Goal: Task Accomplishment & Management: Manage account settings

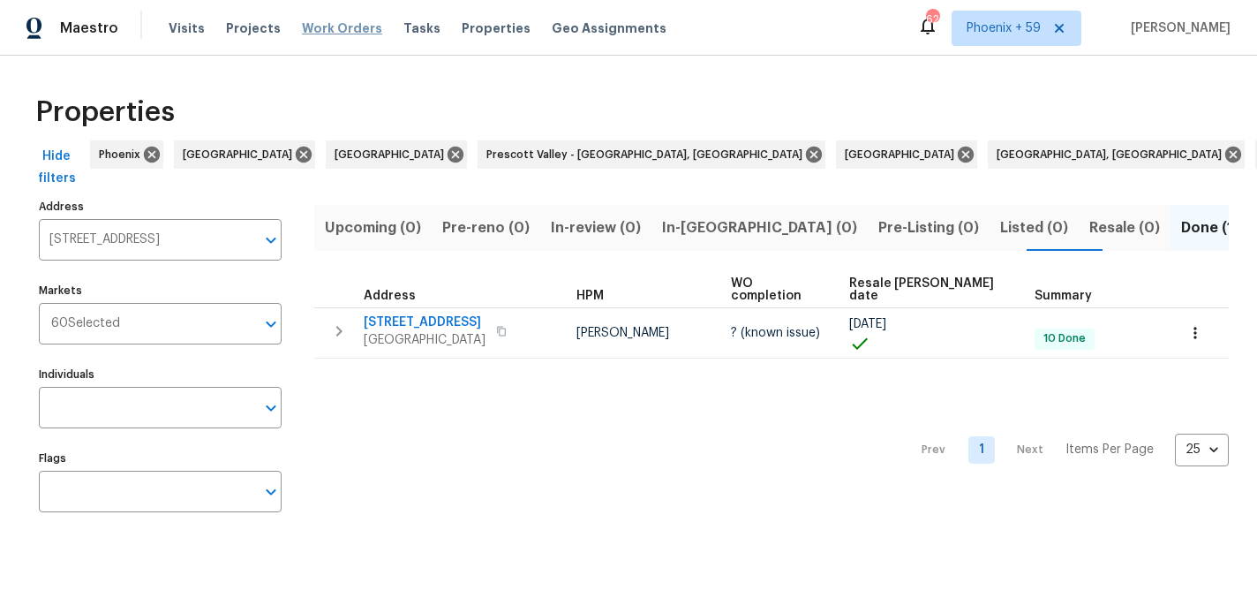
click at [348, 21] on span "Work Orders" at bounding box center [342, 28] width 80 height 18
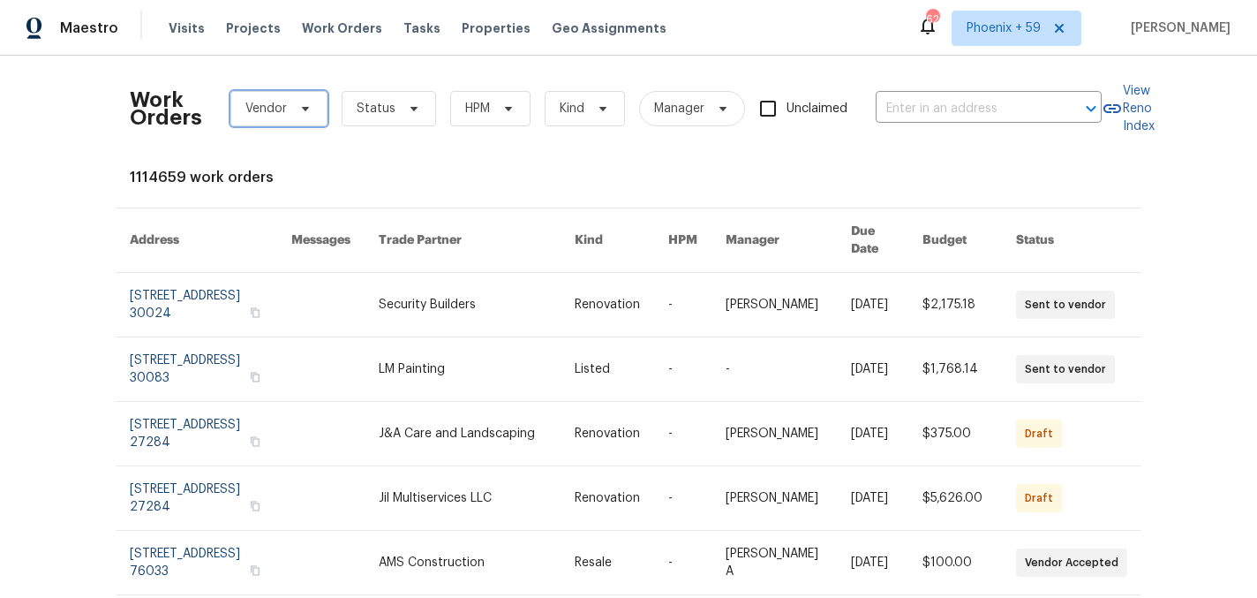
click at [287, 125] on span "Vendor" at bounding box center [278, 108] width 97 height 35
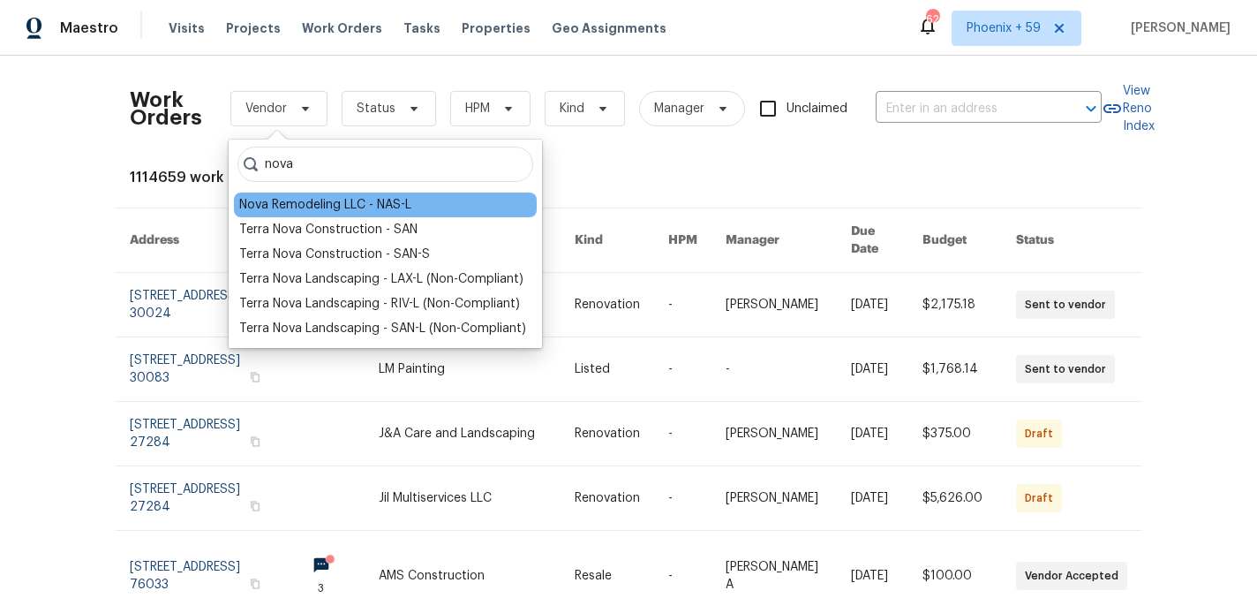
type input "nova"
click at [299, 206] on div "Nova Remodeling LLC - NAS-L" at bounding box center [325, 205] width 172 height 18
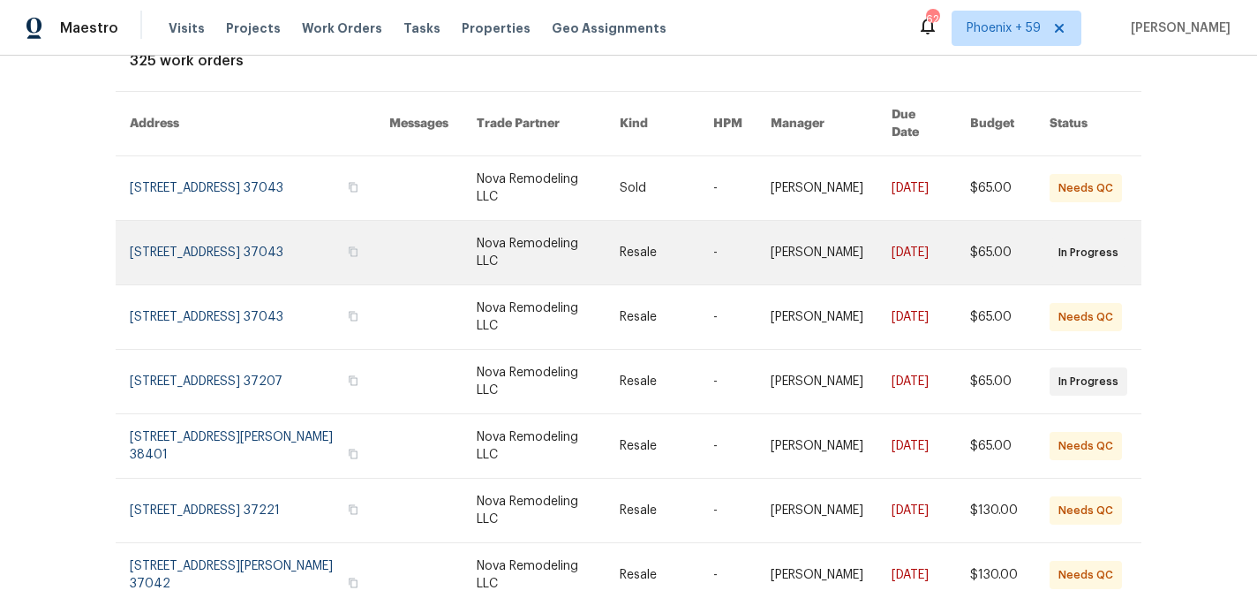
scroll to position [118, 0]
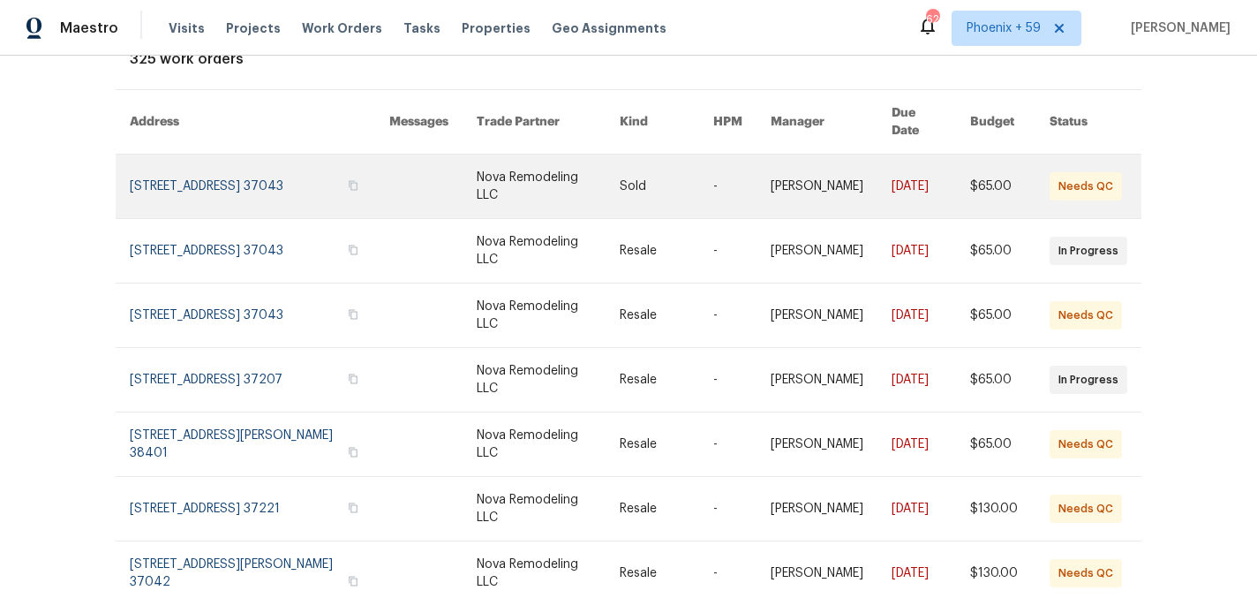
click at [305, 160] on link at bounding box center [260, 187] width 260 height 64
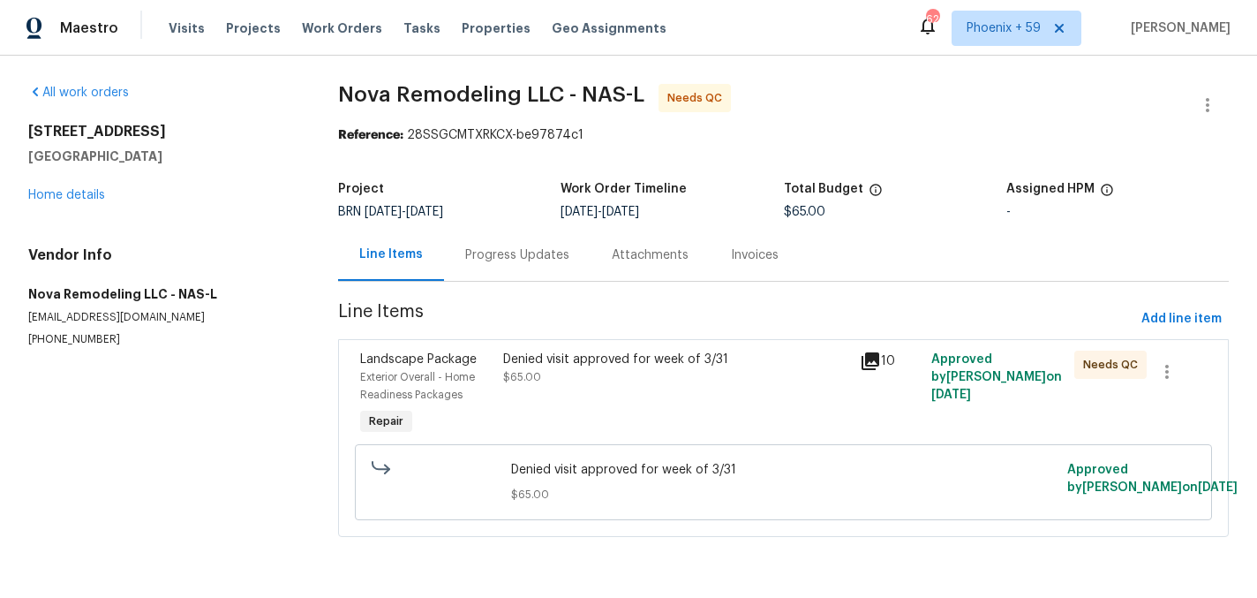
click at [698, 361] on div "Denied visit approved for week of 3/31" at bounding box center [676, 360] width 347 height 18
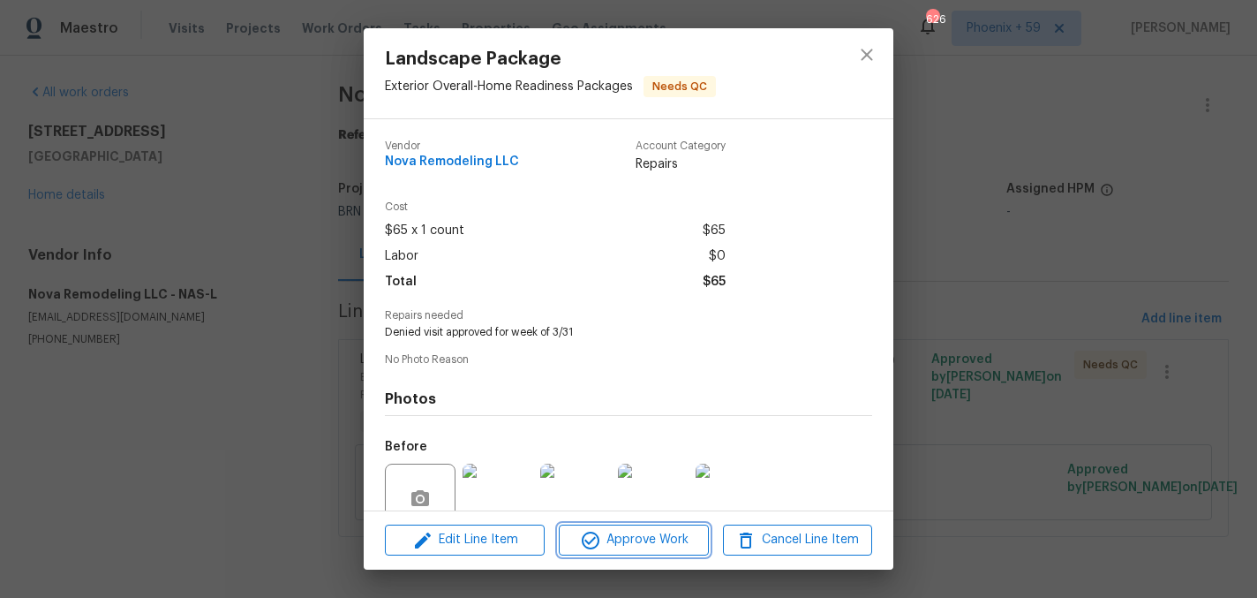
click at [624, 540] on span "Approve Work" at bounding box center [633, 540] width 139 height 22
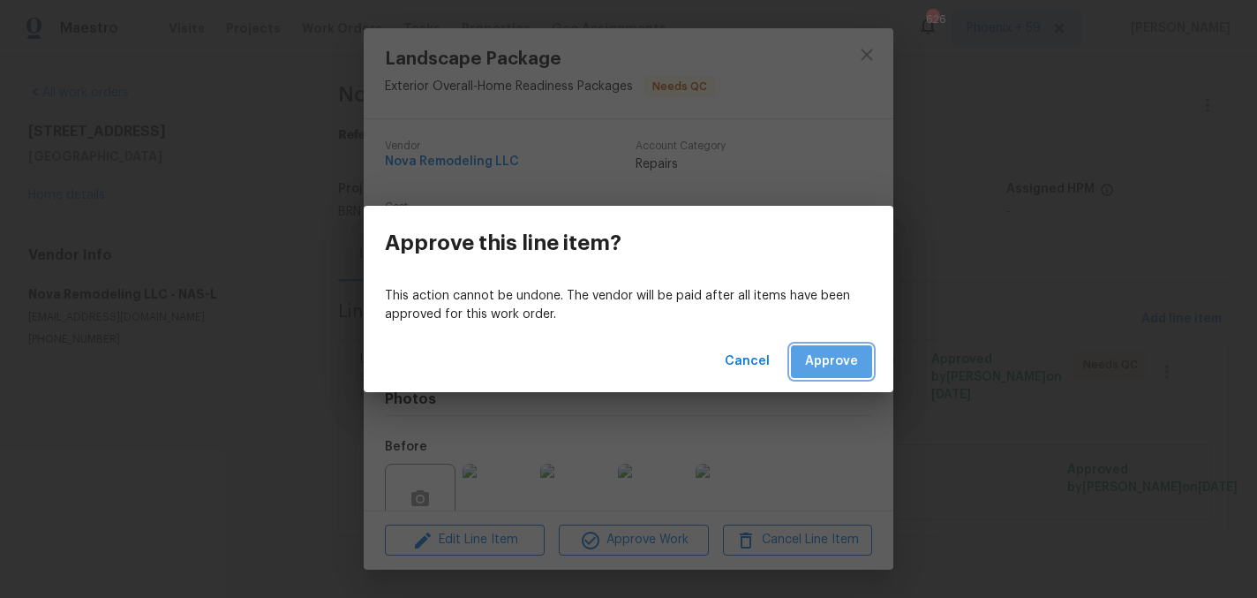
click at [819, 348] on button "Approve" at bounding box center [831, 361] width 81 height 33
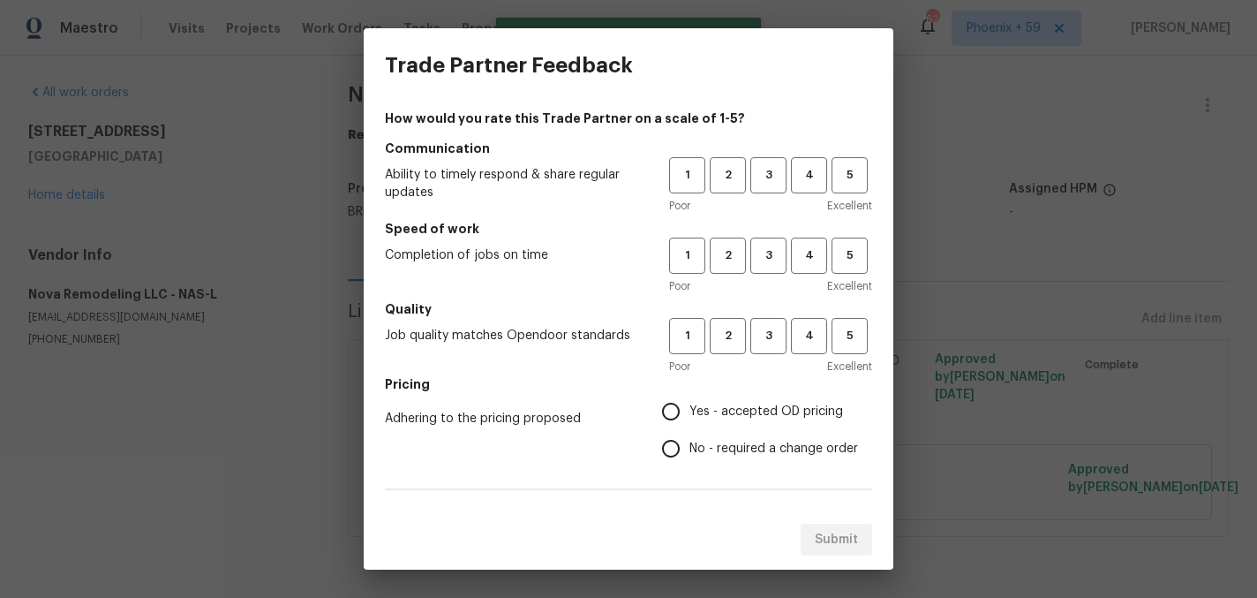
click at [921, 209] on div "Trade Partner Feedback How would you rate this Trade Partner on a scale of 1-5?…" at bounding box center [628, 299] width 1257 height 598
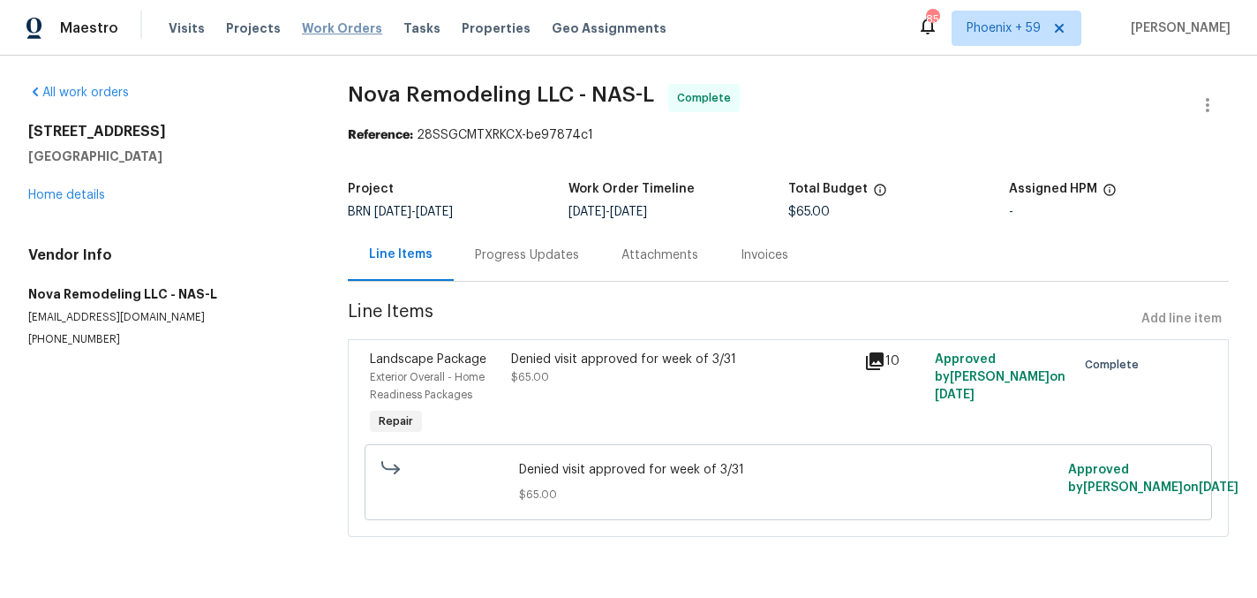
click at [321, 32] on span "Work Orders" at bounding box center [342, 28] width 80 height 18
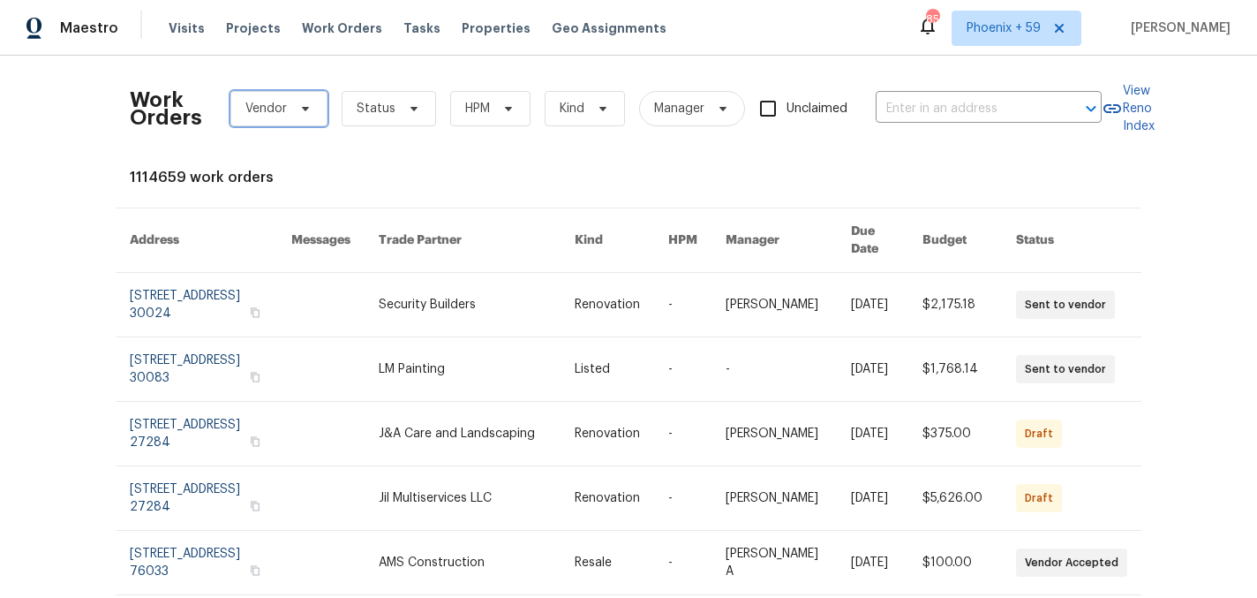
click at [298, 109] on icon at bounding box center [305, 109] width 14 height 14
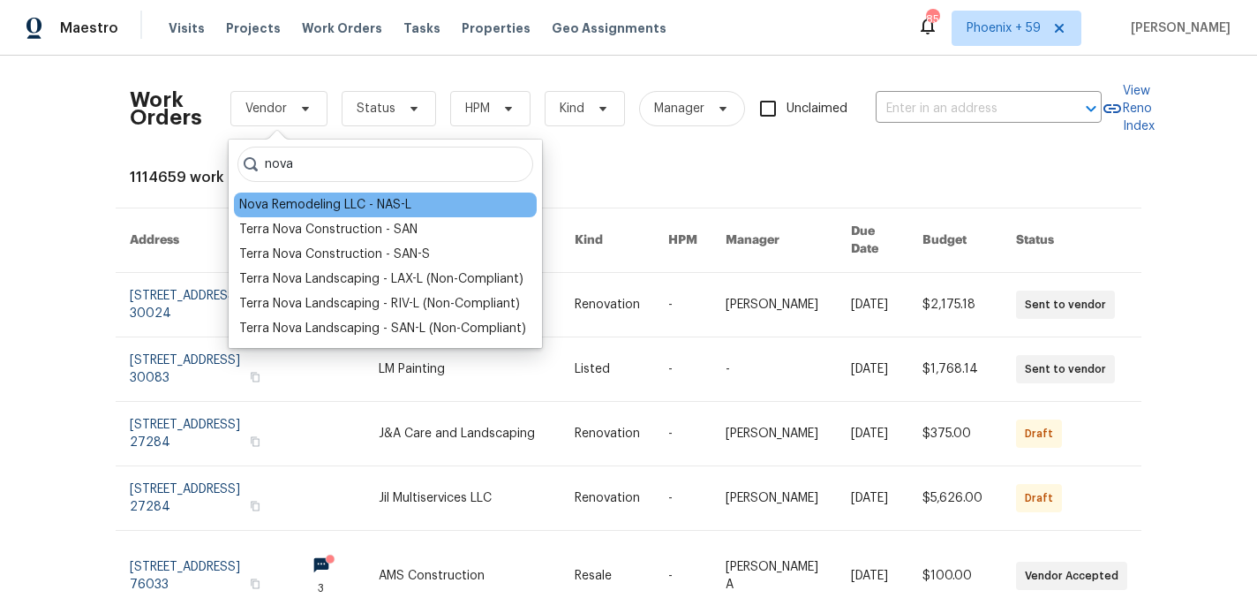
type input "nova"
click at [316, 204] on div "Nova Remodeling LLC - NAS-L" at bounding box center [325, 205] width 172 height 18
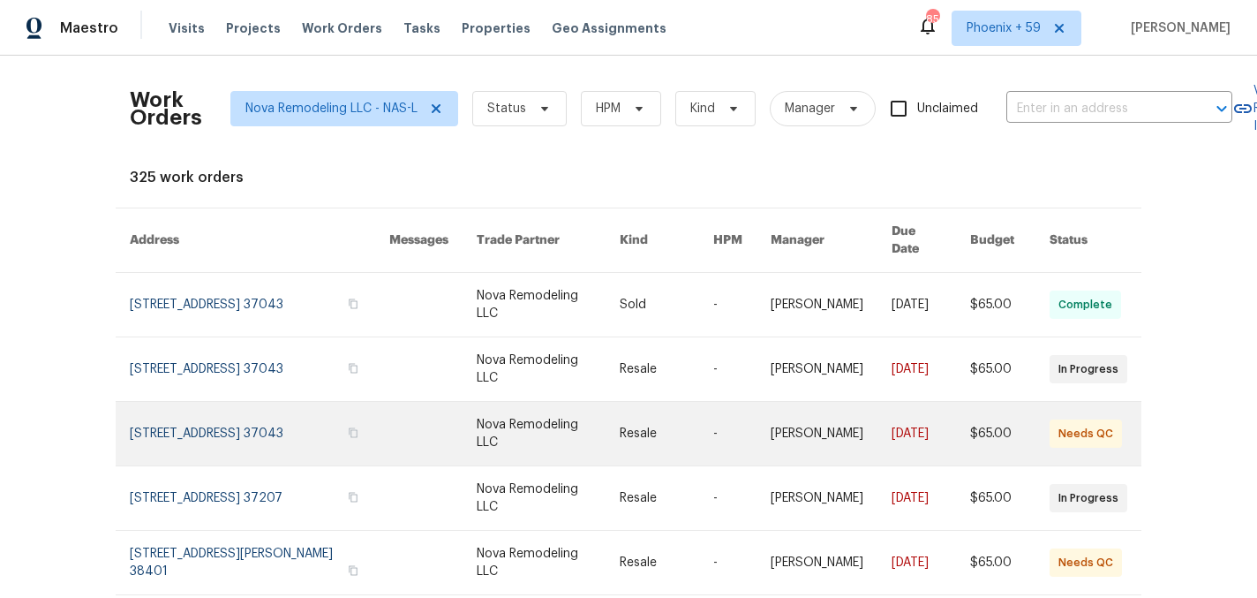
click at [311, 405] on link at bounding box center [260, 434] width 260 height 64
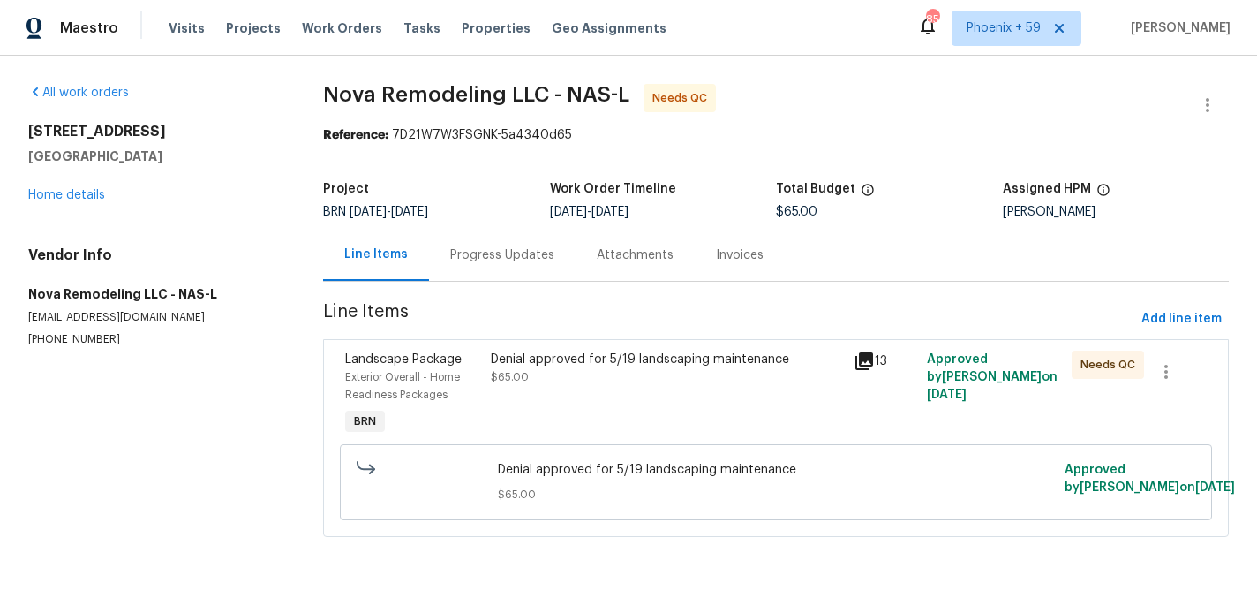
click at [669, 381] on div "Denial approved for 5/19 landscaping maintenance $65.00" at bounding box center [667, 368] width 353 height 35
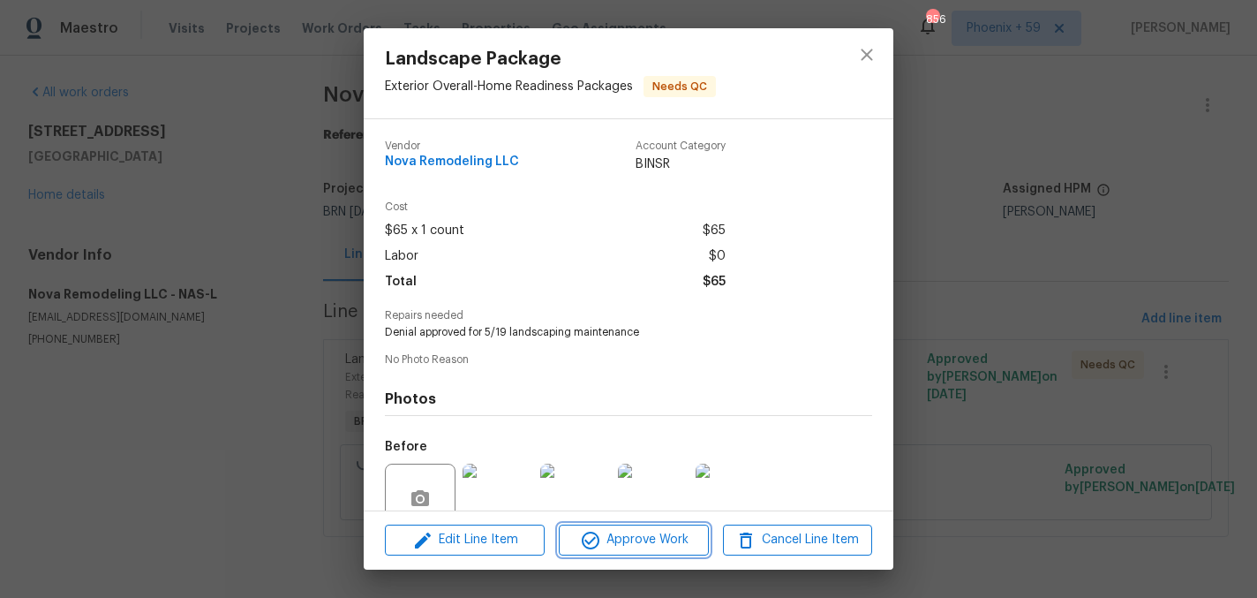
click at [631, 544] on span "Approve Work" at bounding box center [633, 540] width 139 height 22
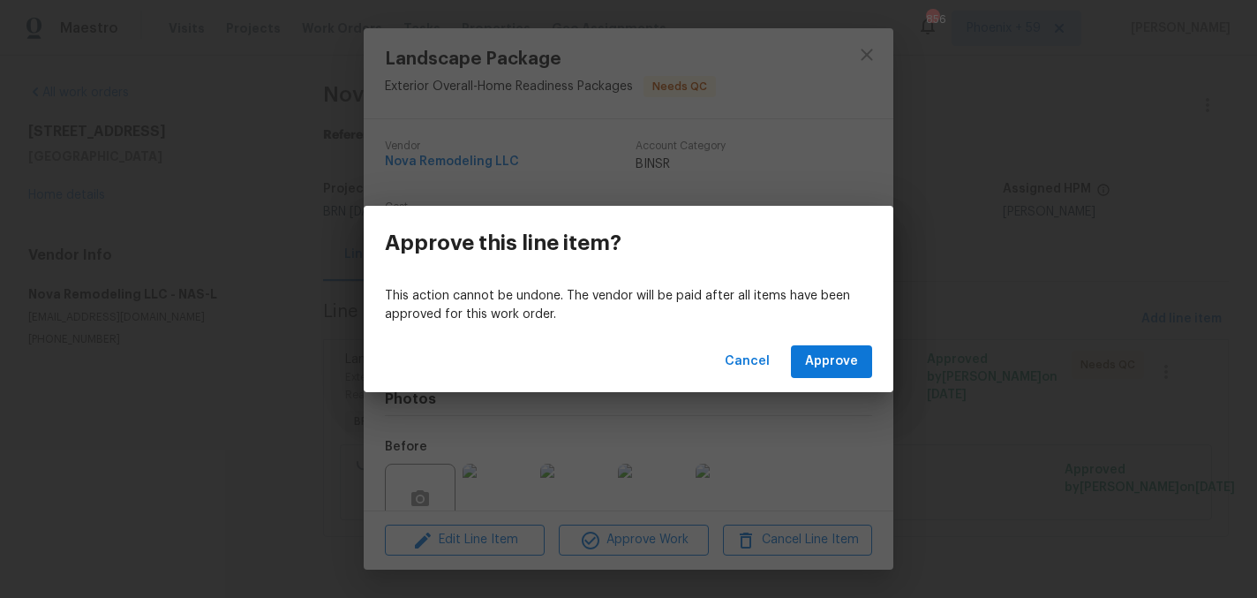
click at [822, 344] on div "Cancel Approve" at bounding box center [629, 361] width 530 height 61
click at [819, 366] on span "Approve" at bounding box center [831, 362] width 53 height 22
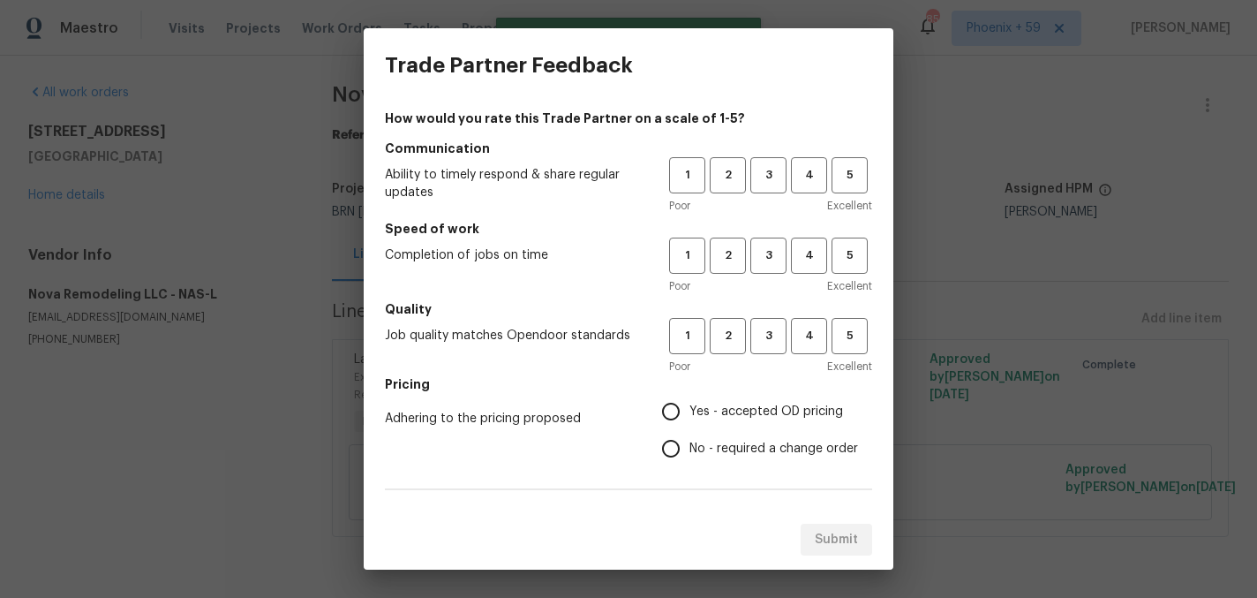
click at [925, 127] on div "Trade Partner Feedback How would you rate this Trade Partner on a scale of 1-5?…" at bounding box center [628, 299] width 1257 height 598
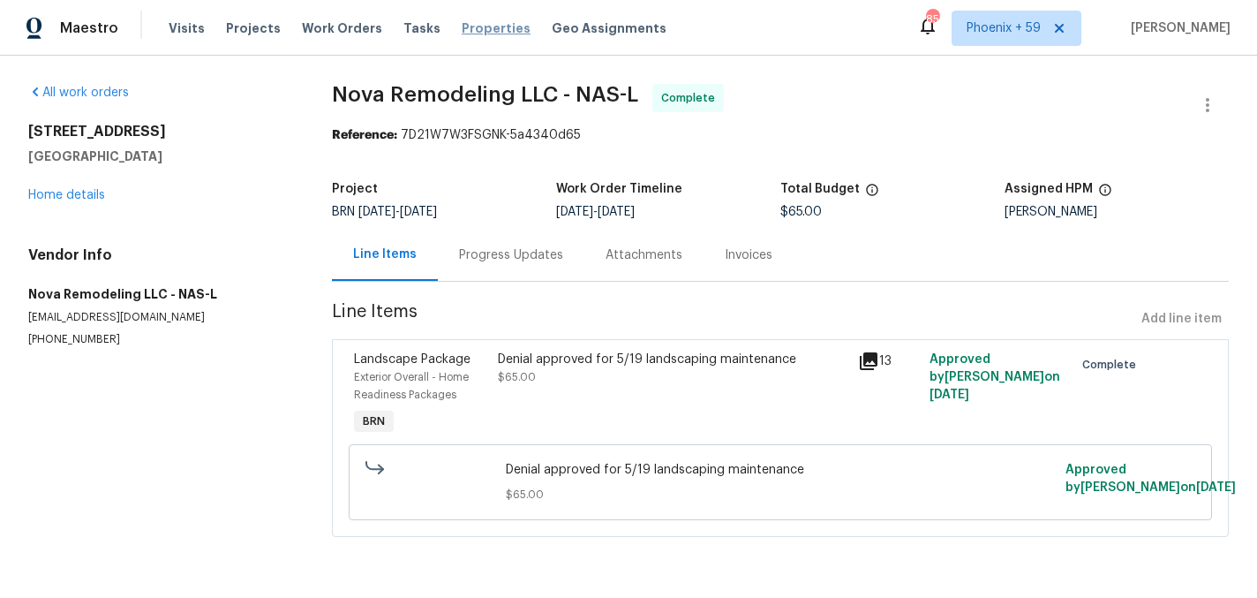
click at [471, 32] on span "Properties" at bounding box center [496, 28] width 69 height 18
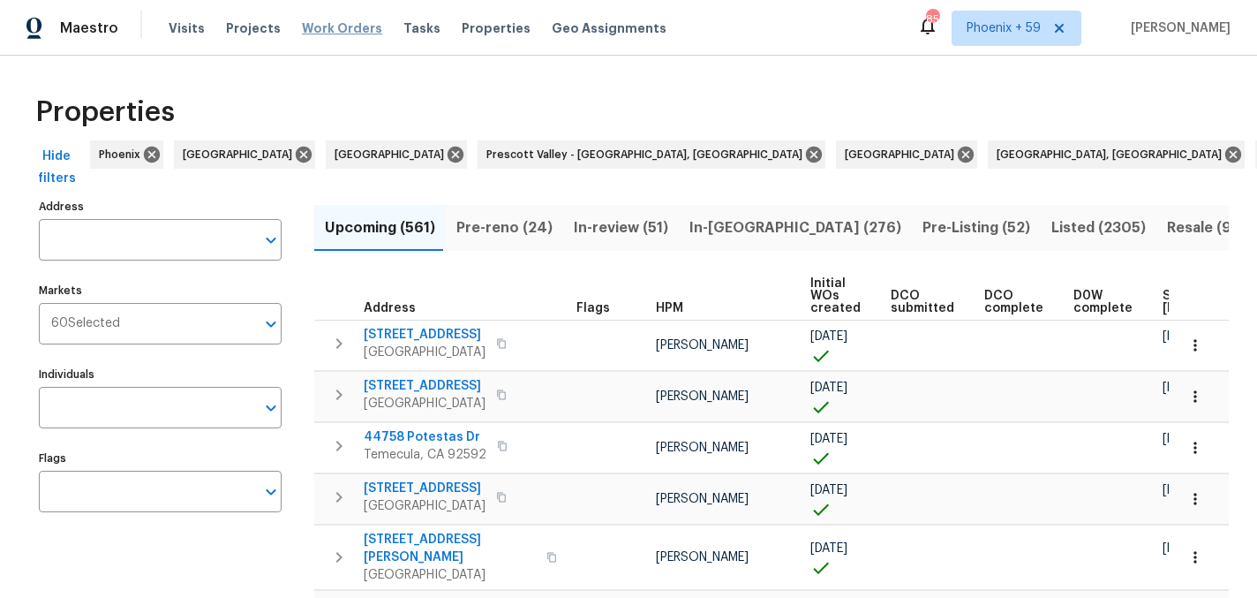
click at [329, 34] on span "Work Orders" at bounding box center [342, 28] width 80 height 18
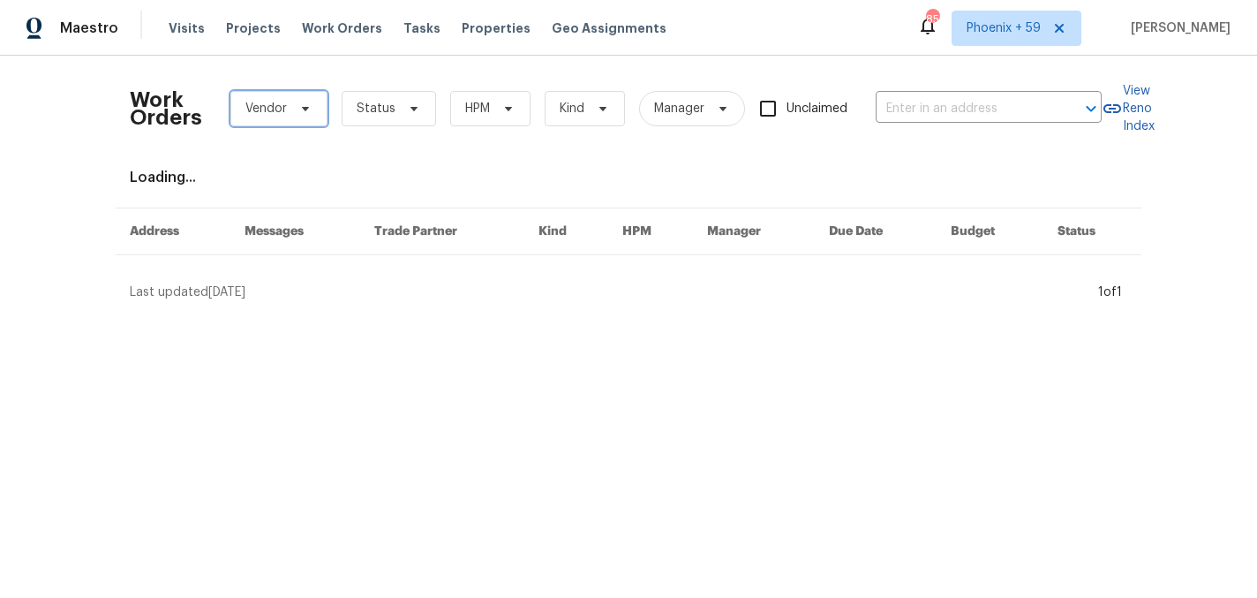
click at [283, 115] on span "Vendor" at bounding box center [266, 109] width 42 height 18
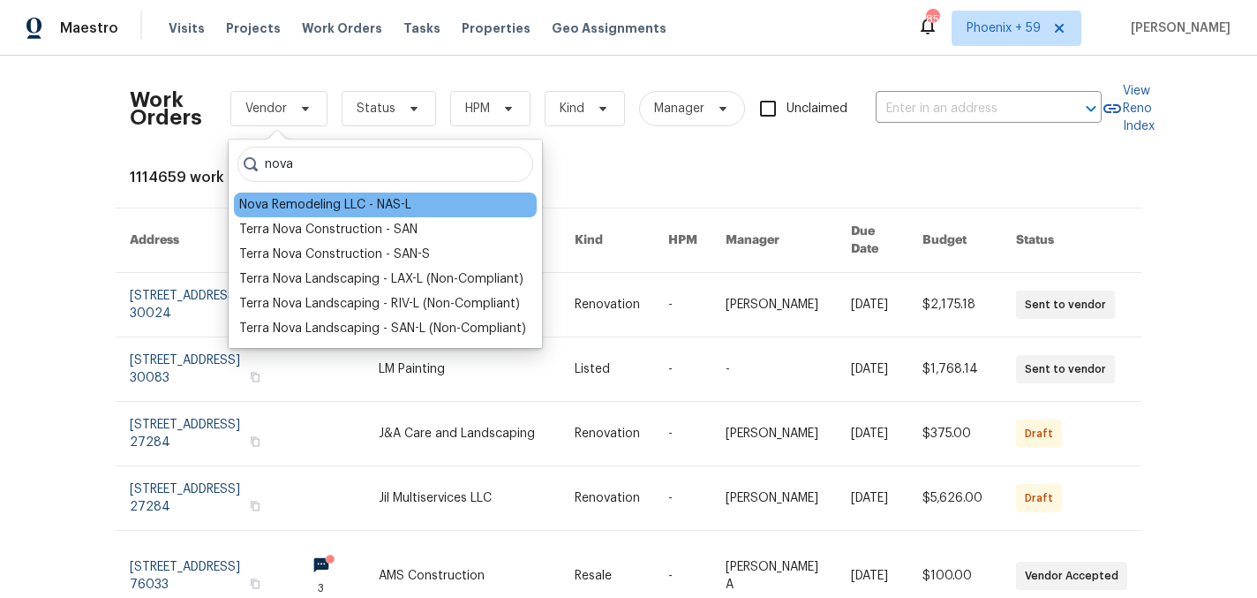
type input "nova"
click at [300, 208] on div "Nova Remodeling LLC - NAS-L" at bounding box center [325, 205] width 172 height 18
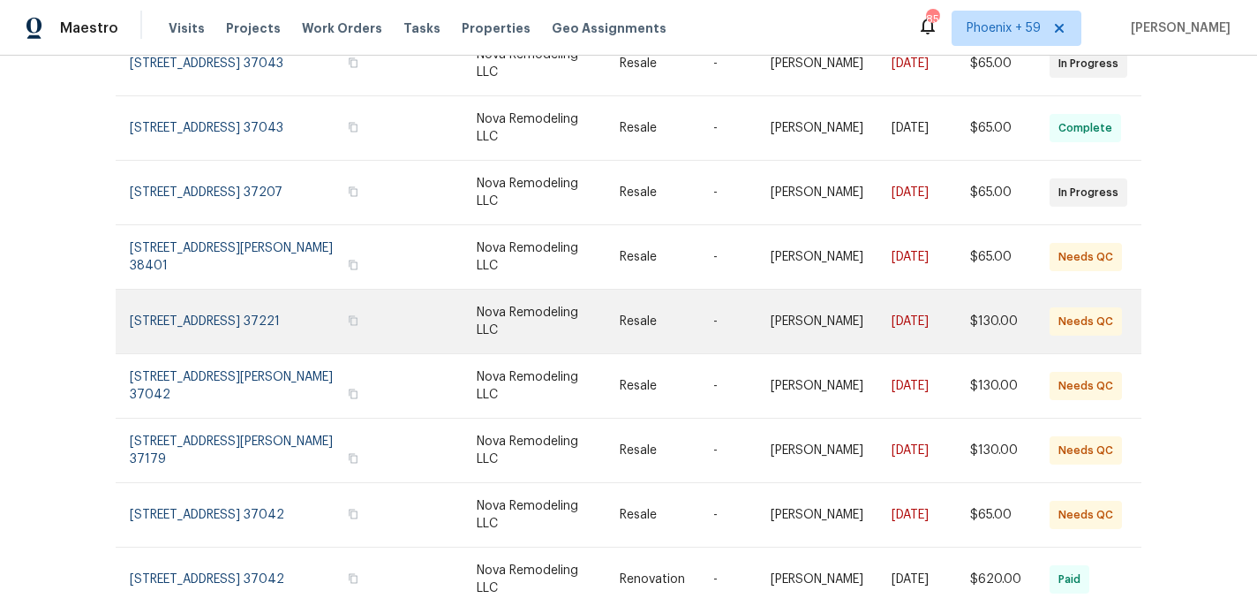
scroll to position [362, 0]
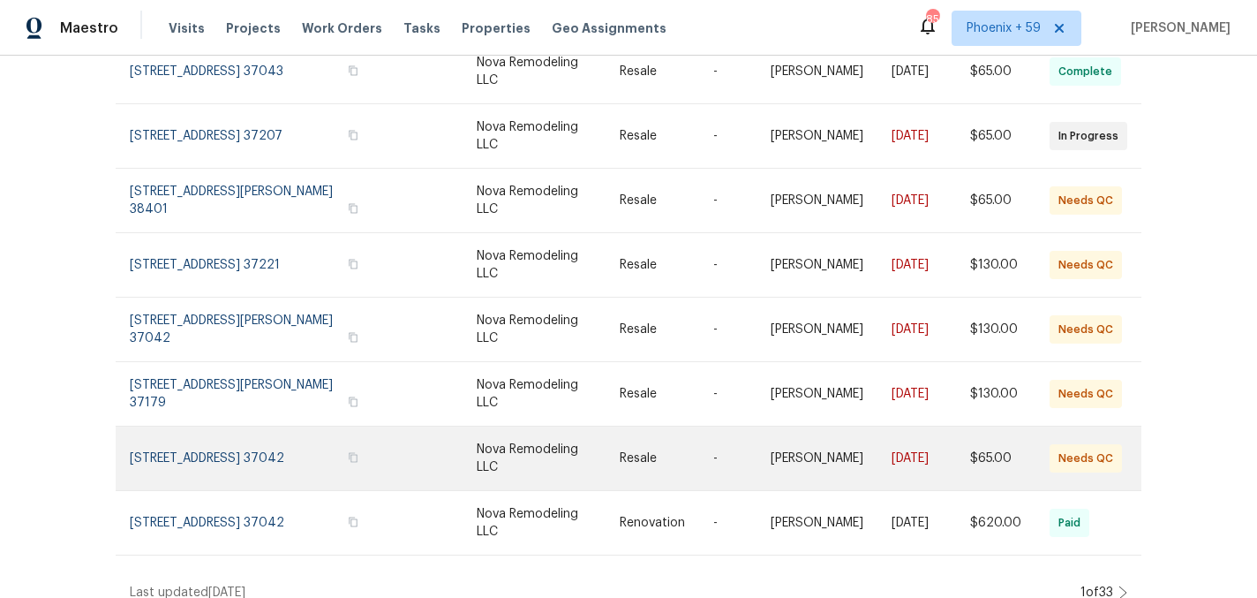
click at [275, 439] on link at bounding box center [260, 459] width 260 height 64
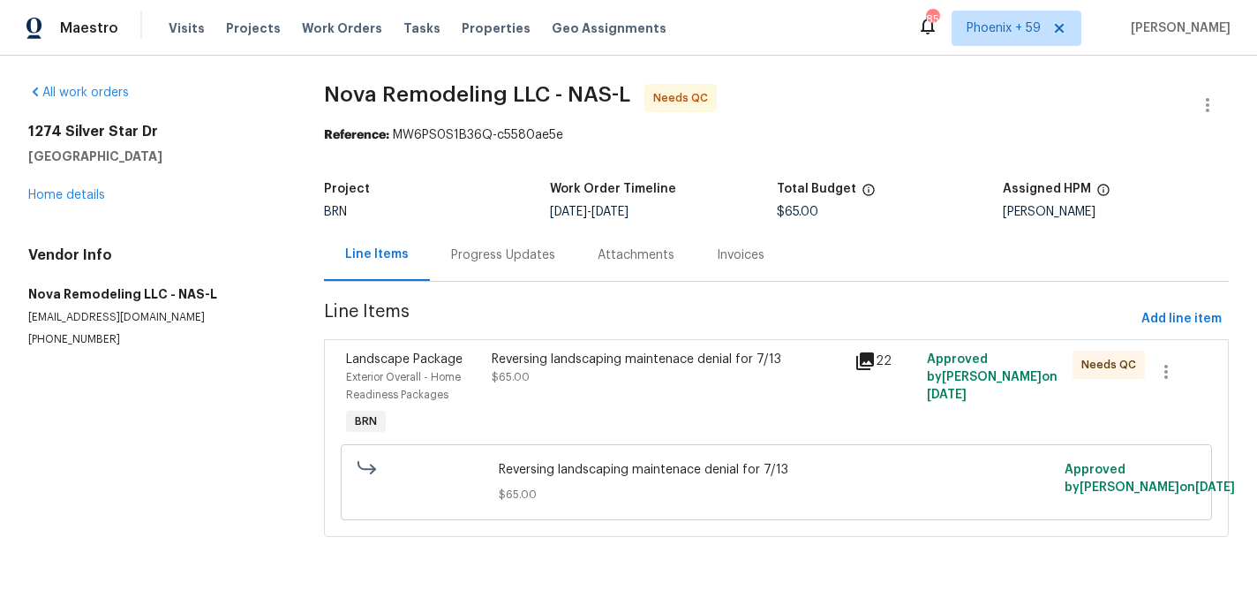
click at [589, 378] on div "Reversing landscaping maintenace denial for 7/13 $65.00" at bounding box center [668, 368] width 352 height 35
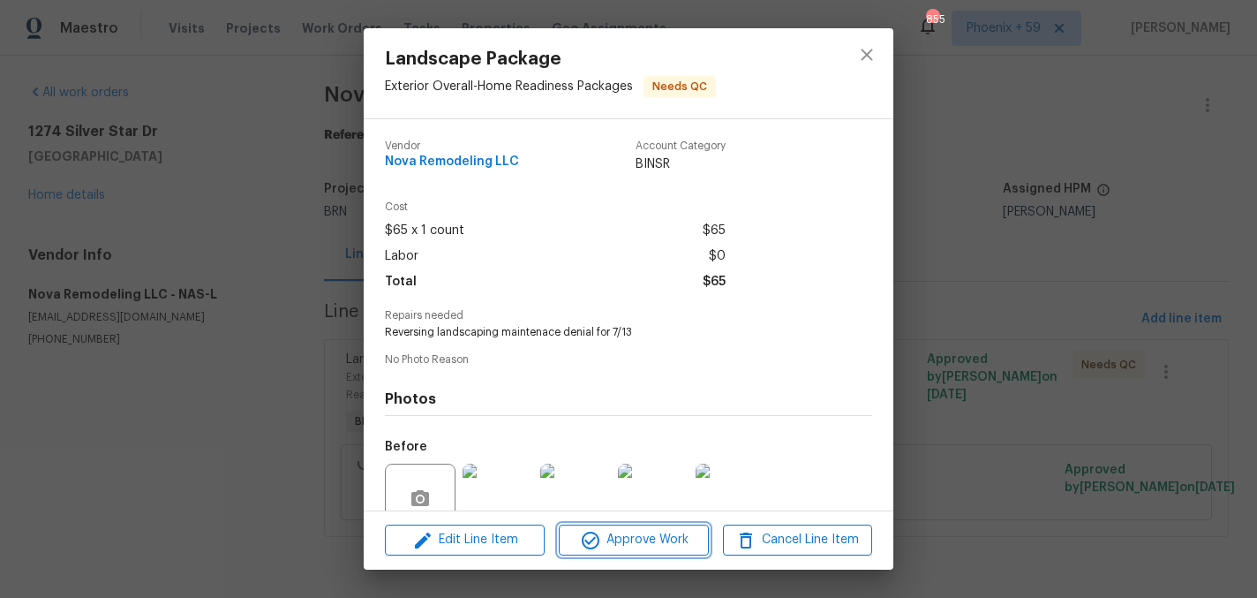
click at [683, 539] on span "Approve Work" at bounding box center [633, 540] width 139 height 22
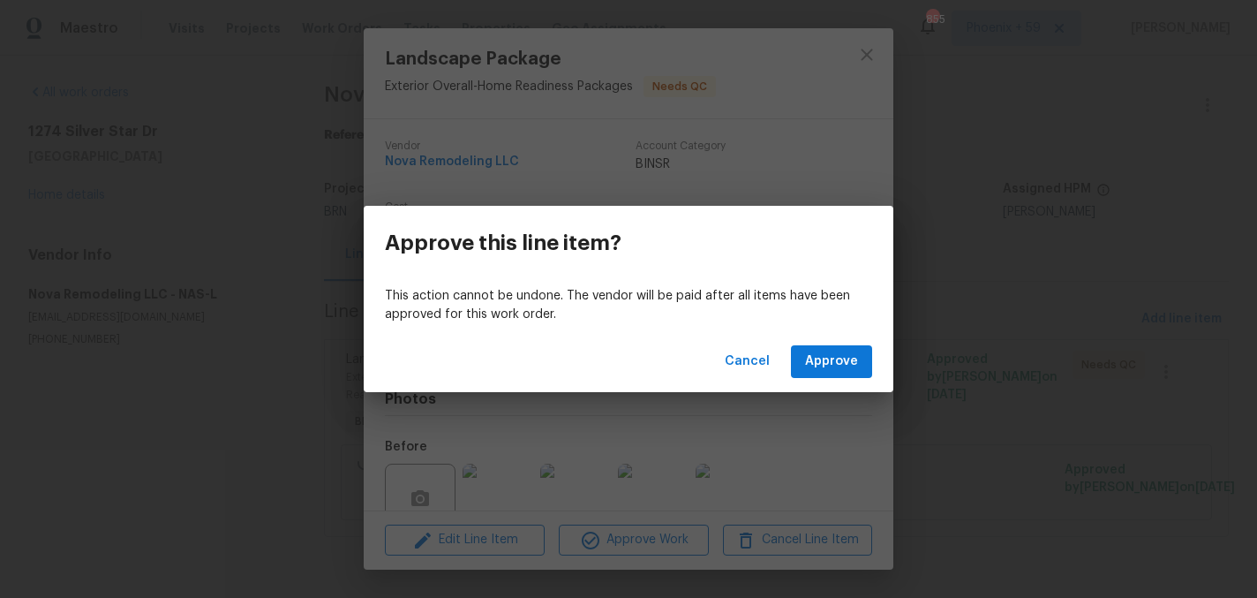
click at [849, 381] on div "Cancel Approve" at bounding box center [629, 361] width 530 height 61
click at [848, 373] on button "Approve" at bounding box center [831, 361] width 81 height 33
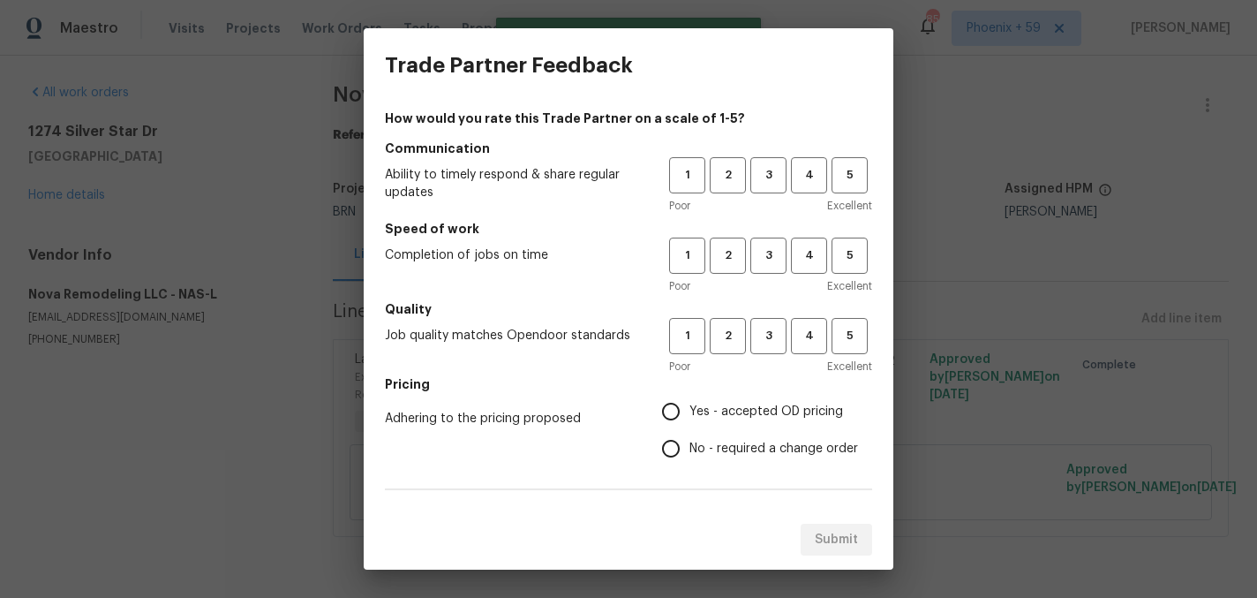
click at [931, 165] on div "Trade Partner Feedback How would you rate this Trade Partner on a scale of 1-5?…" at bounding box center [628, 299] width 1257 height 598
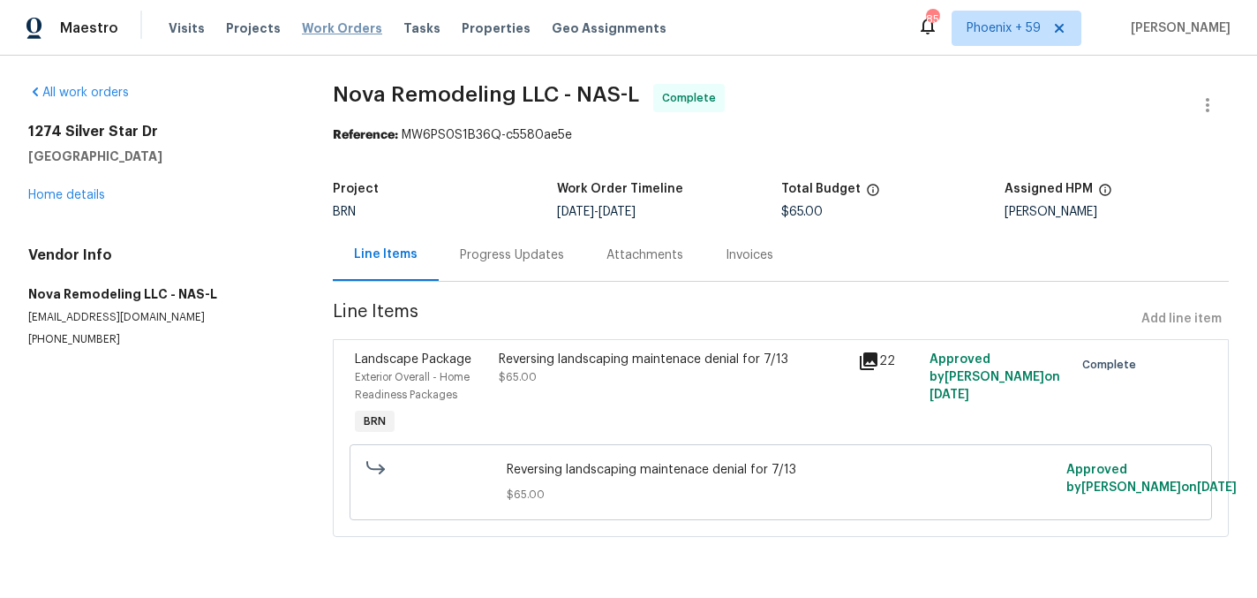
click at [321, 29] on span "Work Orders" at bounding box center [342, 28] width 80 height 18
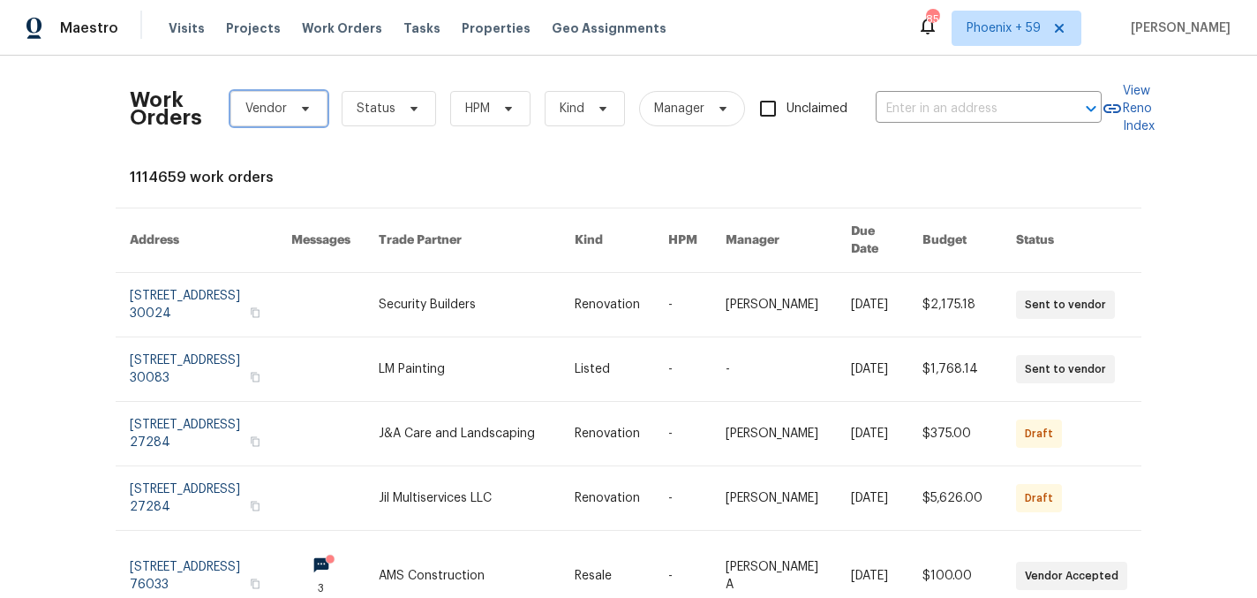
click at [299, 112] on icon at bounding box center [305, 109] width 14 height 14
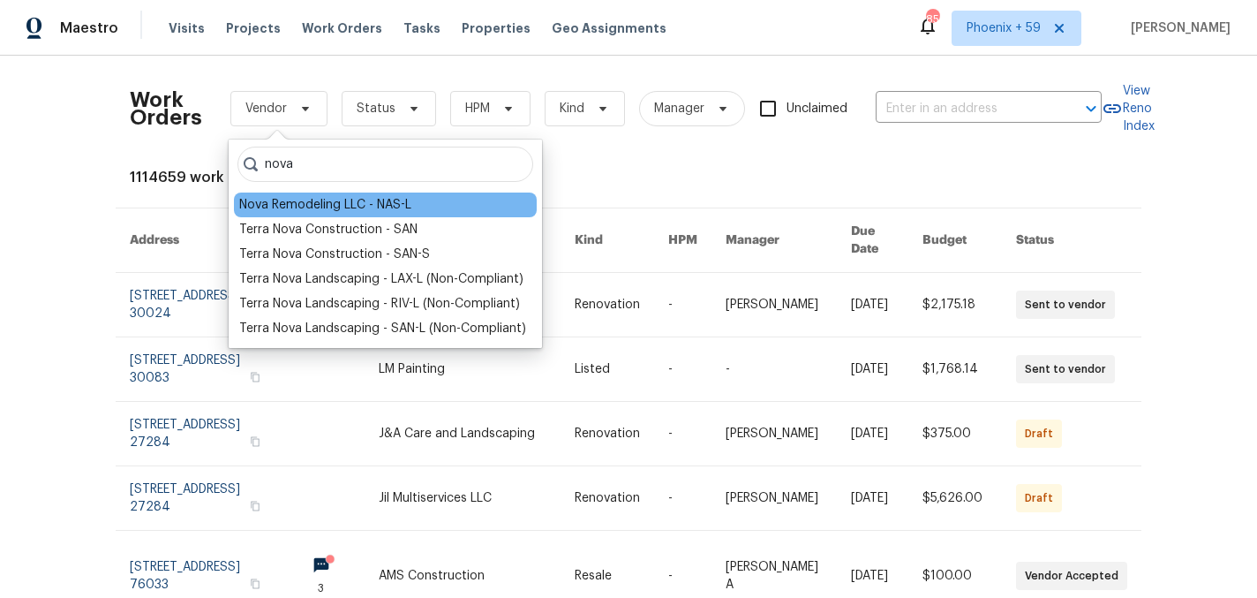
type input "nova"
click at [295, 201] on div "Nova Remodeling LLC - NAS-L" at bounding box center [325, 205] width 172 height 18
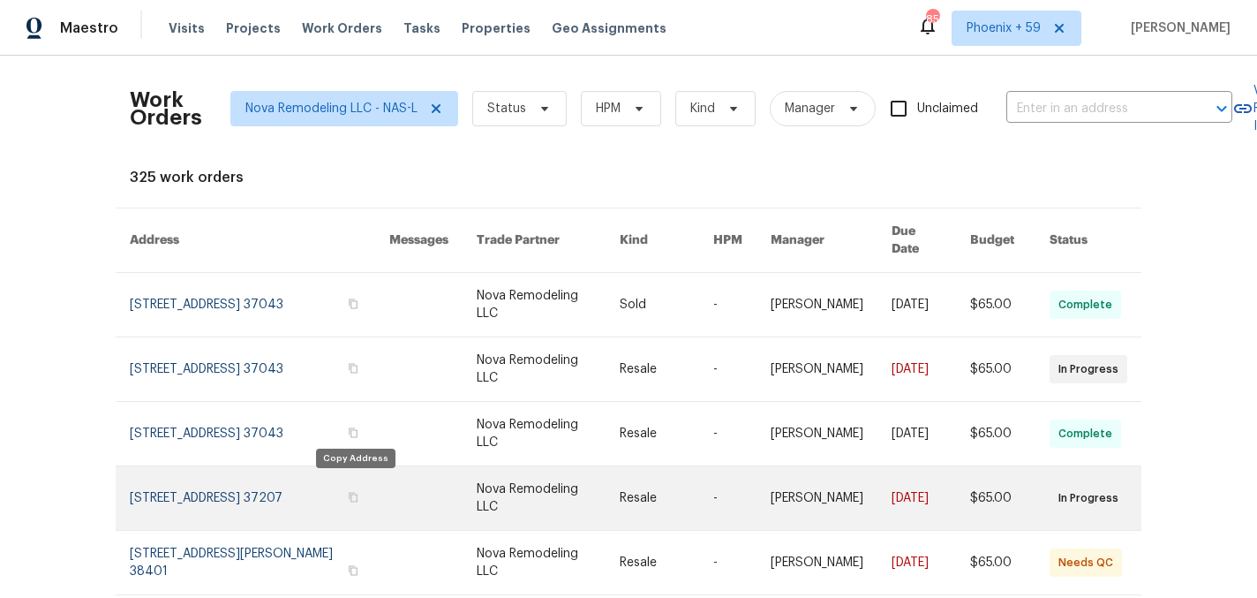
scroll to position [92, 0]
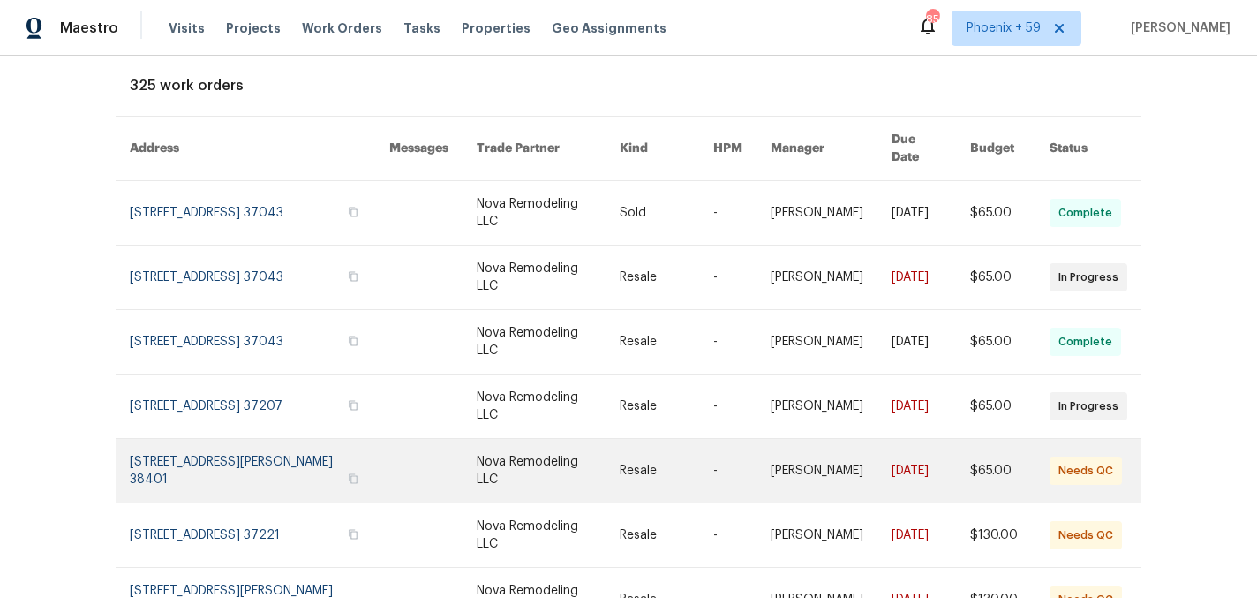
click at [321, 450] on link at bounding box center [260, 471] width 260 height 64
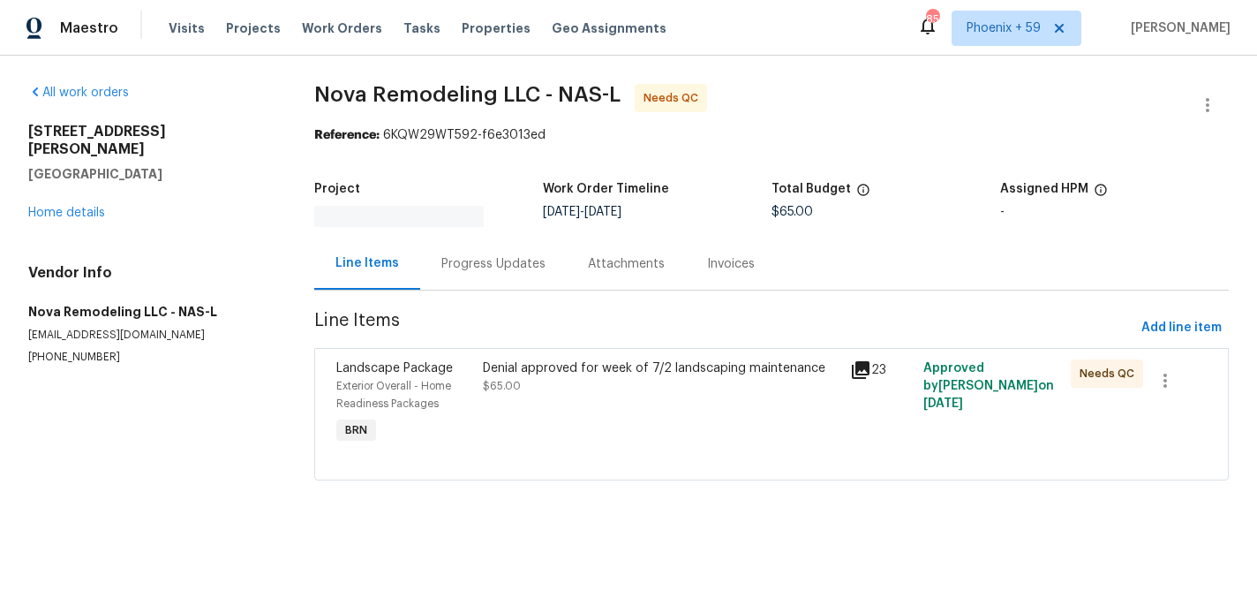
click at [568, 396] on div "Denial approved for week of 7/2 landscaping maintenance $65.00" at bounding box center [661, 403] width 367 height 99
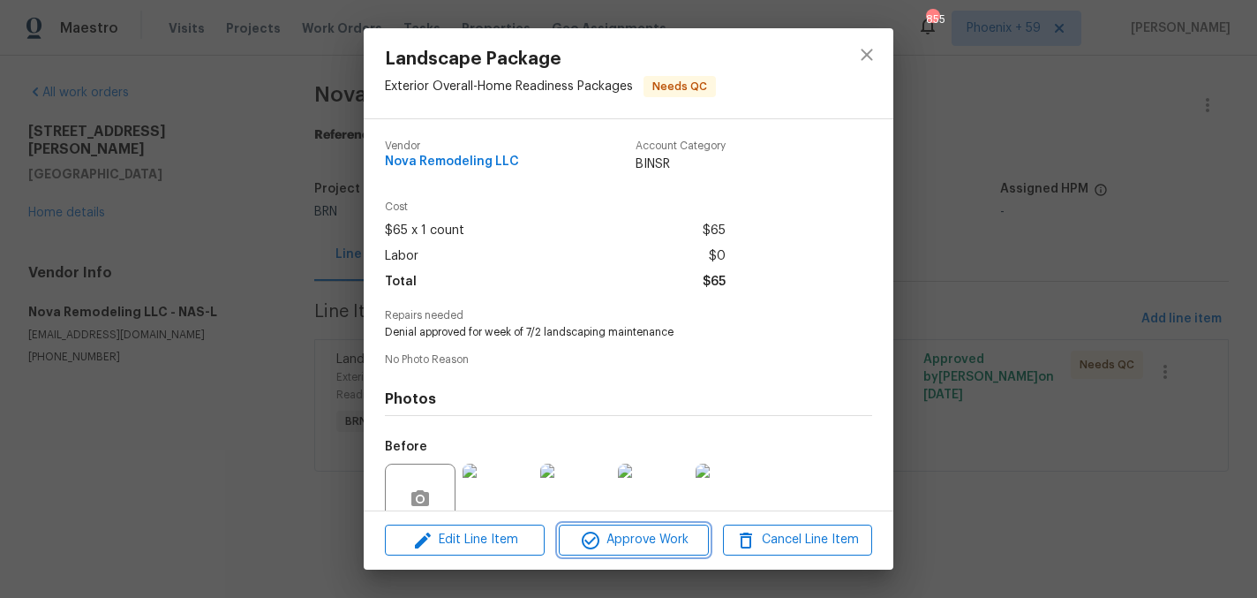
click at [618, 543] on span "Approve Work" at bounding box center [633, 540] width 139 height 22
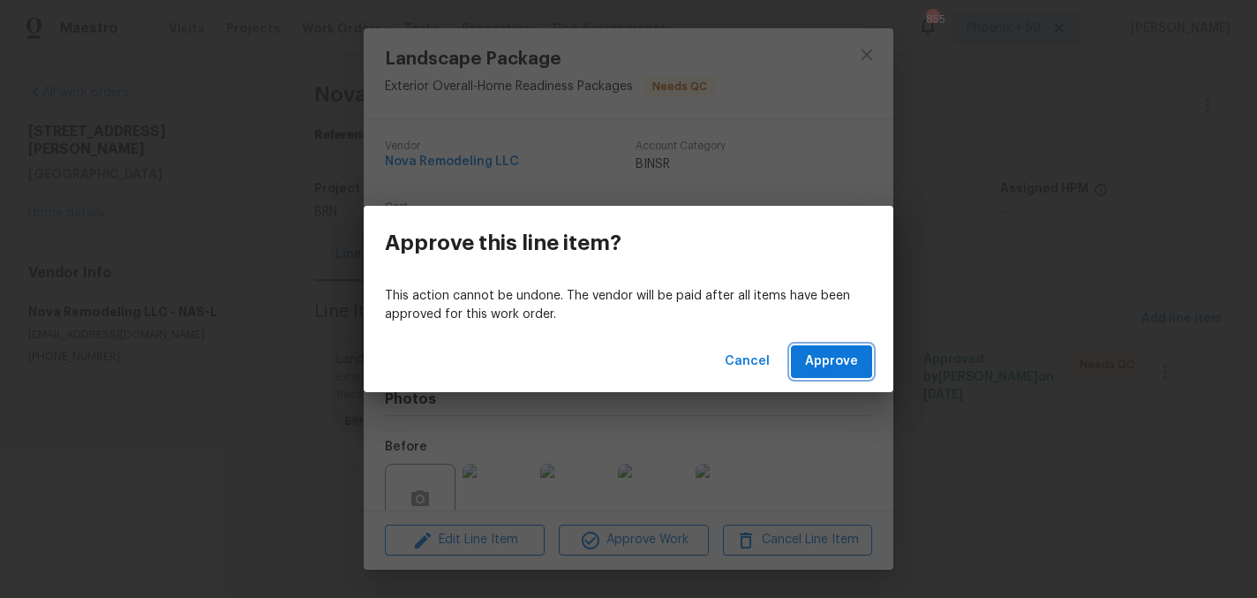
click at [849, 351] on span "Approve" at bounding box center [831, 362] width 53 height 22
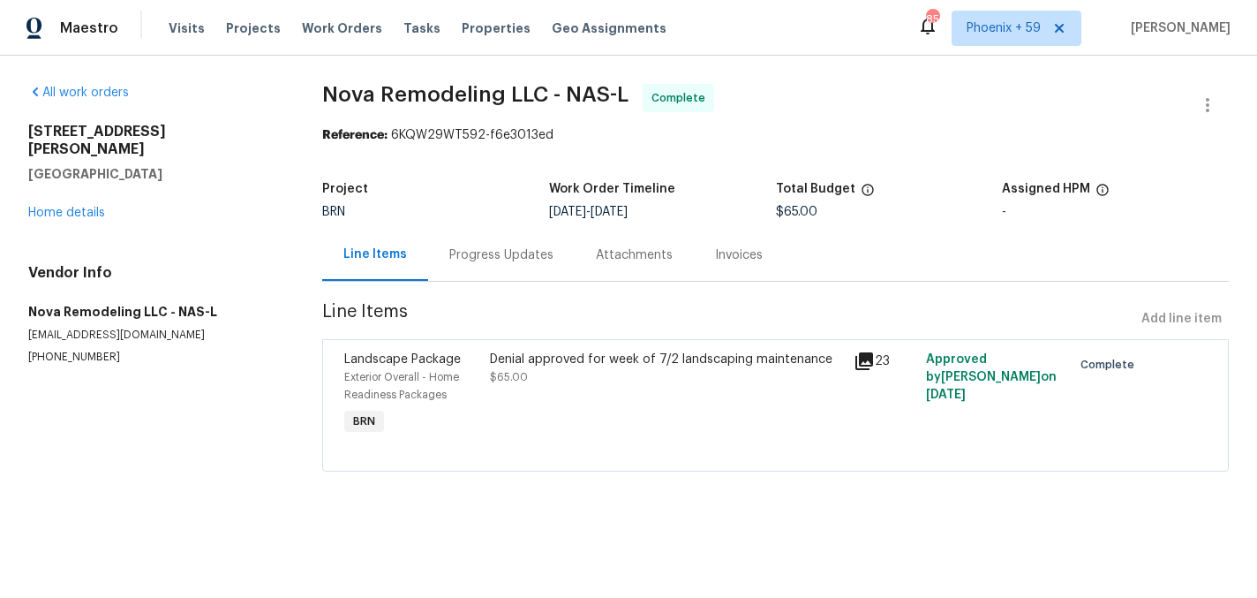
click at [325, 14] on div "Visits Projects Work Orders Tasks Properties Geo Assignments" at bounding box center [428, 28] width 519 height 35
click at [313, 20] on span "Work Orders" at bounding box center [342, 28] width 80 height 18
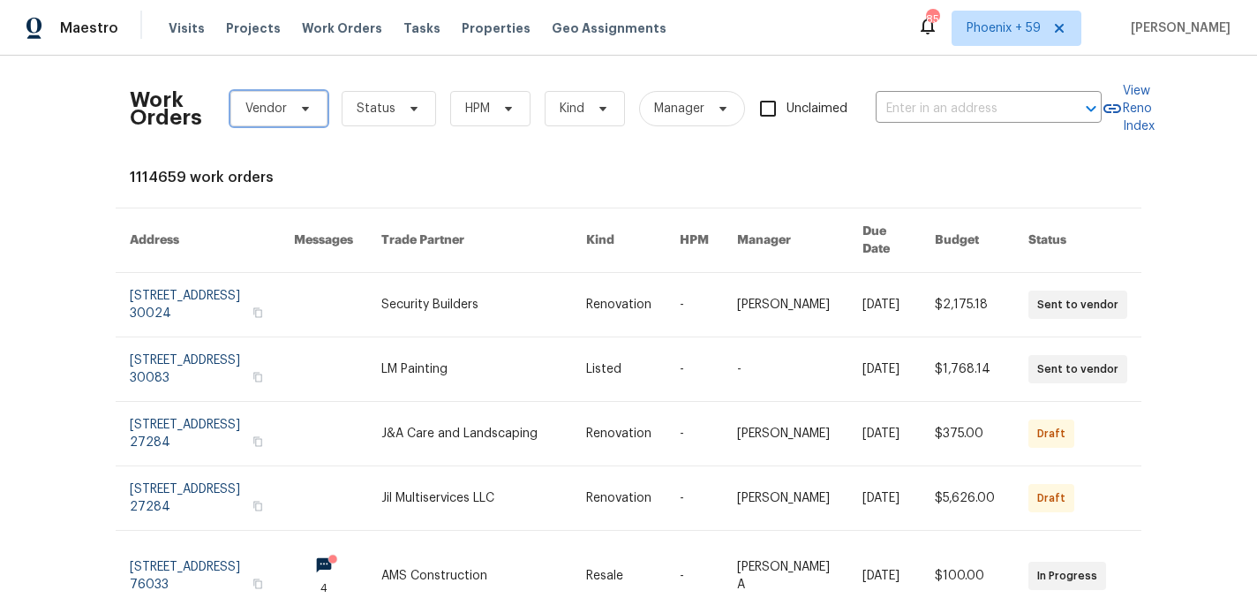
click at [293, 99] on span "Vendor" at bounding box center [278, 108] width 97 height 35
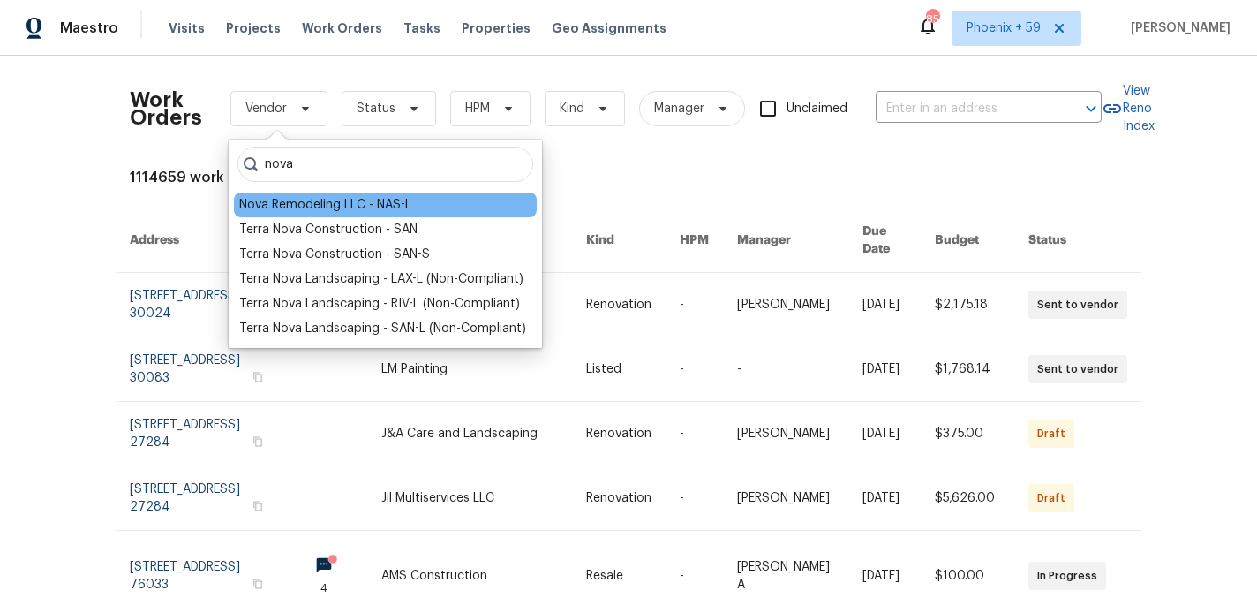
type input "nova"
click at [284, 213] on div "Nova Remodeling LLC - NAS-L" at bounding box center [325, 205] width 172 height 18
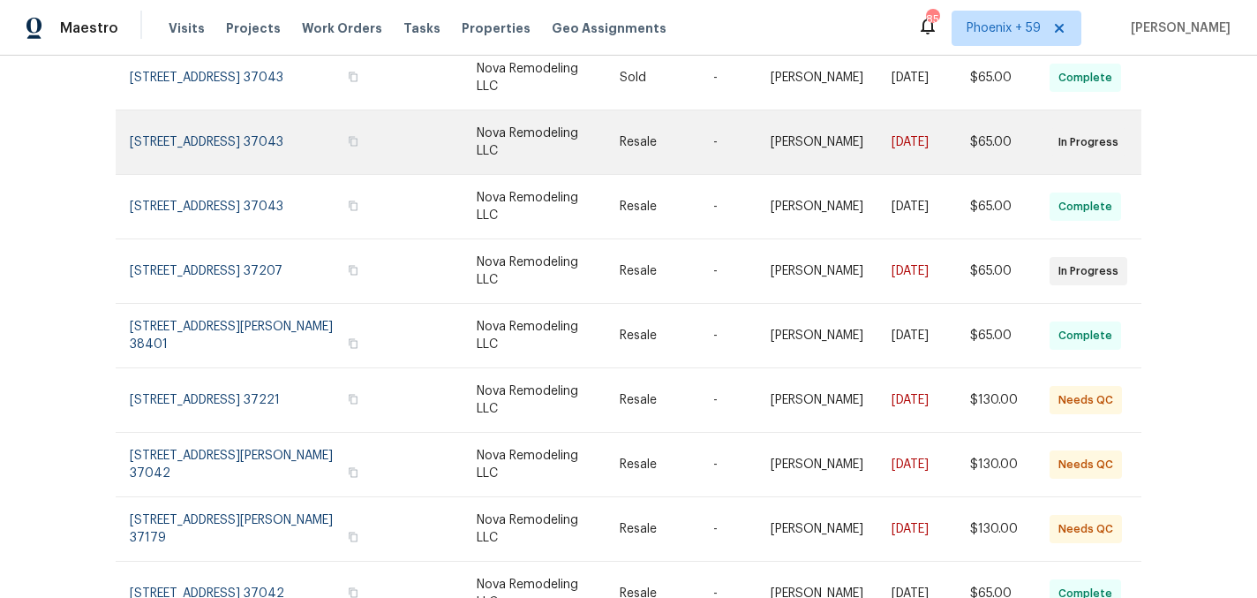
scroll to position [235, 0]
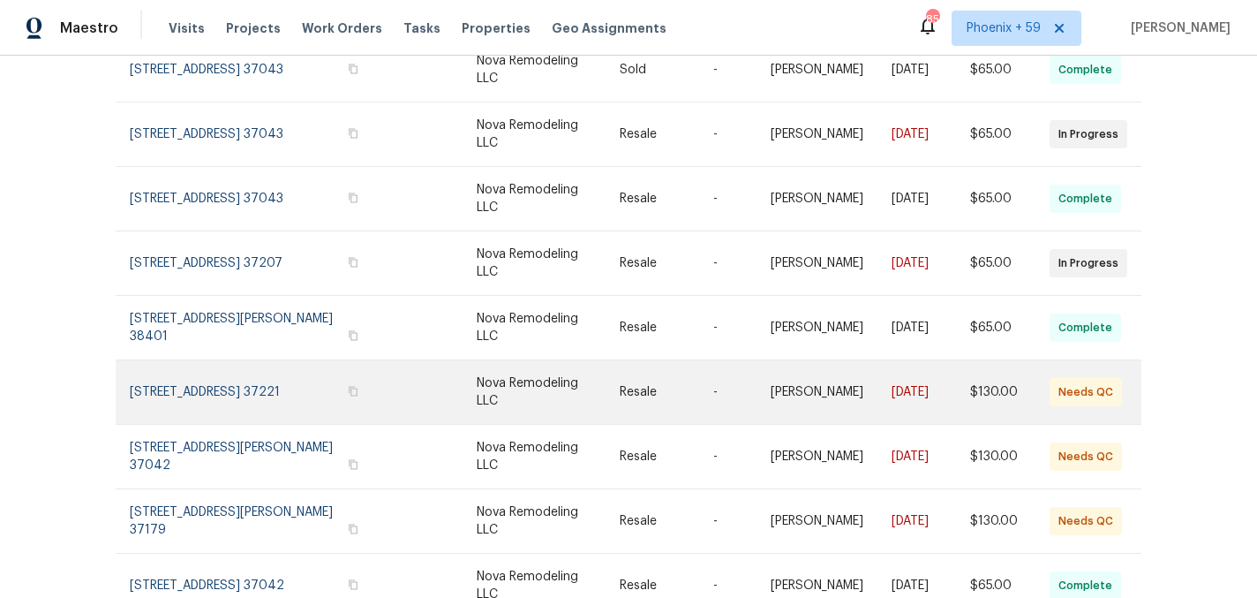
click at [283, 365] on link at bounding box center [260, 392] width 260 height 64
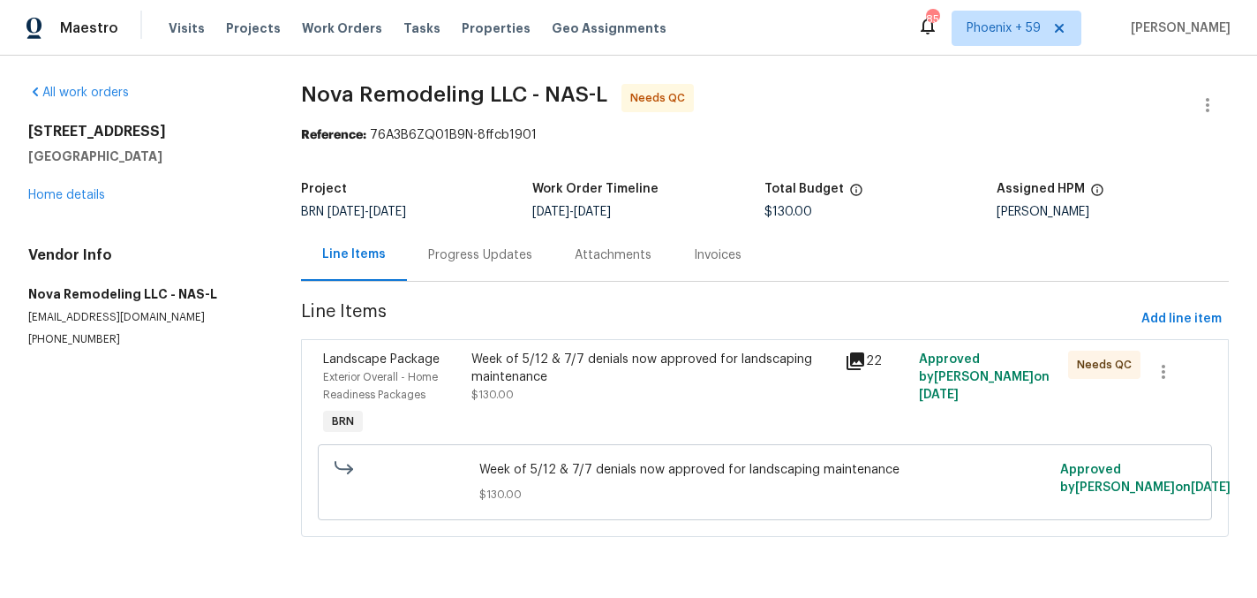
click at [517, 376] on div "Week of 5/12 & 7/7 denials now approved for landscaping maintenance" at bounding box center [653, 368] width 362 height 35
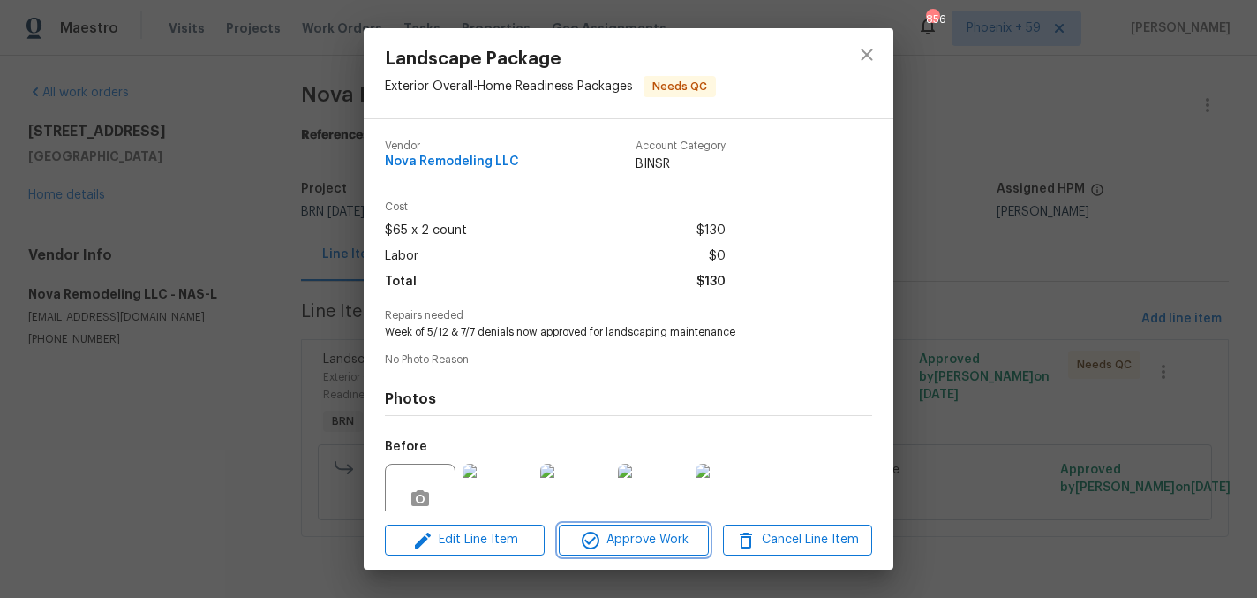
click at [646, 537] on span "Approve Work" at bounding box center [633, 540] width 139 height 22
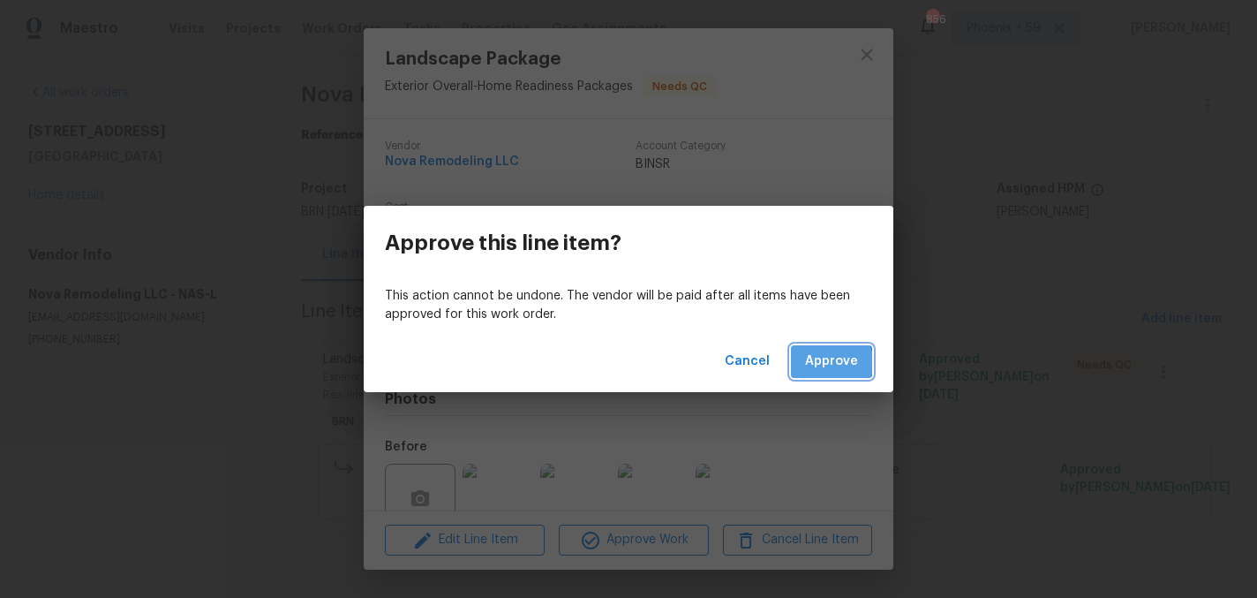
click at [823, 362] on span "Approve" at bounding box center [831, 362] width 53 height 22
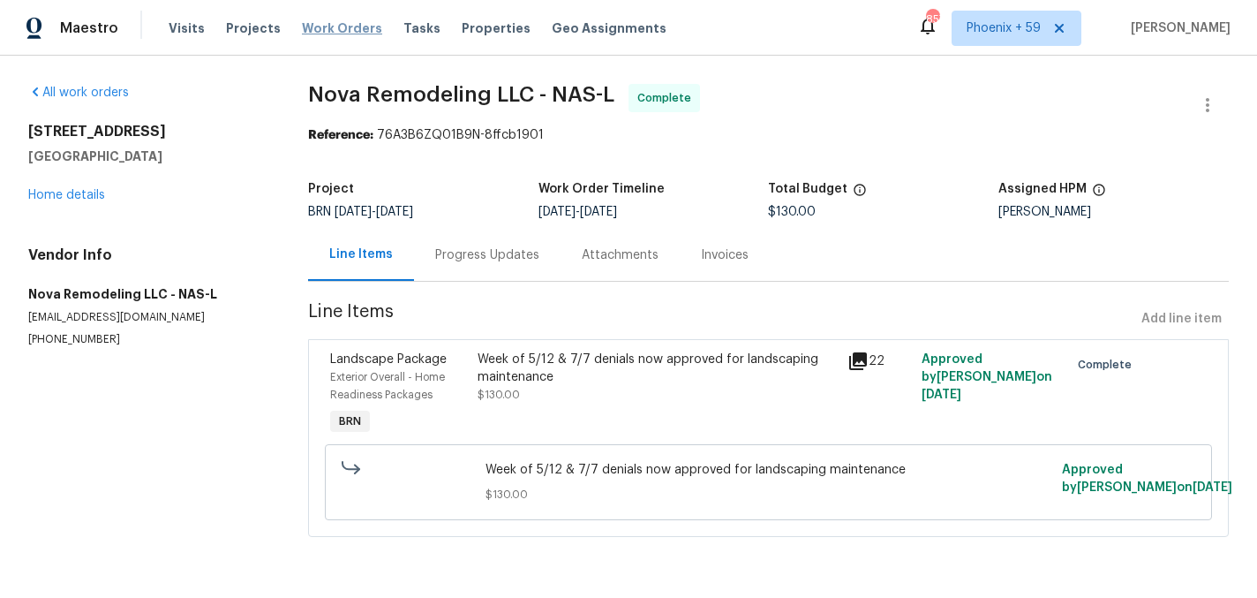
click at [306, 24] on span "Work Orders" at bounding box center [342, 28] width 80 height 18
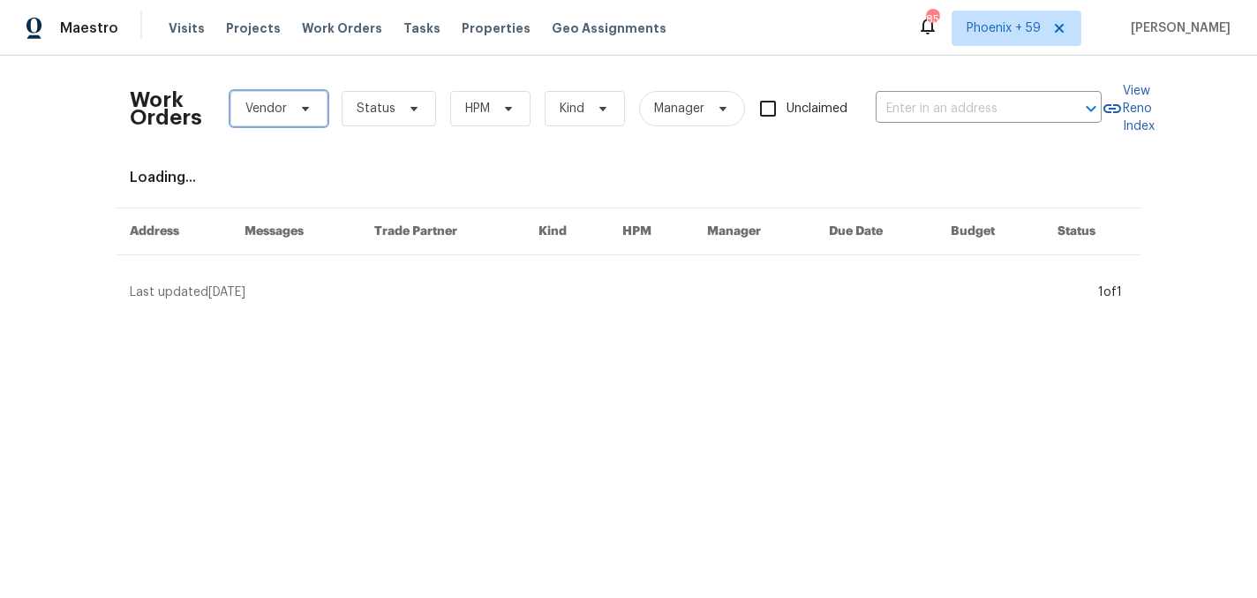
click at [274, 115] on span "Vendor" at bounding box center [266, 109] width 42 height 18
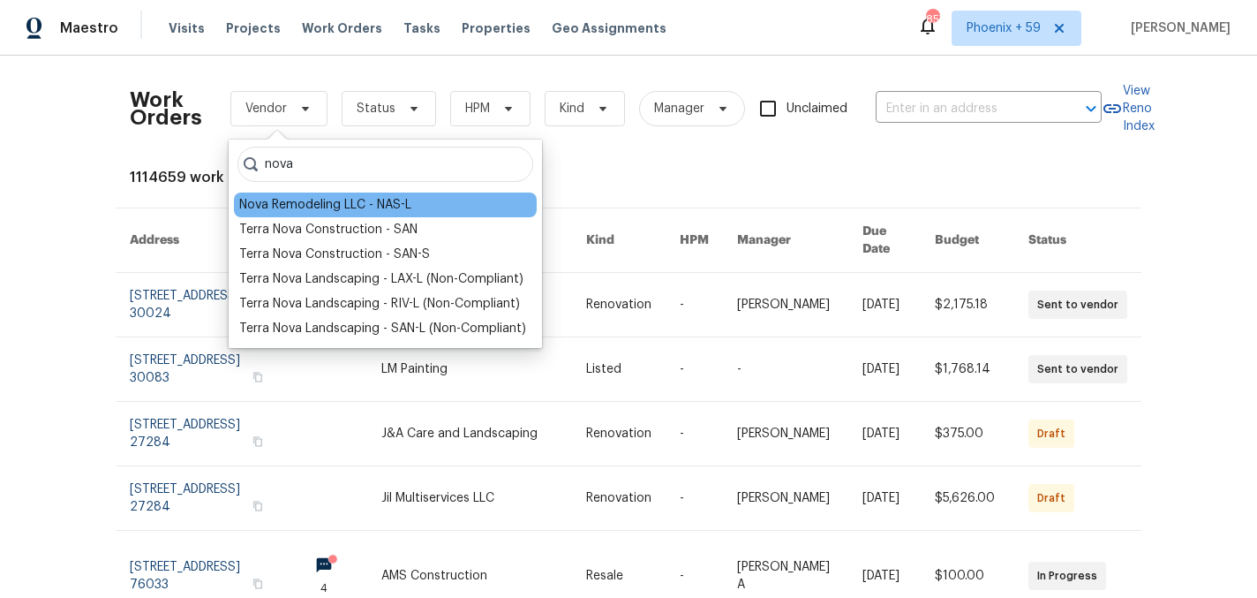
type input "nova"
click at [290, 207] on div "Nova Remodeling LLC - NAS-L" at bounding box center [325, 205] width 172 height 18
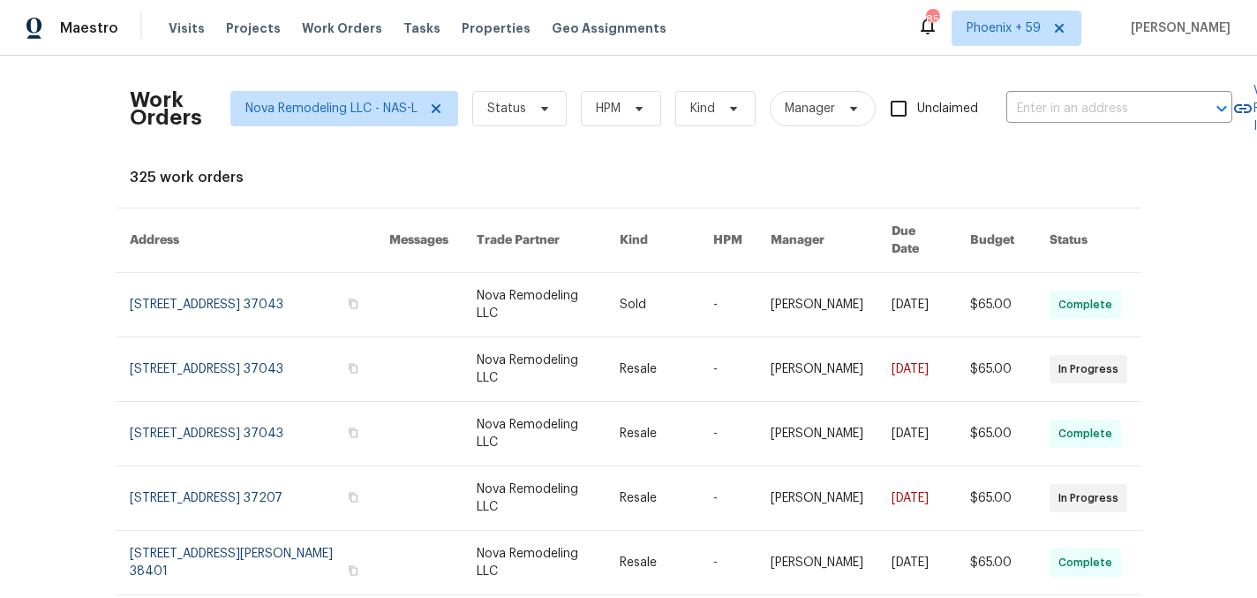
scroll to position [362, 0]
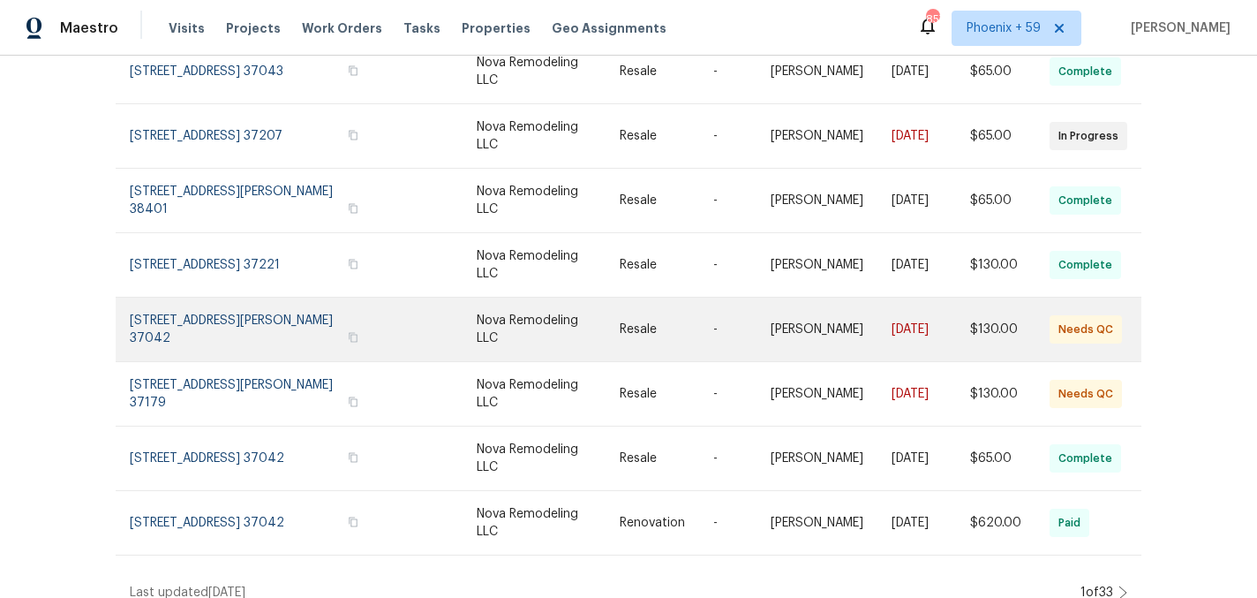
click at [226, 317] on link at bounding box center [260, 330] width 260 height 64
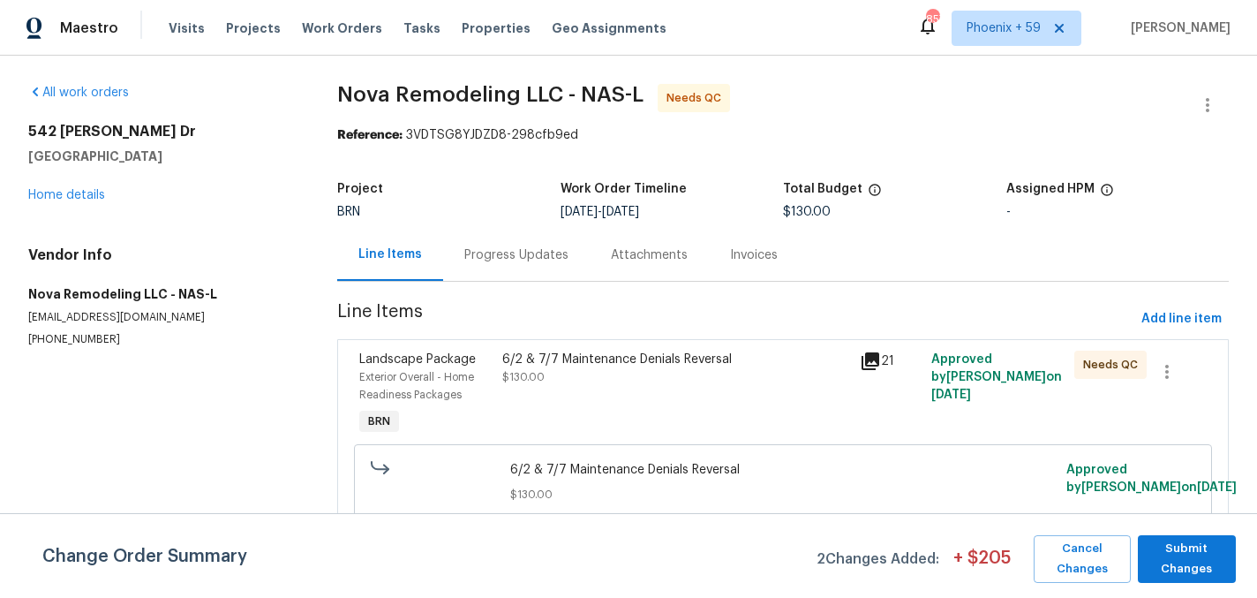
click at [577, 391] on div "6/2 & 7/7 Maintenance Denials Reversal $130.00" at bounding box center [676, 394] width 358 height 99
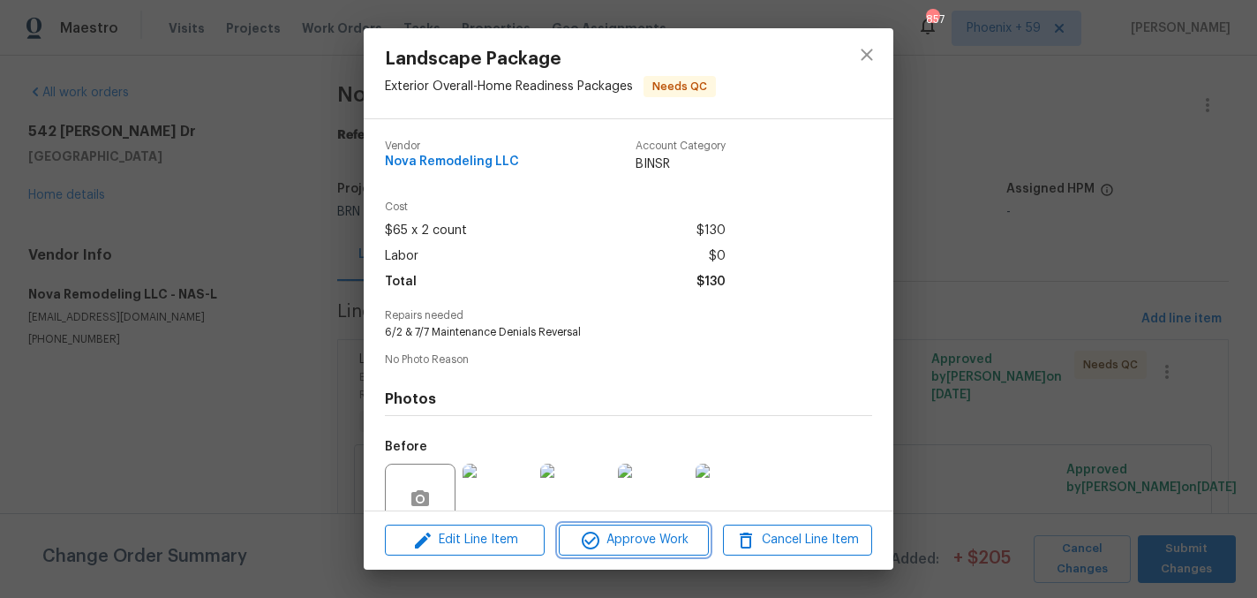
click at [662, 540] on span "Approve Work" at bounding box center [633, 540] width 139 height 22
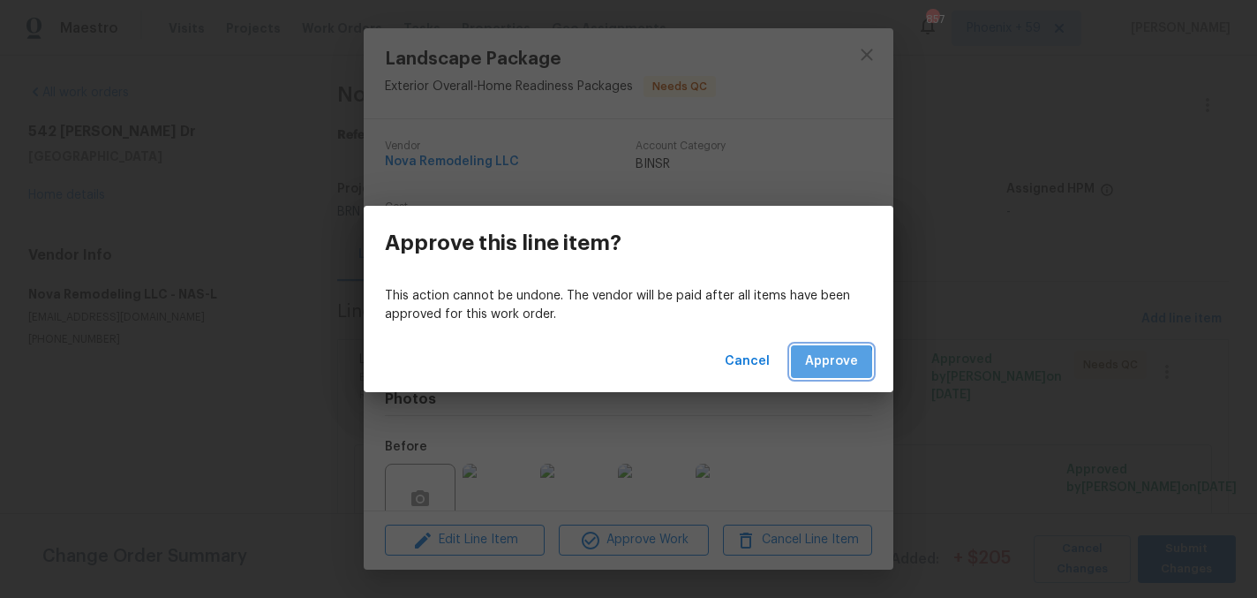
click at [818, 366] on span "Approve" at bounding box center [831, 362] width 53 height 22
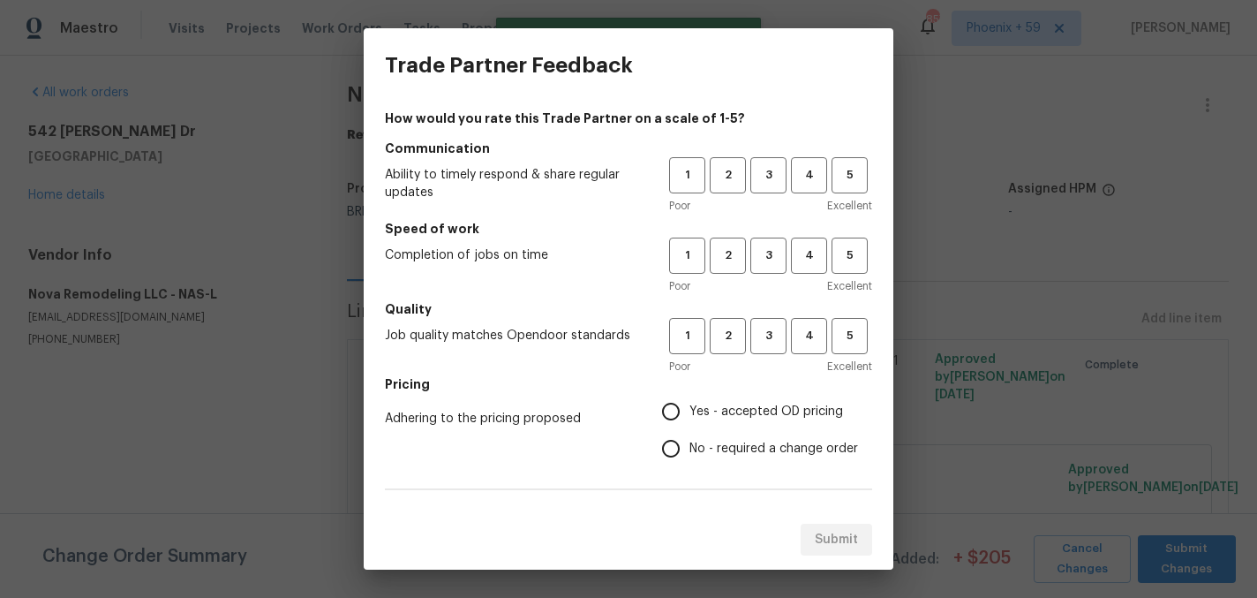
click at [1090, 305] on div "Trade Partner Feedback How would you rate this Trade Partner on a scale of 1-5?…" at bounding box center [628, 299] width 1257 height 598
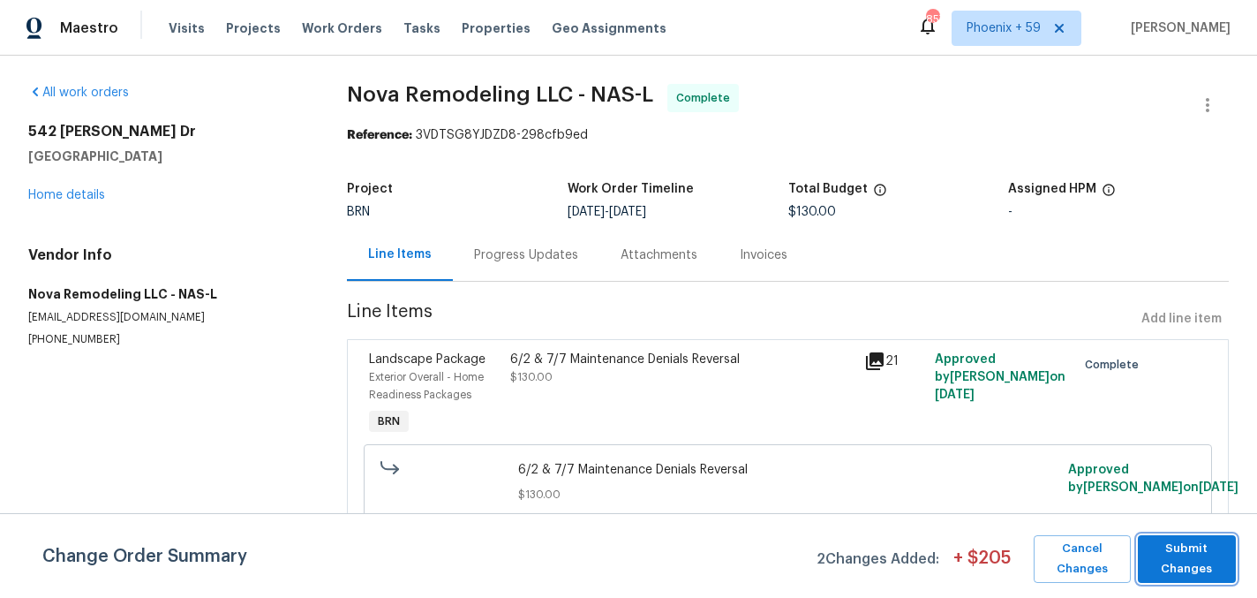
click at [1155, 544] on span "Submit Changes" at bounding box center [1187, 559] width 81 height 41
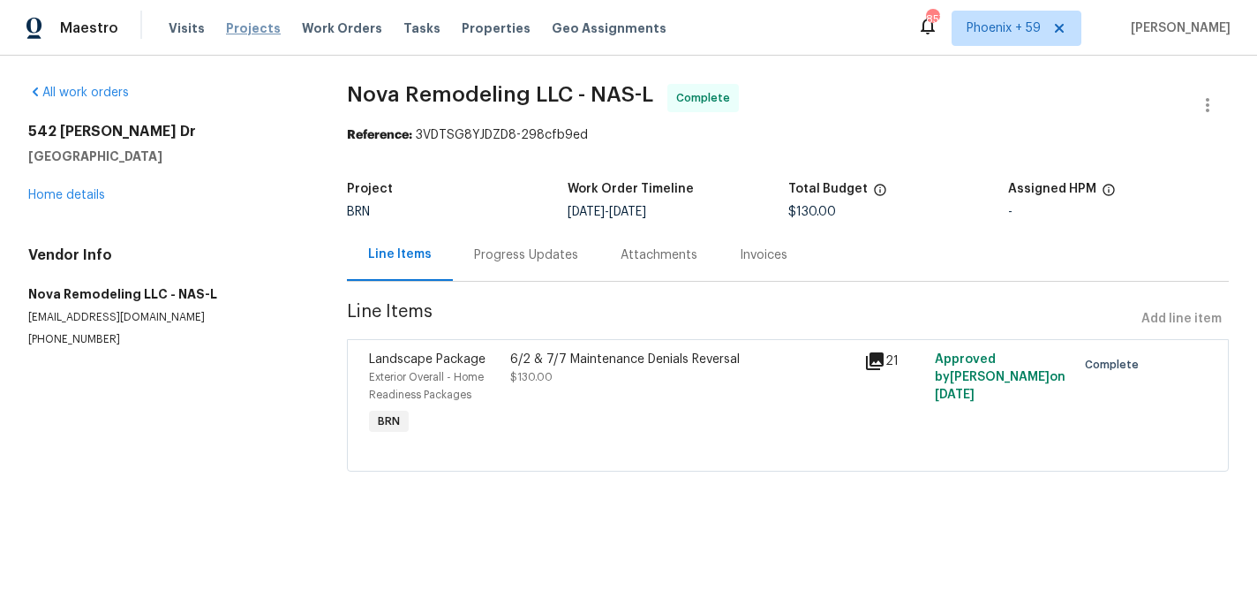
click at [249, 28] on span "Projects" at bounding box center [253, 28] width 55 height 18
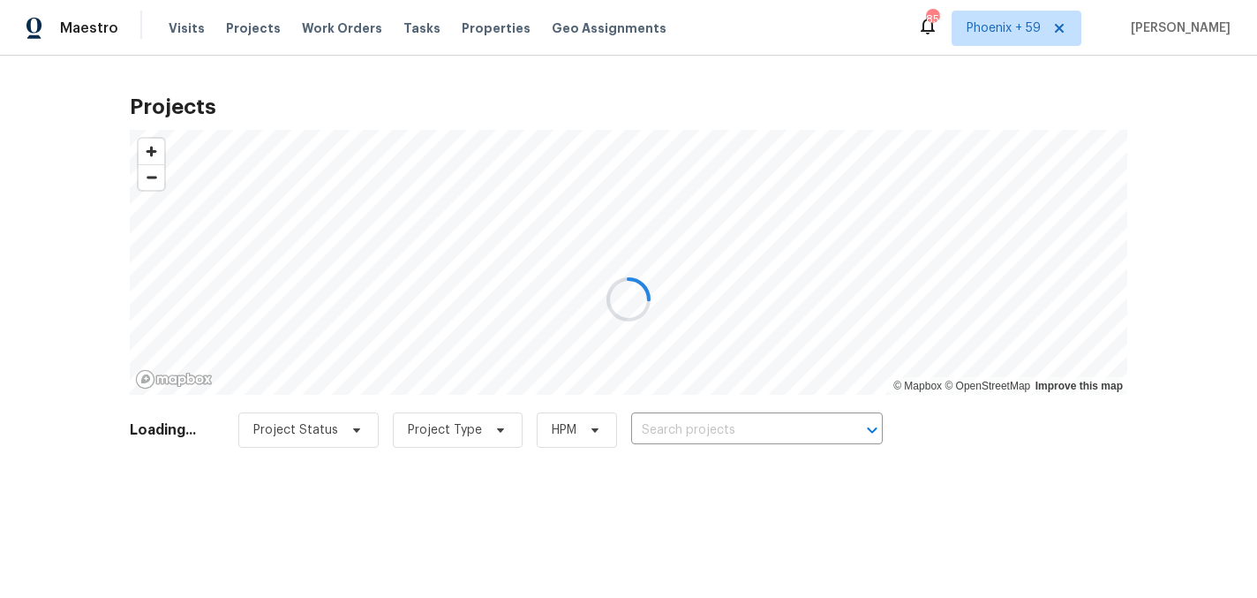
click at [336, 37] on div at bounding box center [628, 299] width 1257 height 598
click at [324, 19] on div at bounding box center [628, 299] width 1257 height 598
click at [329, 26] on div at bounding box center [628, 299] width 1257 height 598
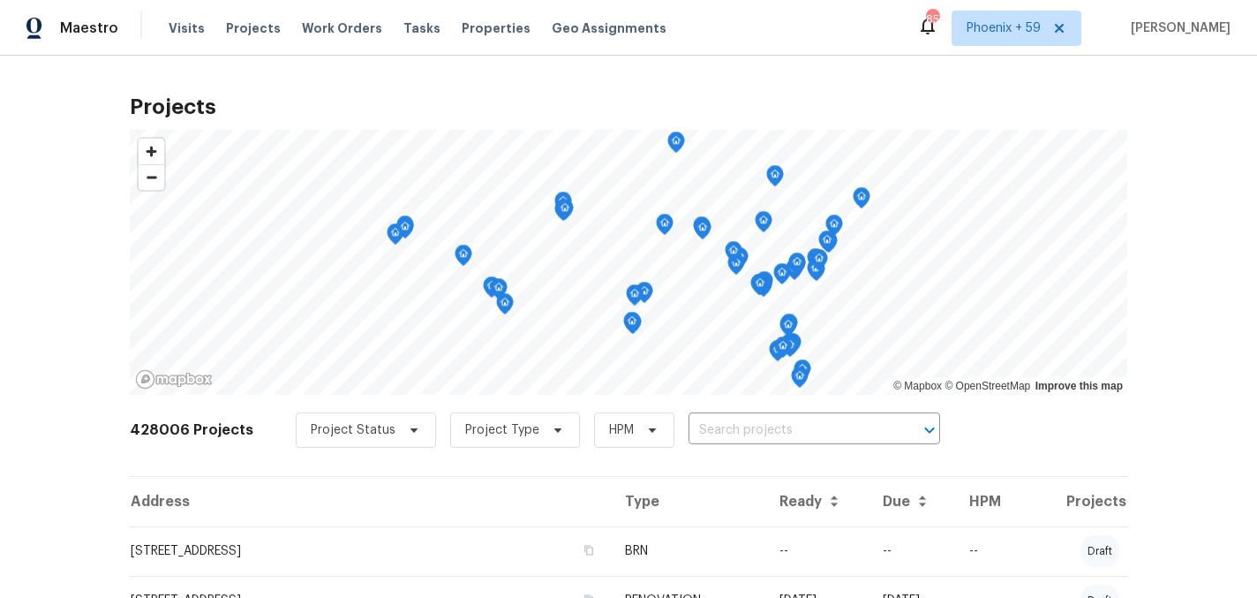
click at [329, 26] on span "Work Orders" at bounding box center [342, 28] width 80 height 18
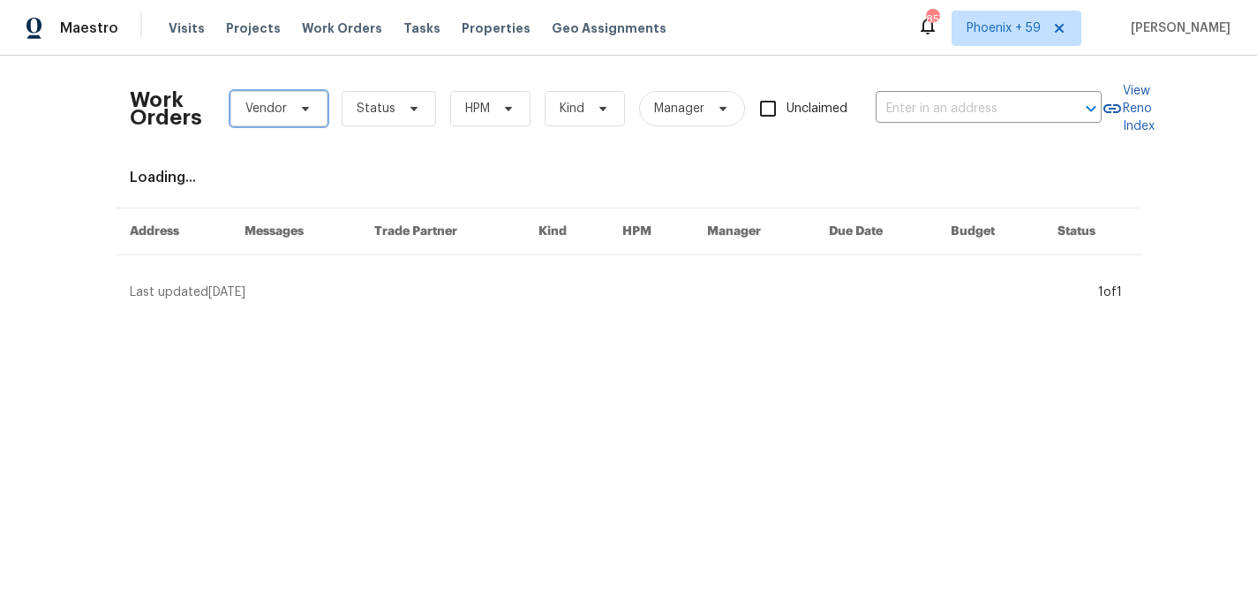
click at [308, 117] on span "Vendor" at bounding box center [278, 108] width 97 height 35
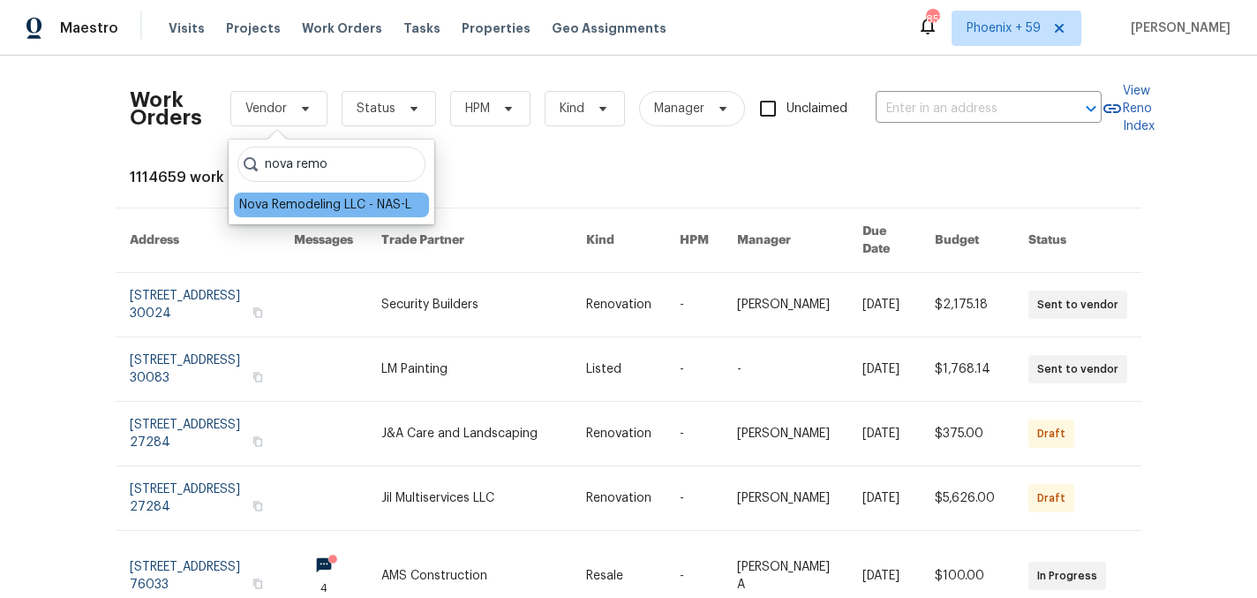
type input "nova remo"
click at [293, 200] on div "Nova Remodeling LLC - NAS-L" at bounding box center [325, 205] width 172 height 18
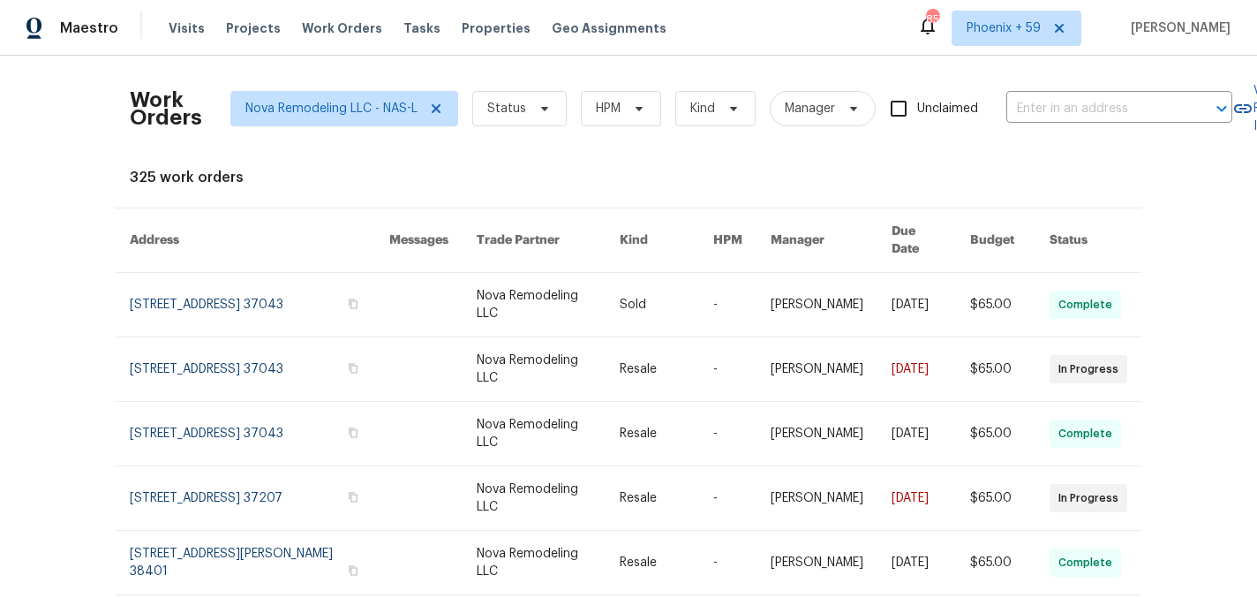
scroll to position [362, 0]
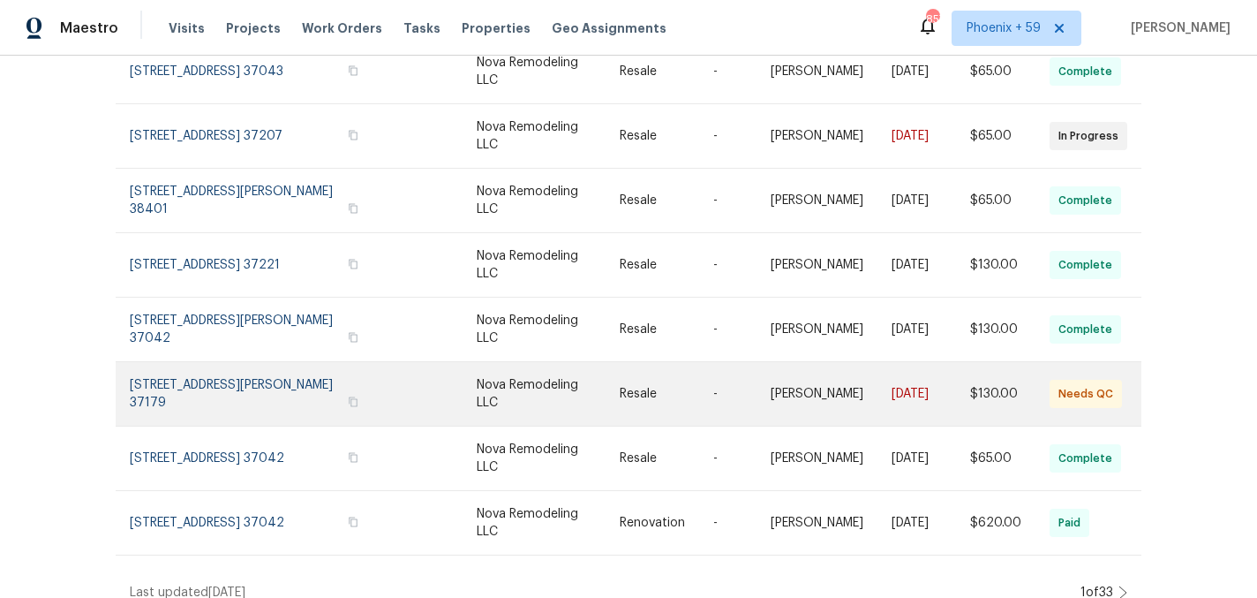
click at [280, 374] on link at bounding box center [260, 394] width 260 height 64
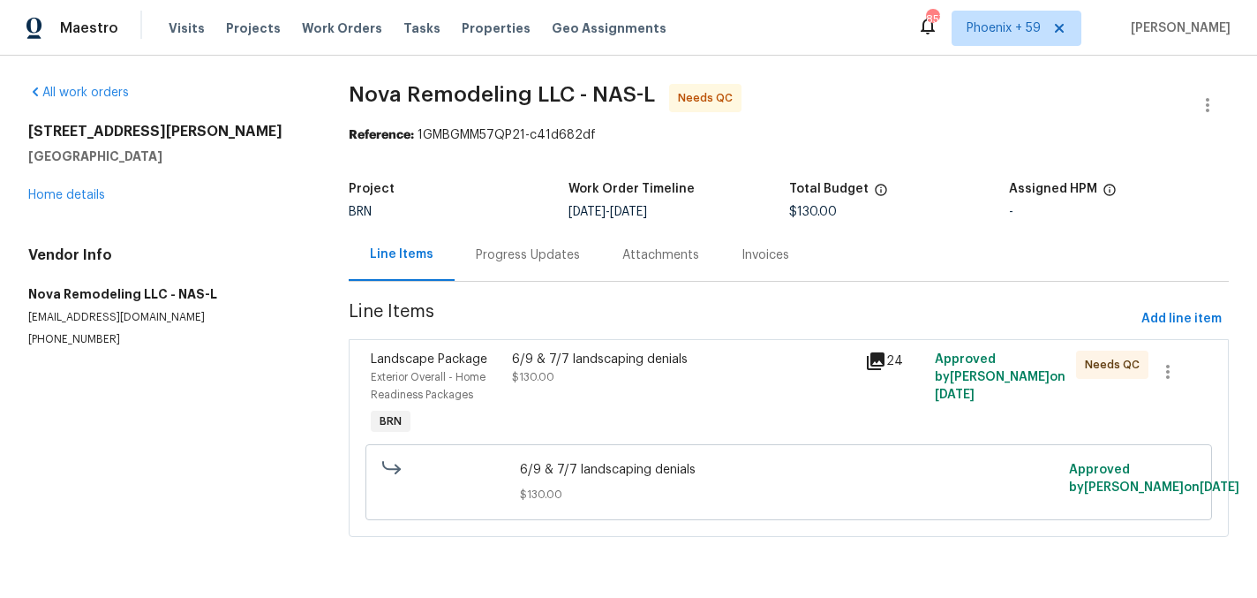
click at [649, 423] on div "6/9 & 7/7 landscaping denials $130.00" at bounding box center [683, 394] width 352 height 99
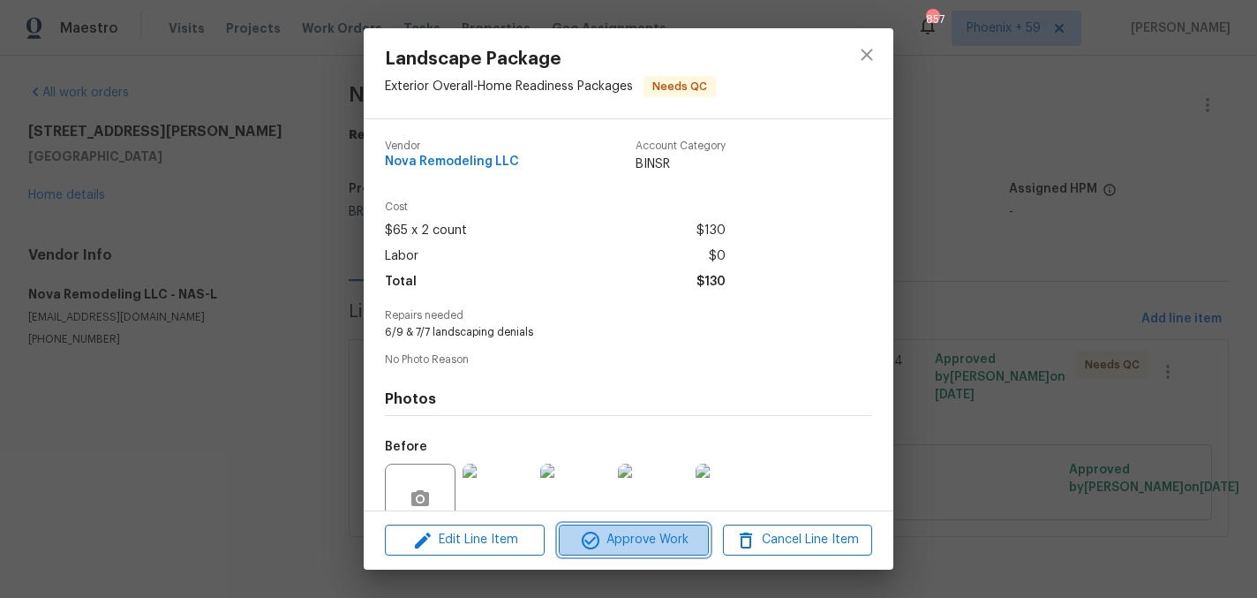
click at [668, 535] on span "Approve Work" at bounding box center [633, 540] width 139 height 22
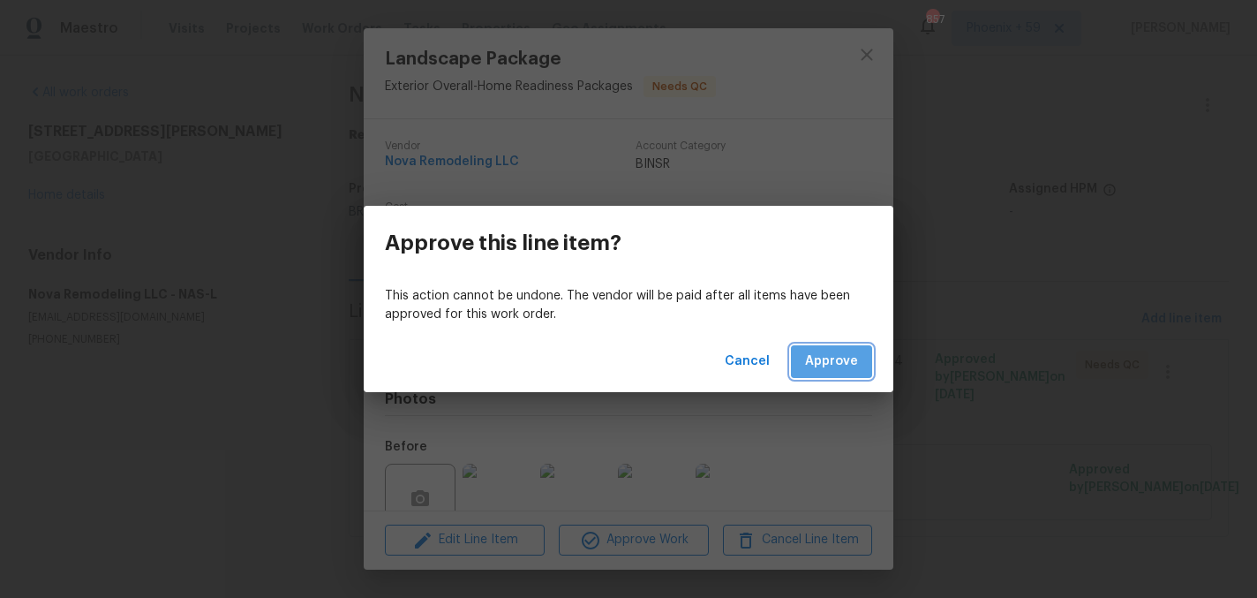
click at [836, 366] on span "Approve" at bounding box center [831, 362] width 53 height 22
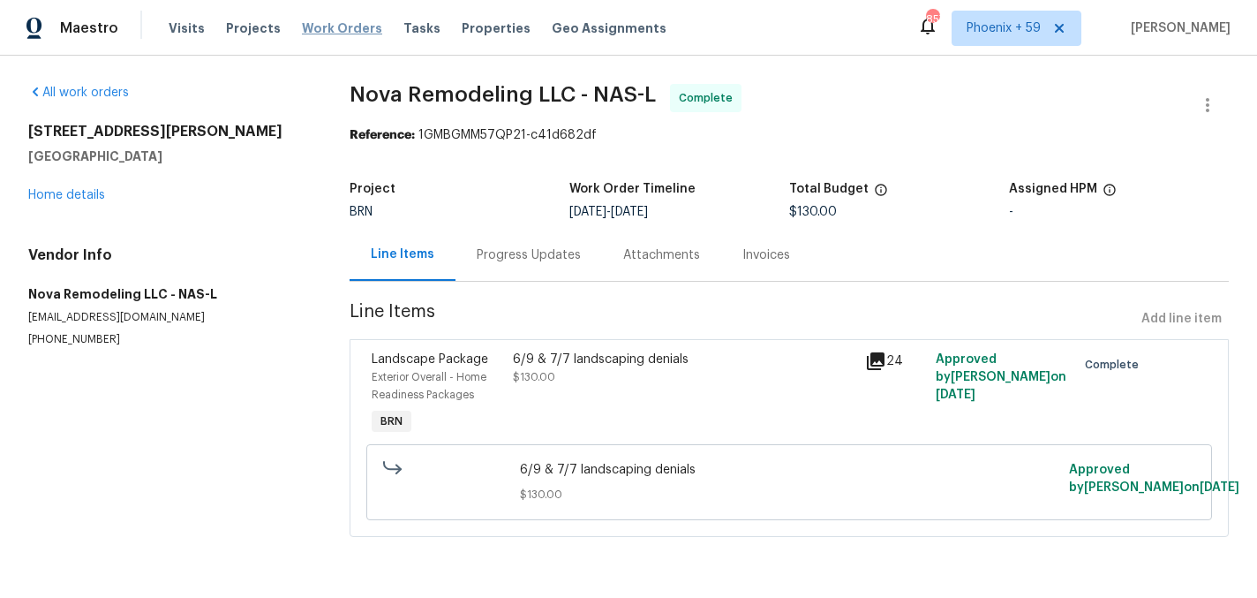
click at [321, 20] on span "Work Orders" at bounding box center [342, 28] width 80 height 18
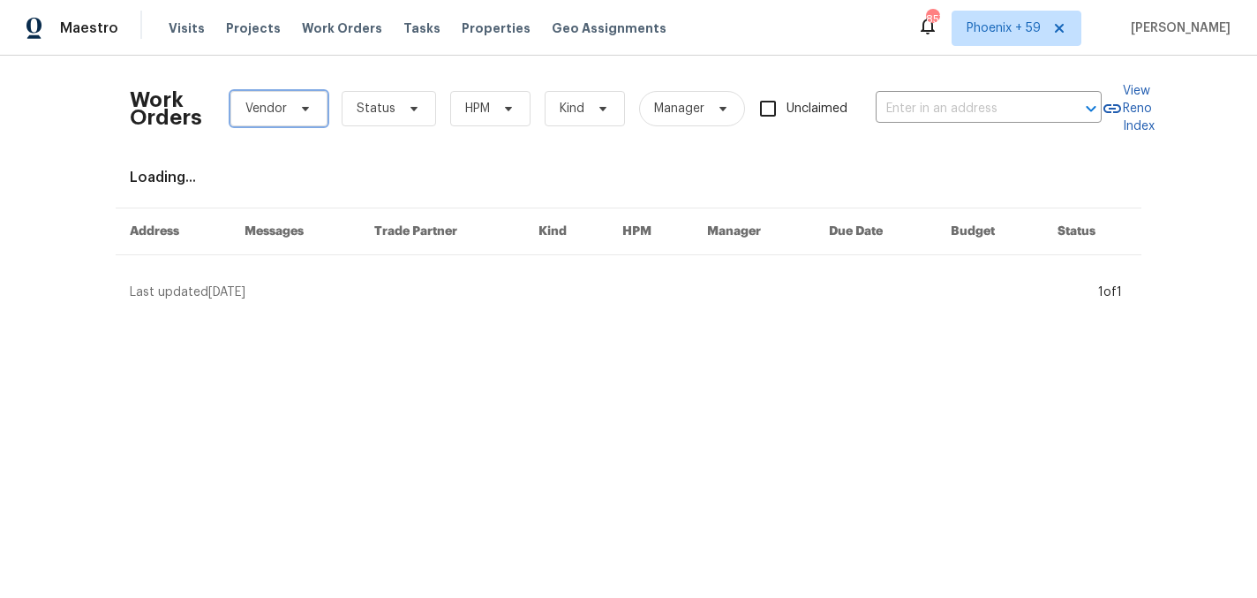
click at [286, 117] on span "Vendor" at bounding box center [278, 108] width 97 height 35
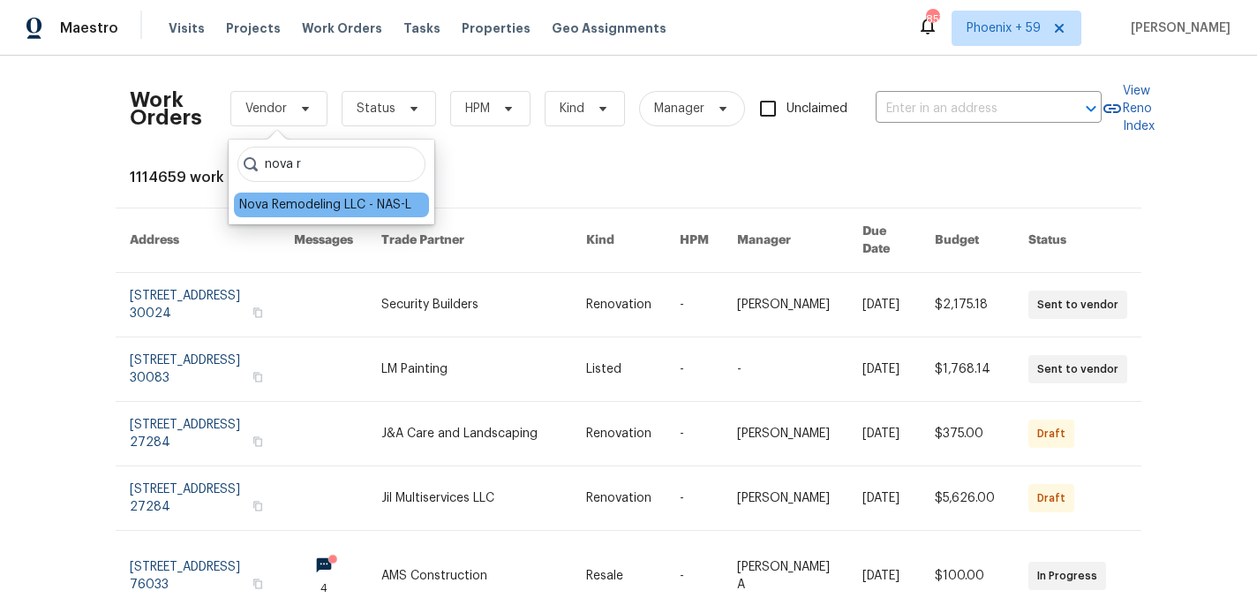
type input "nova r"
click at [333, 204] on div "Nova Remodeling LLC - NAS-L" at bounding box center [325, 205] width 172 height 18
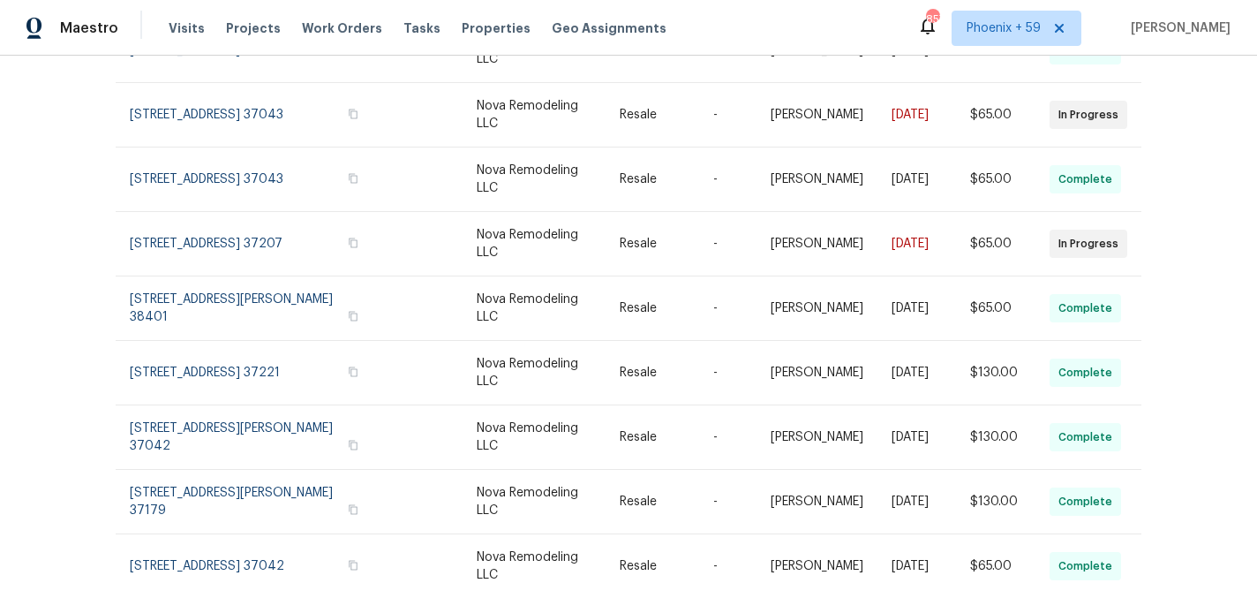
scroll to position [362, 0]
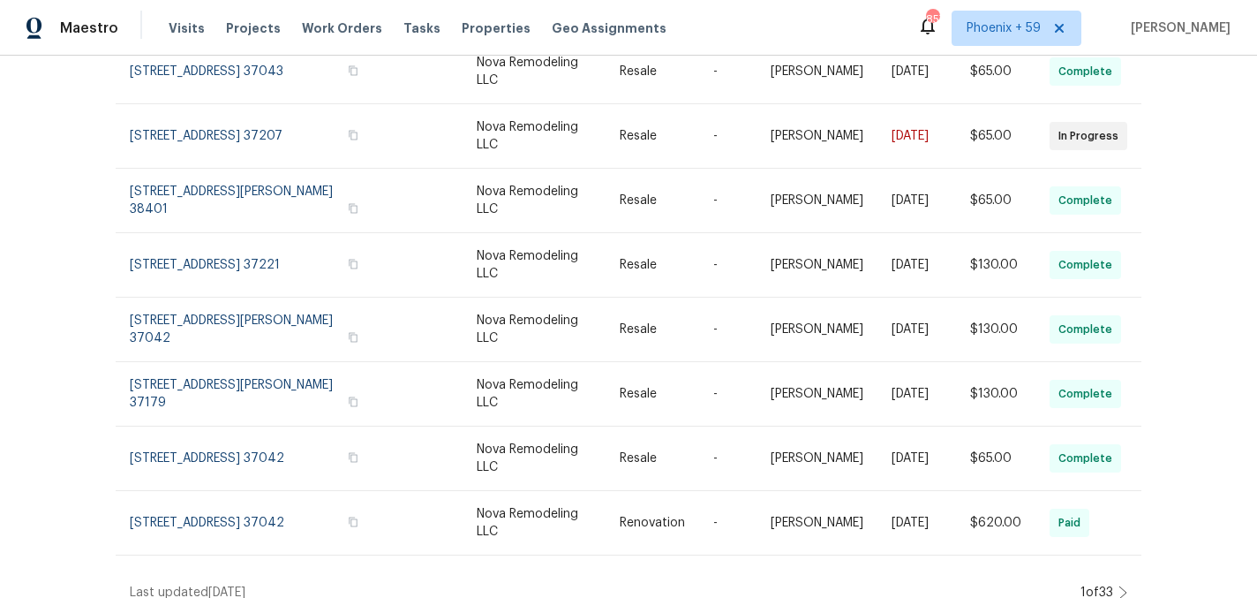
click at [1121, 585] on icon at bounding box center [1123, 592] width 9 height 14
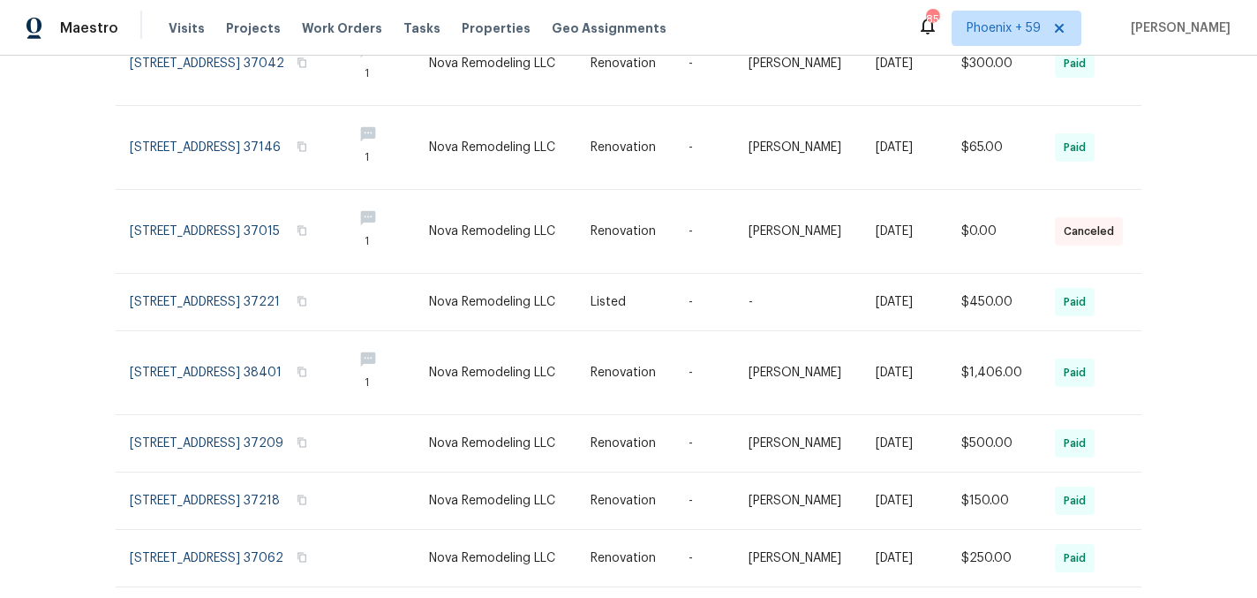
scroll to position [476, 0]
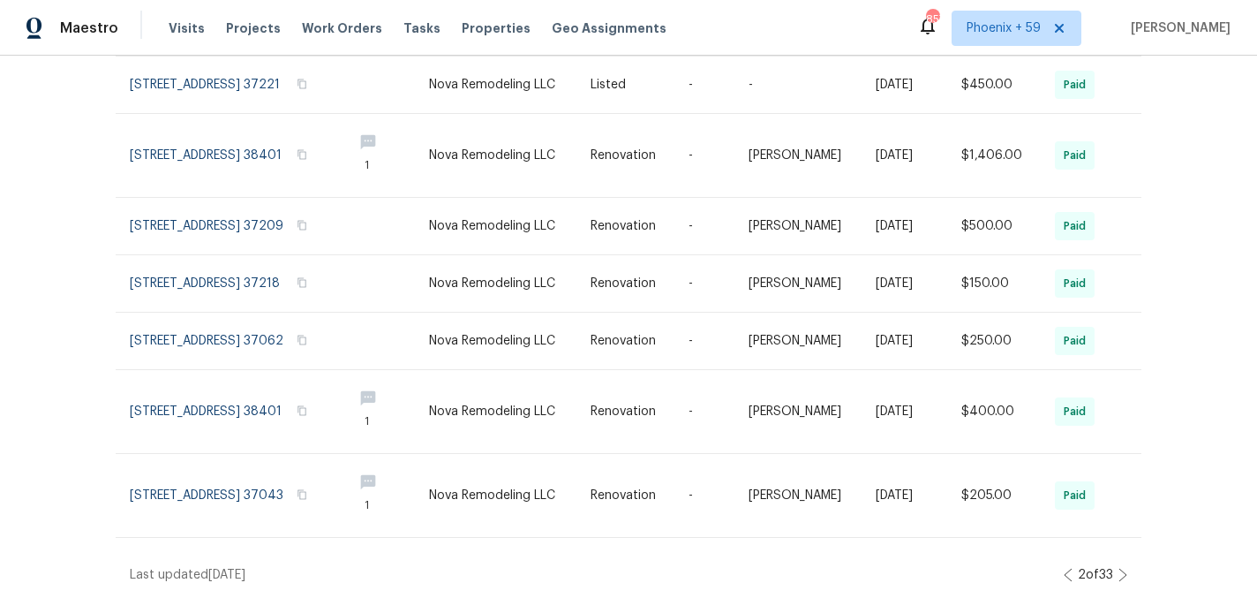
click at [1129, 577] on div "Work Orders Nova Remodeling LLC - NAS-L Status HPM Kind Manager Unclaimed ​ Vie…" at bounding box center [628, 327] width 1257 height 542
click at [1124, 576] on icon at bounding box center [1123, 575] width 9 height 14
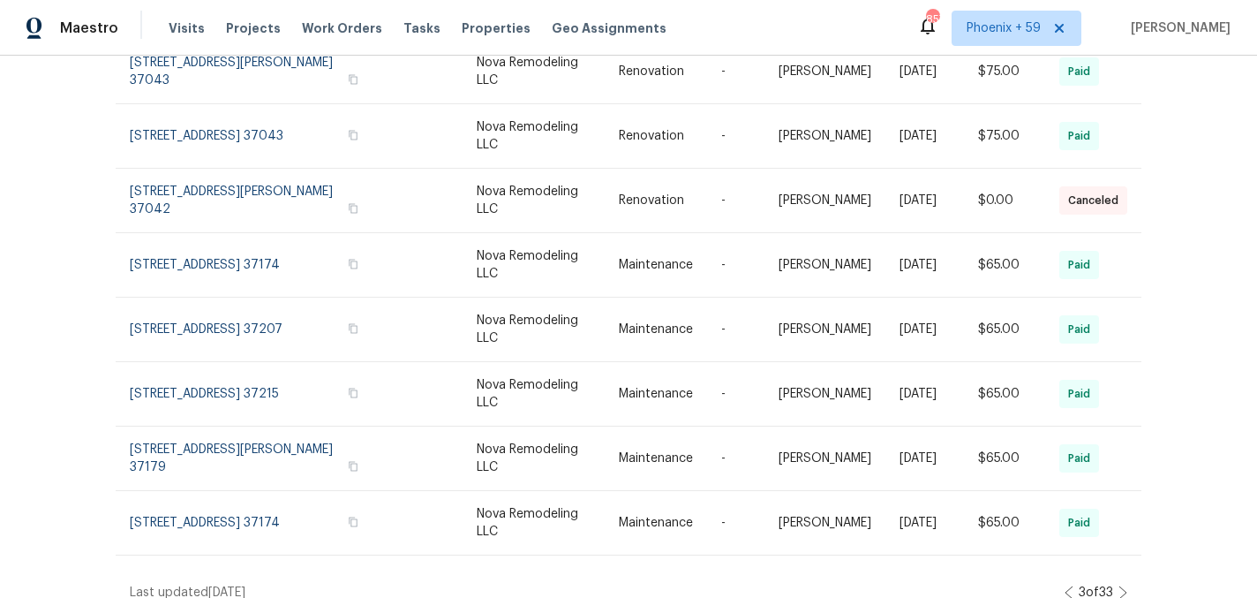
scroll to position [0, 0]
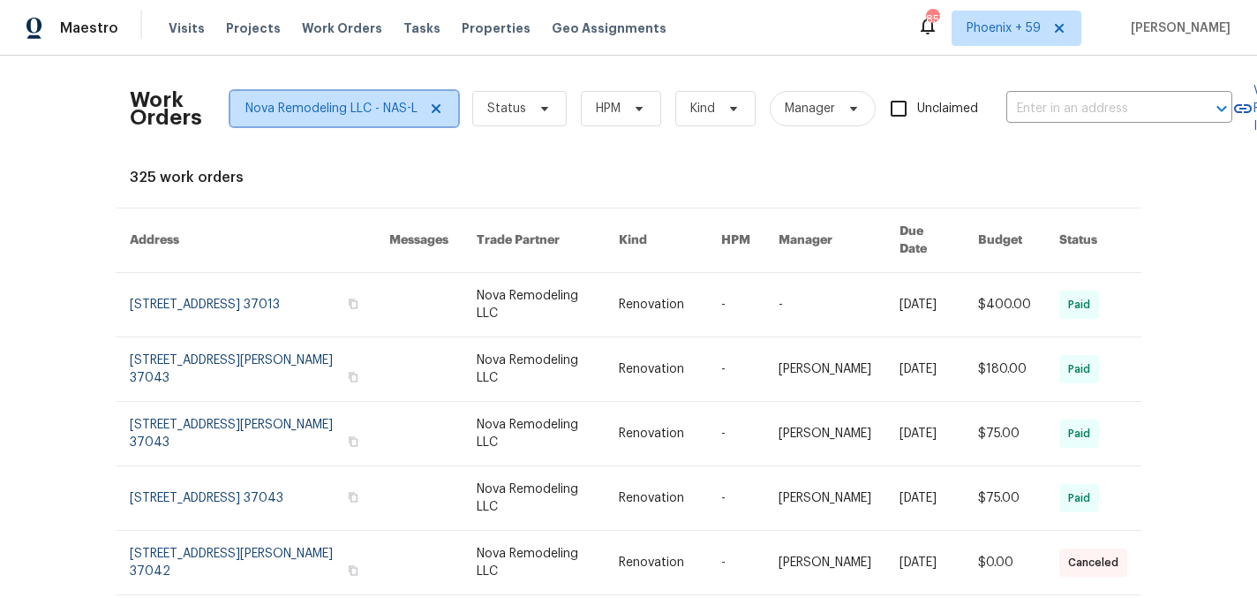
click at [436, 104] on icon at bounding box center [436, 109] width 14 height 14
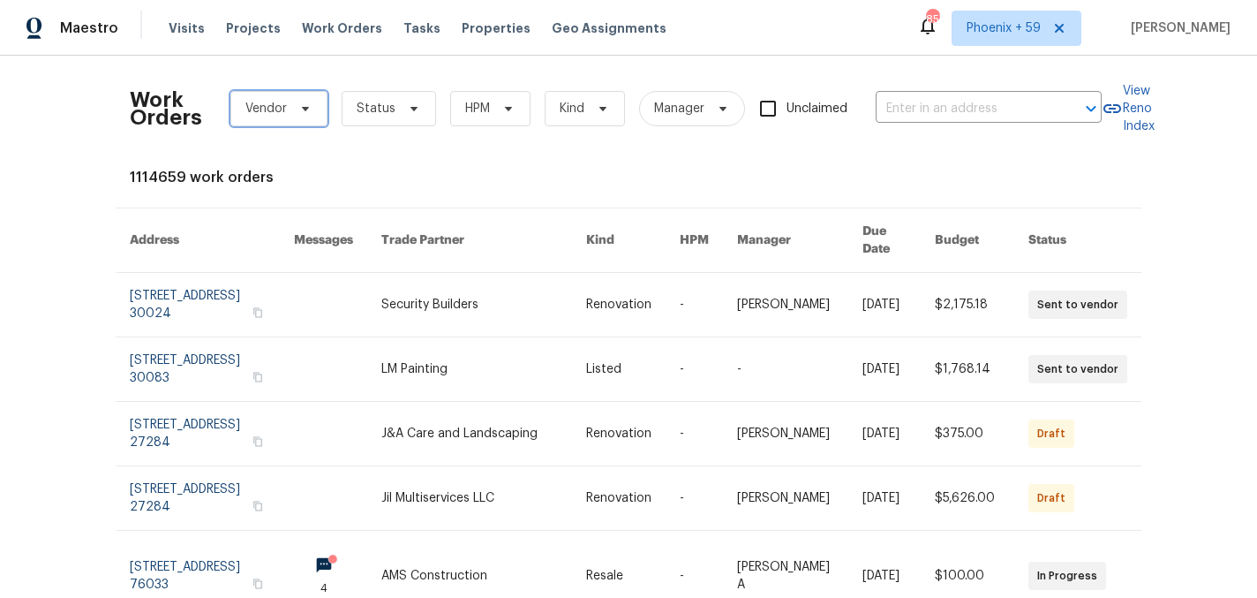
click at [311, 105] on icon at bounding box center [305, 109] width 14 height 14
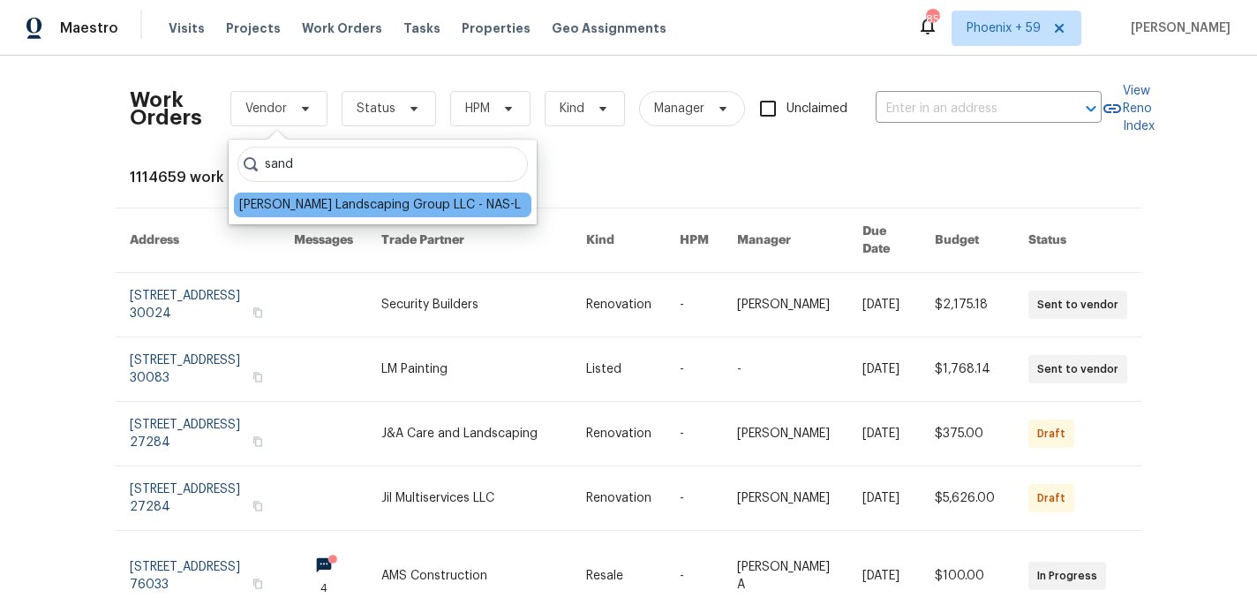
type input "sand"
click at [310, 203] on div "Sandoval Landscaping Group LLC - NAS-L" at bounding box center [380, 205] width 282 height 18
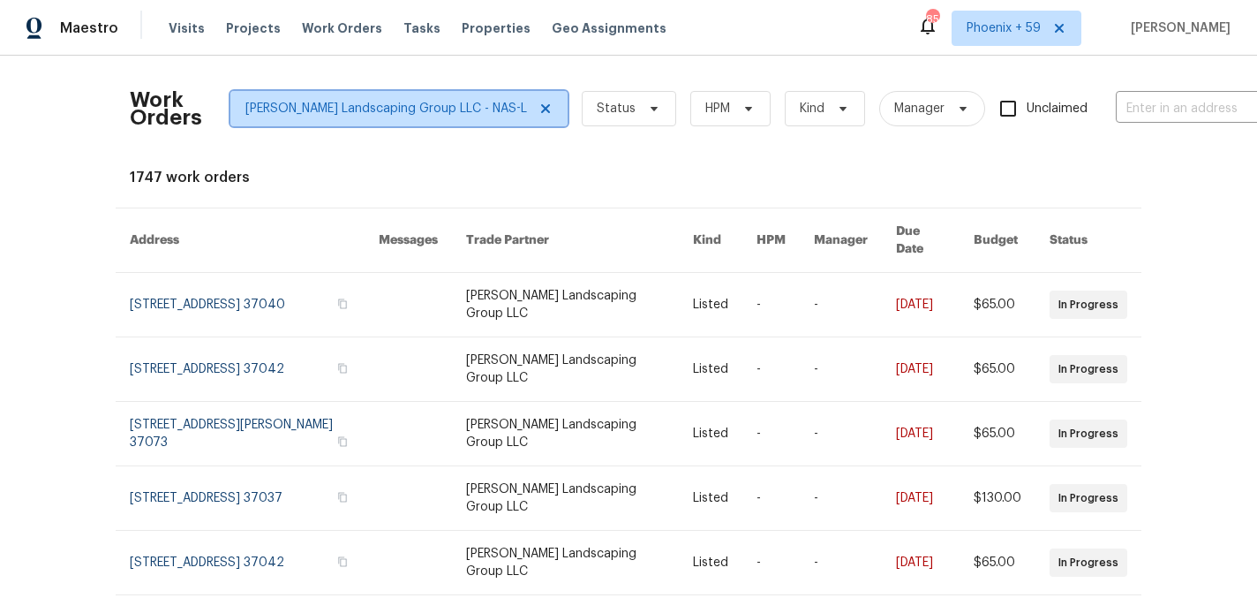
click at [539, 106] on icon at bounding box center [546, 109] width 14 height 14
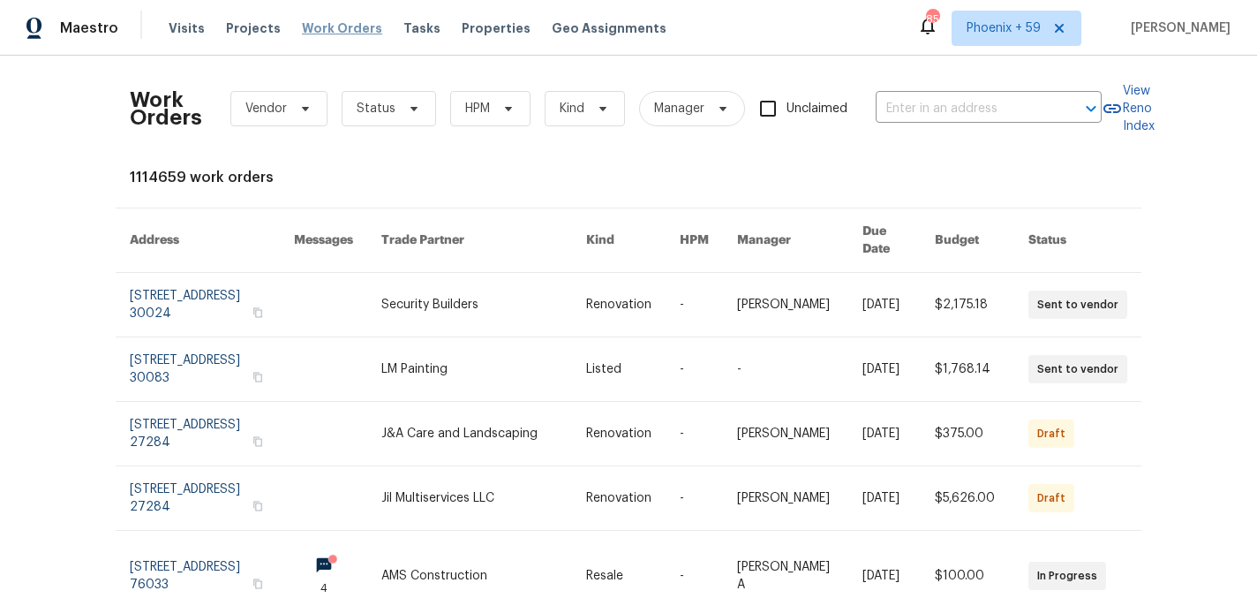
click at [335, 30] on span "Work Orders" at bounding box center [342, 28] width 80 height 18
click at [478, 27] on span "Properties" at bounding box center [496, 28] width 69 height 18
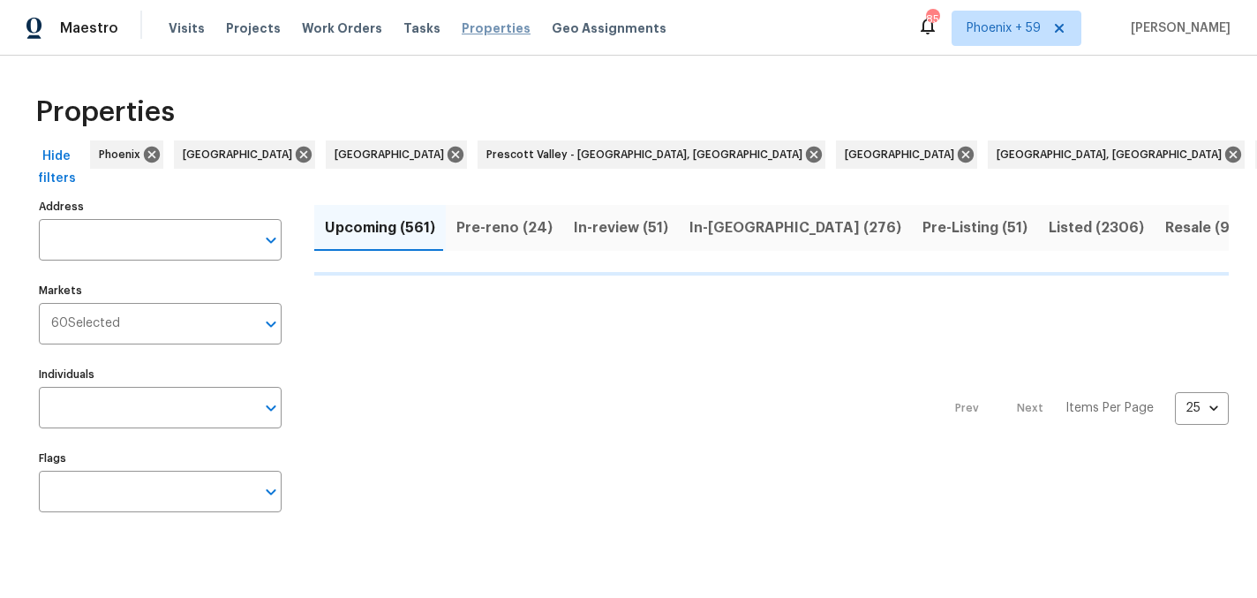
click at [477, 27] on span "Properties" at bounding box center [496, 28] width 69 height 18
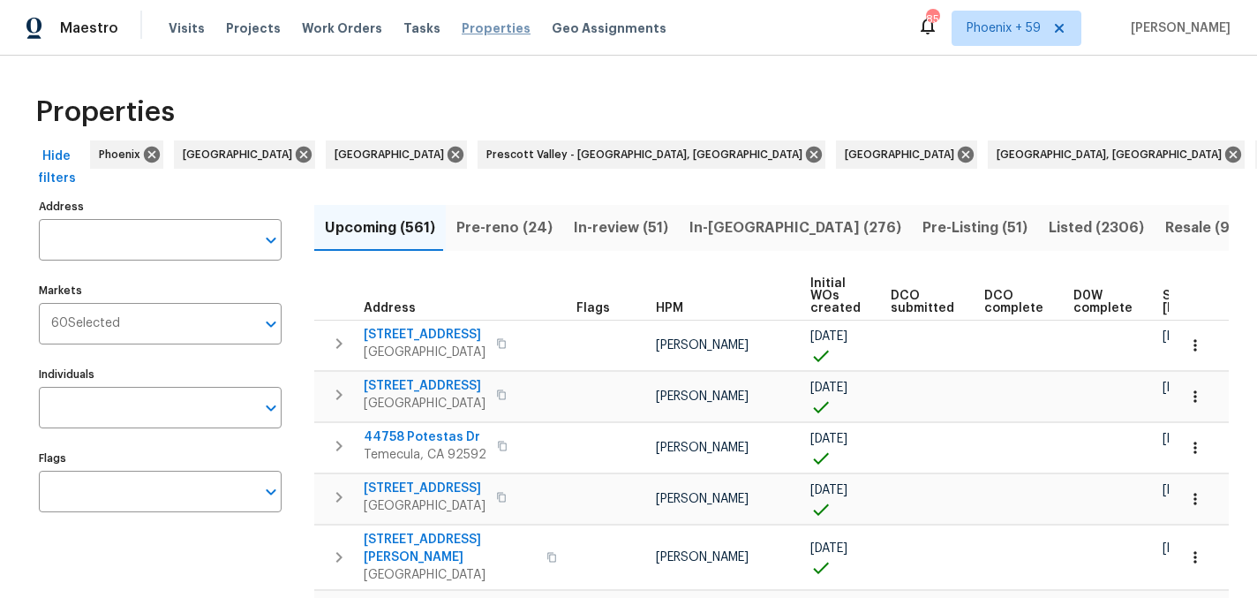
click at [480, 33] on span "Properties" at bounding box center [496, 28] width 69 height 18
click at [209, 242] on input "Address" at bounding box center [147, 240] width 216 height 42
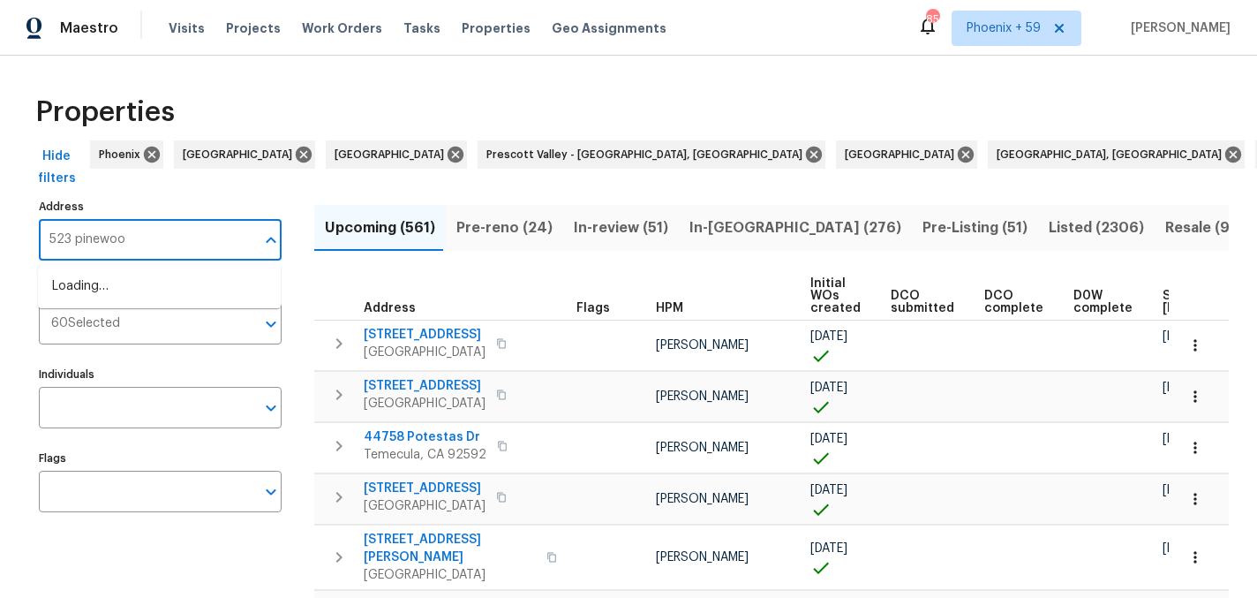
type input "523 pinewood"
click at [177, 291] on li "523 Pinewood Cir Fort Oglethorpe GA 30742" at bounding box center [159, 286] width 243 height 29
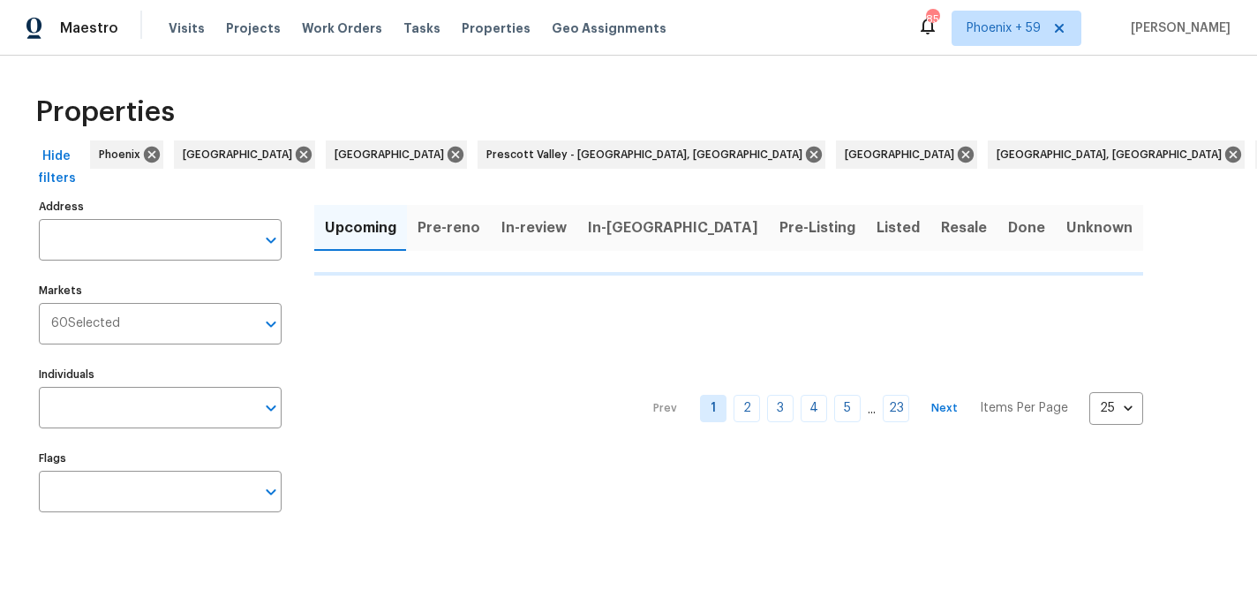
type input "523 Pinewood Cir Fort Oglethorpe GA 30742"
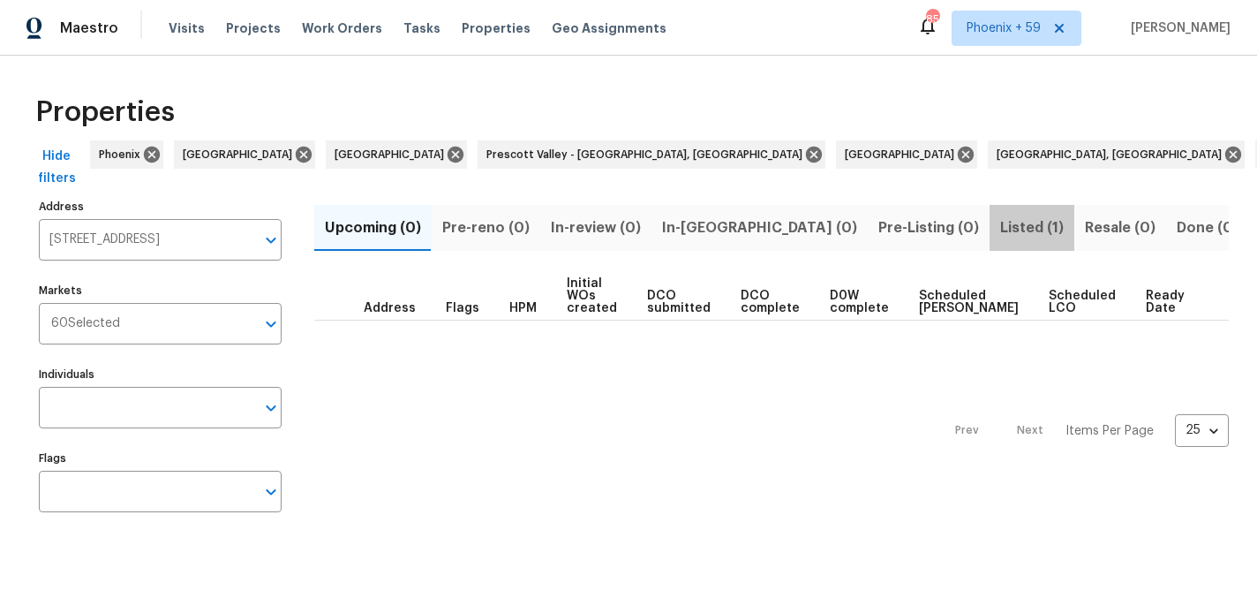
click at [990, 215] on button "Listed (1)" at bounding box center [1032, 228] width 85 height 46
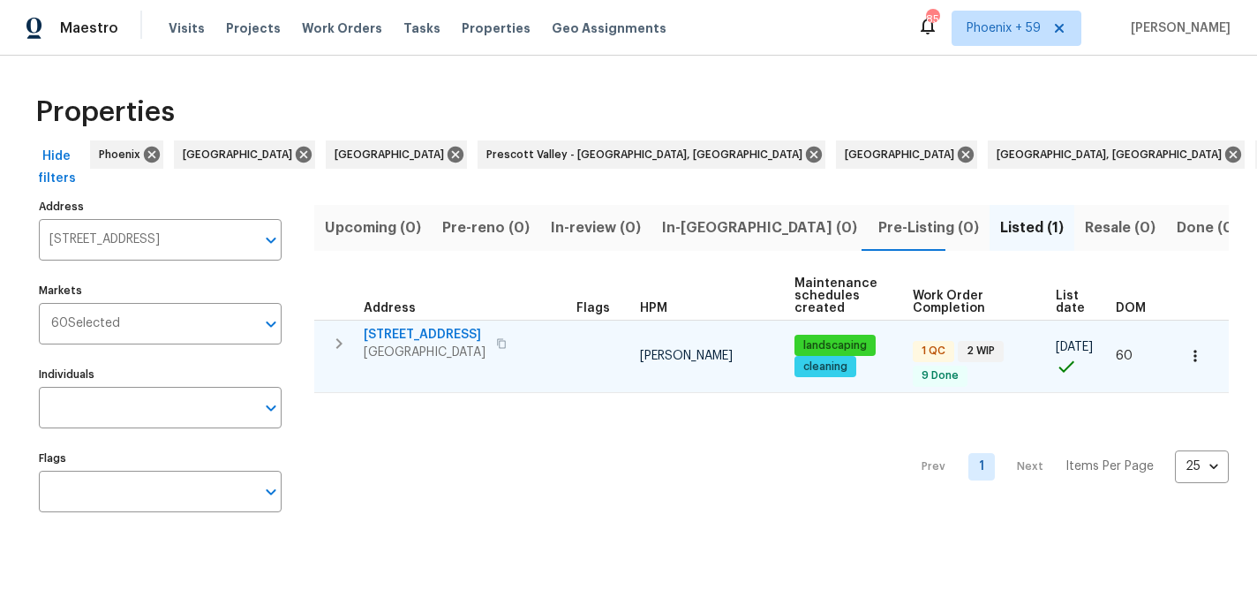
click at [452, 333] on span "523 Pinewood Cir" at bounding box center [425, 335] width 122 height 18
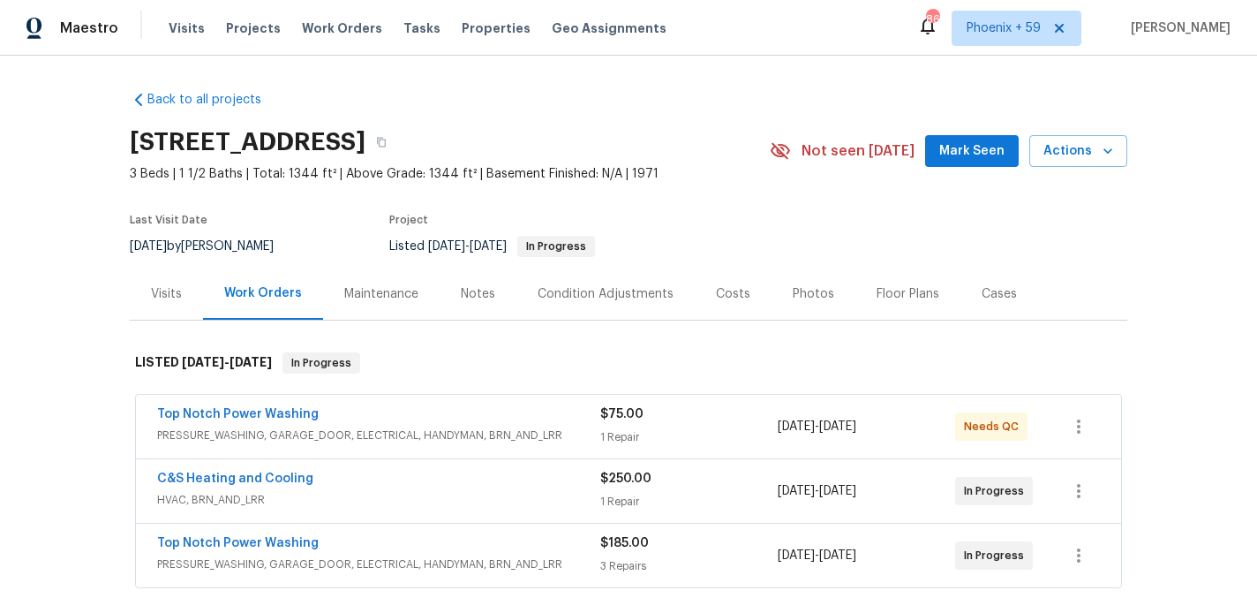
click at [326, 423] on div "Top Notch Power Washing" at bounding box center [378, 415] width 443 height 21
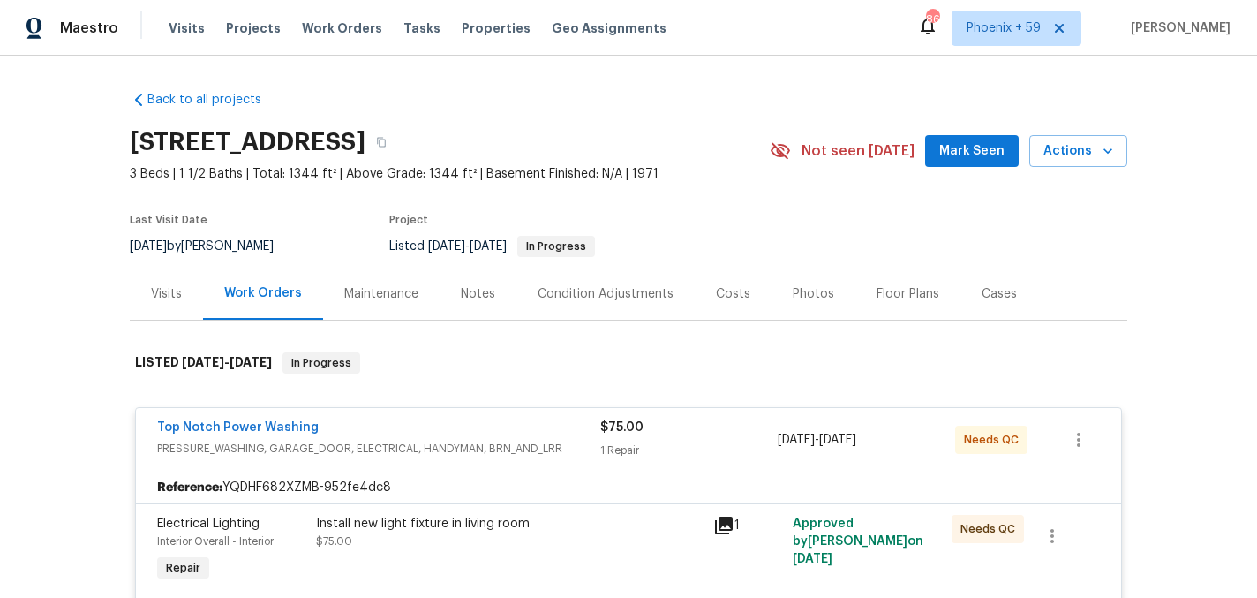
click at [379, 298] on div "Maintenance" at bounding box center [381, 294] width 74 height 18
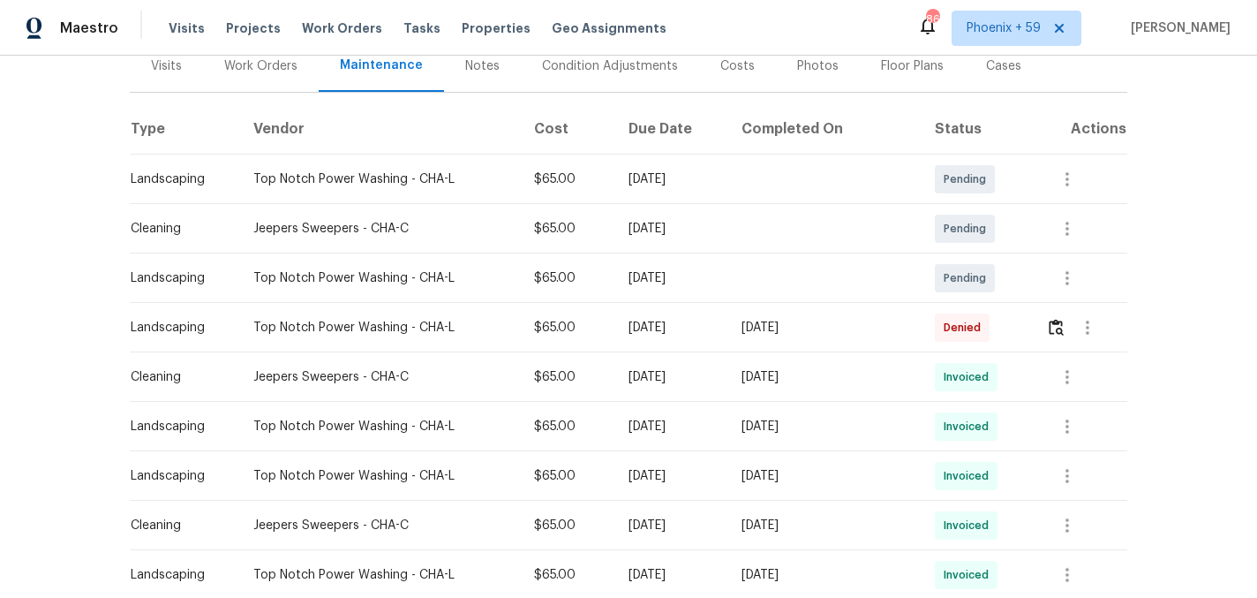
scroll to position [241, 0]
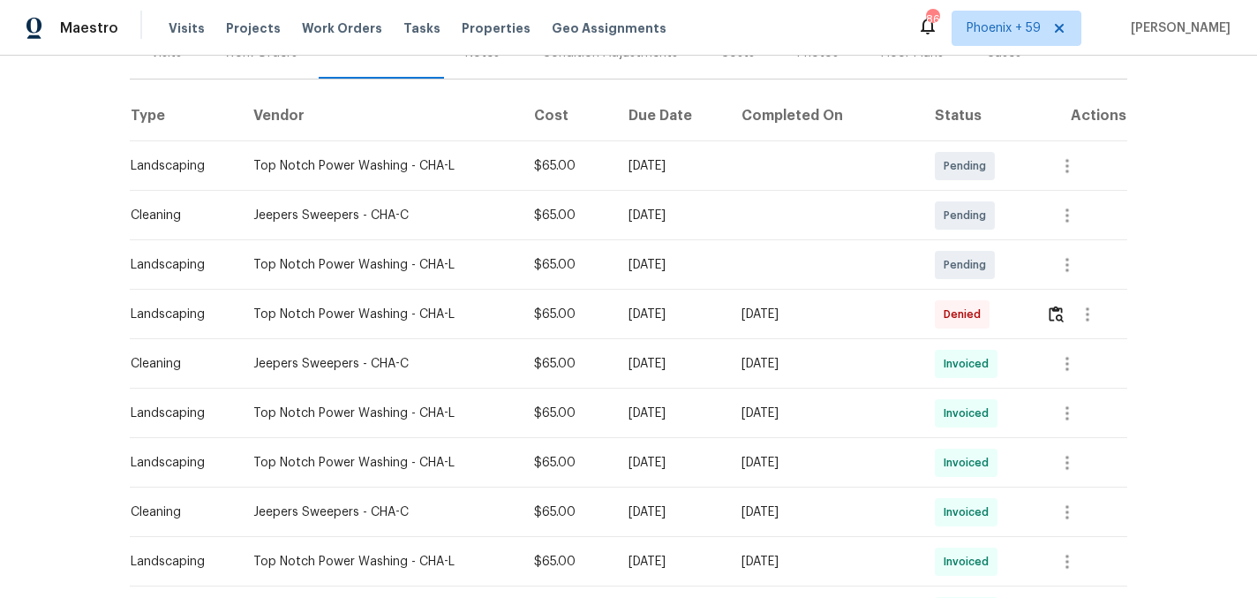
click at [1069, 322] on div at bounding box center [1088, 314] width 42 height 42
click at [1059, 313] on img "button" at bounding box center [1056, 314] width 15 height 17
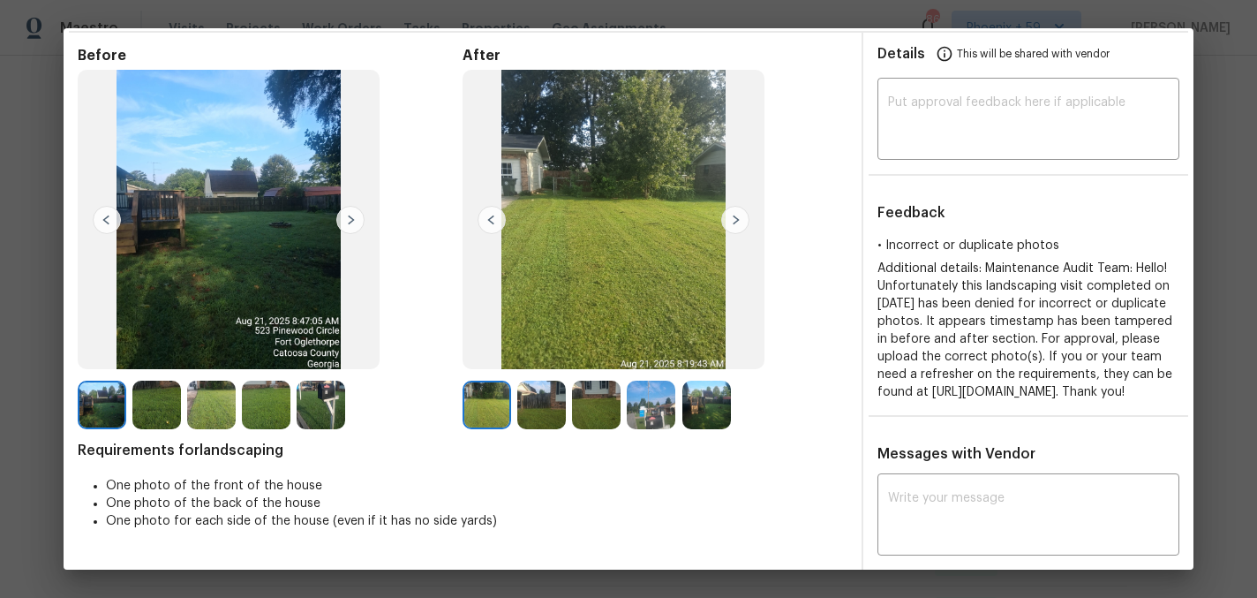
scroll to position [57, 0]
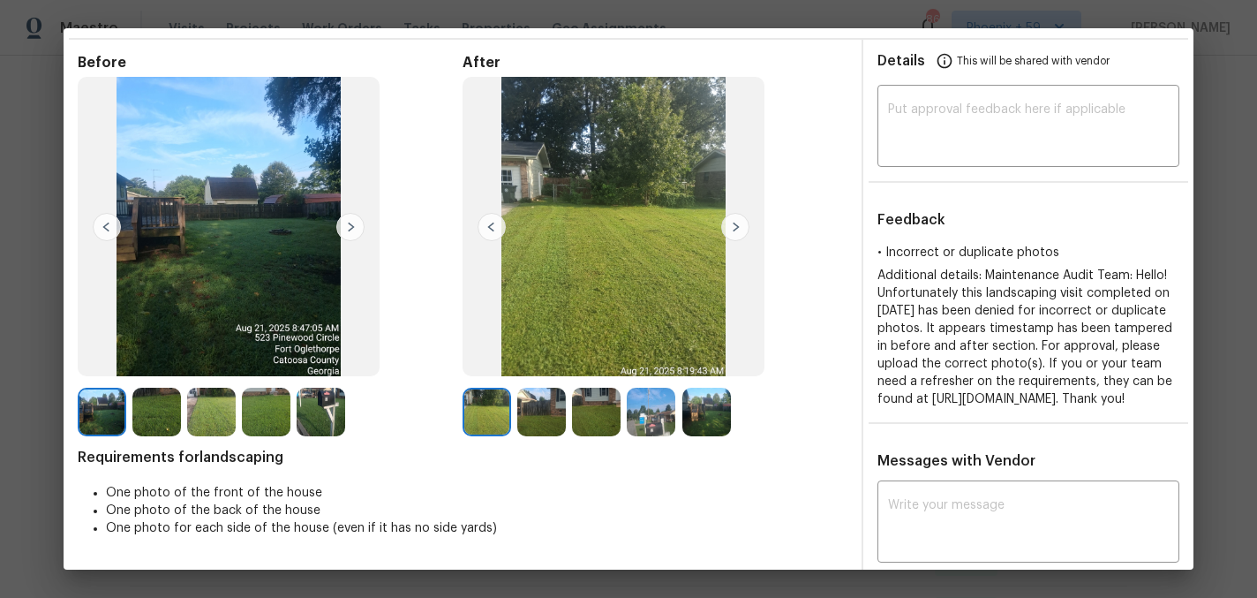
click at [731, 230] on img at bounding box center [735, 227] width 28 height 28
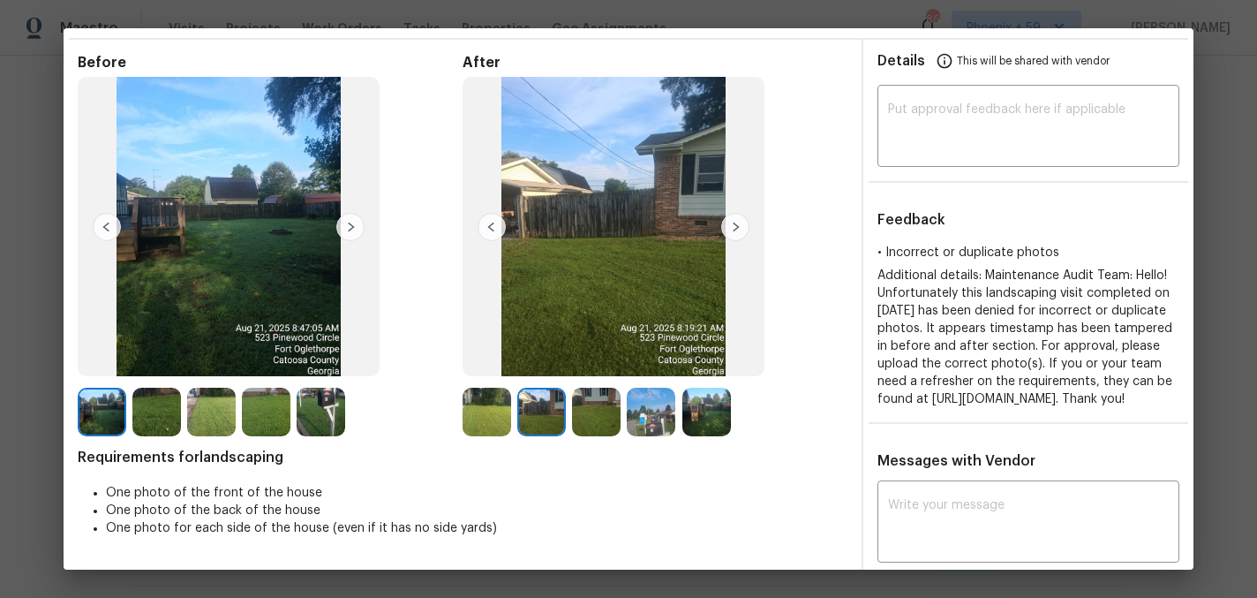
click at [731, 230] on img at bounding box center [735, 227] width 28 height 28
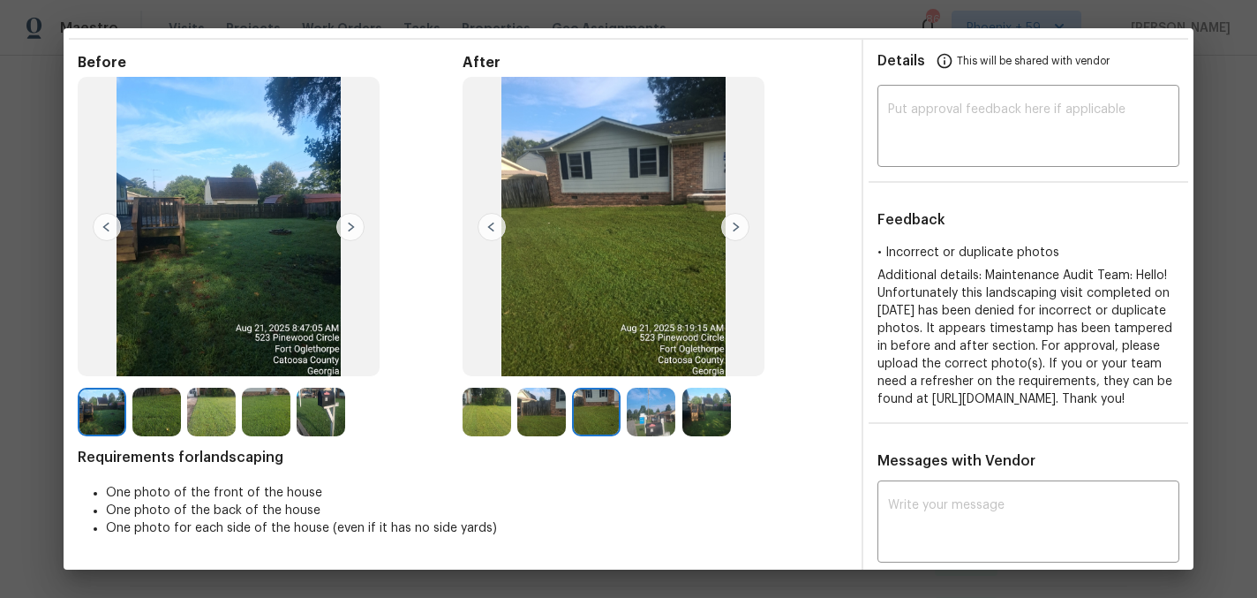
click at [731, 230] on img at bounding box center [735, 227] width 28 height 28
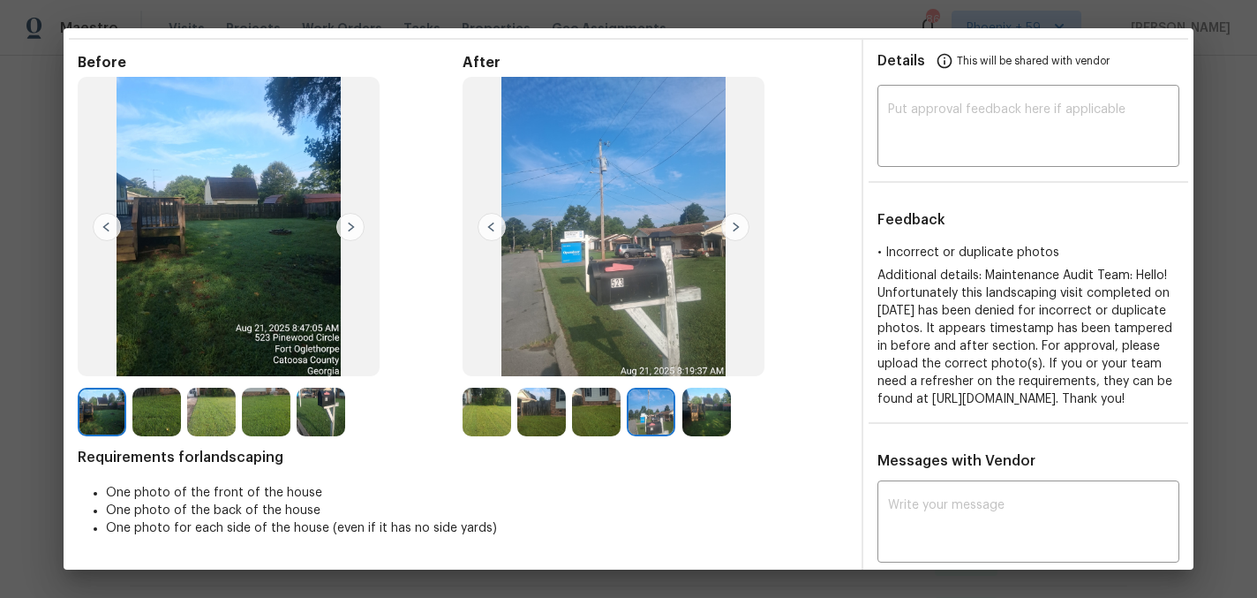
click at [731, 230] on img at bounding box center [735, 227] width 28 height 28
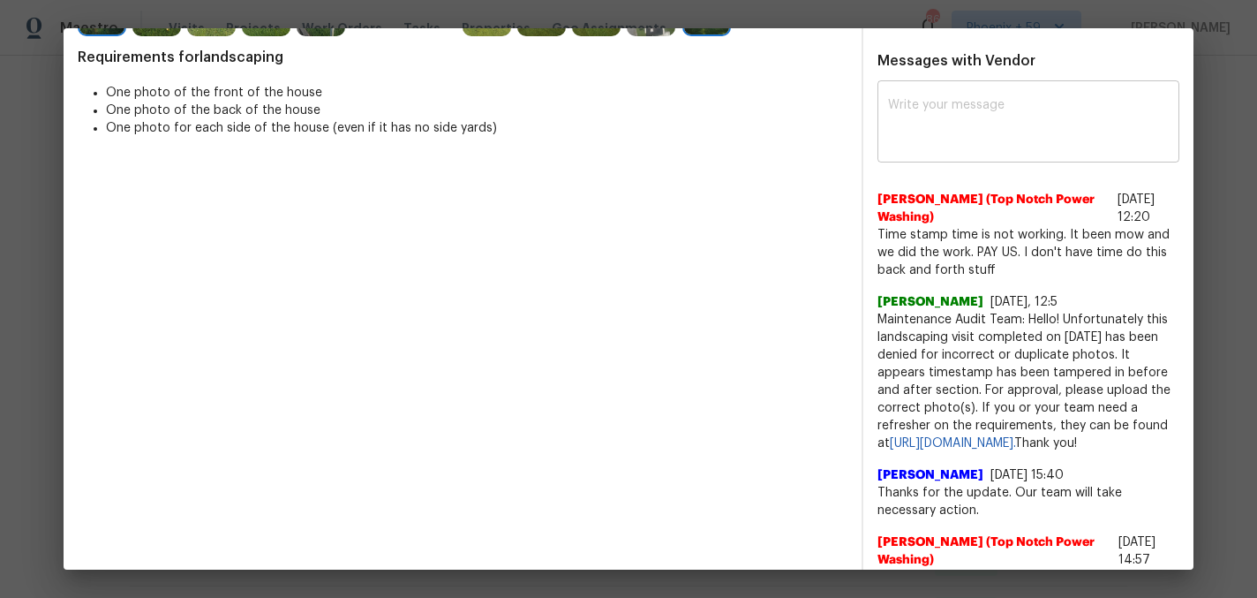
scroll to position [0, 0]
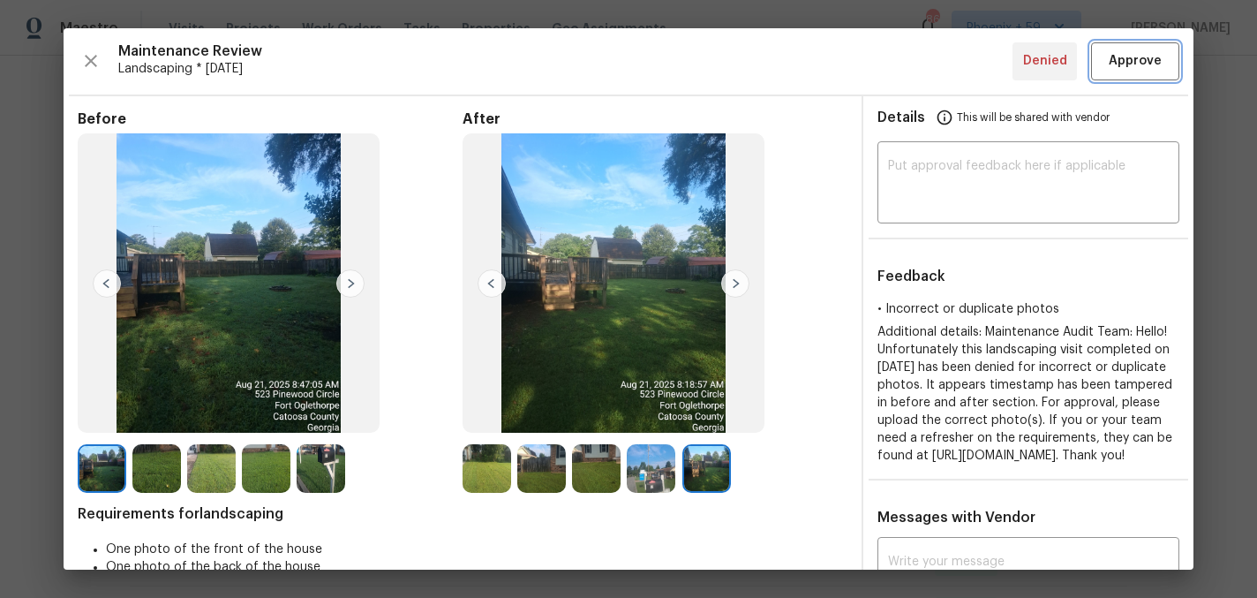
click at [1137, 56] on span "Approve" at bounding box center [1135, 61] width 53 height 22
